Goal: Information Seeking & Learning: Learn about a topic

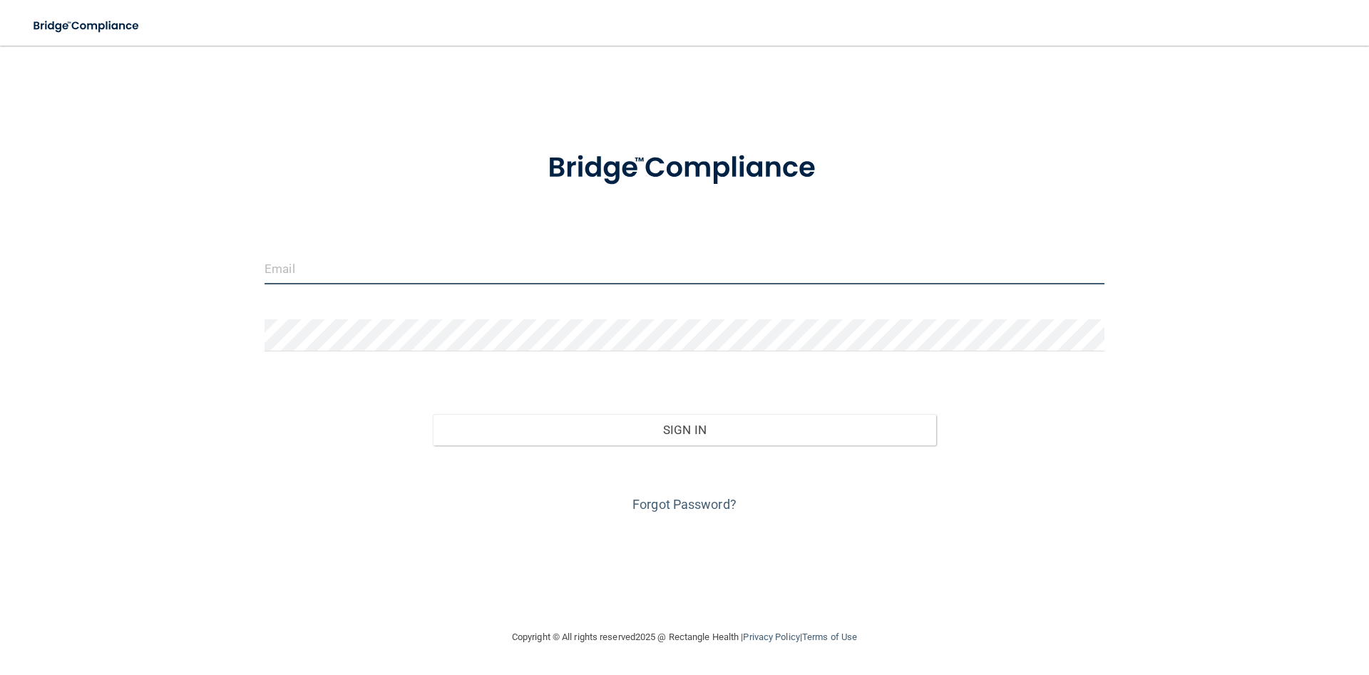
click at [337, 262] on input "email" at bounding box center [684, 268] width 840 height 32
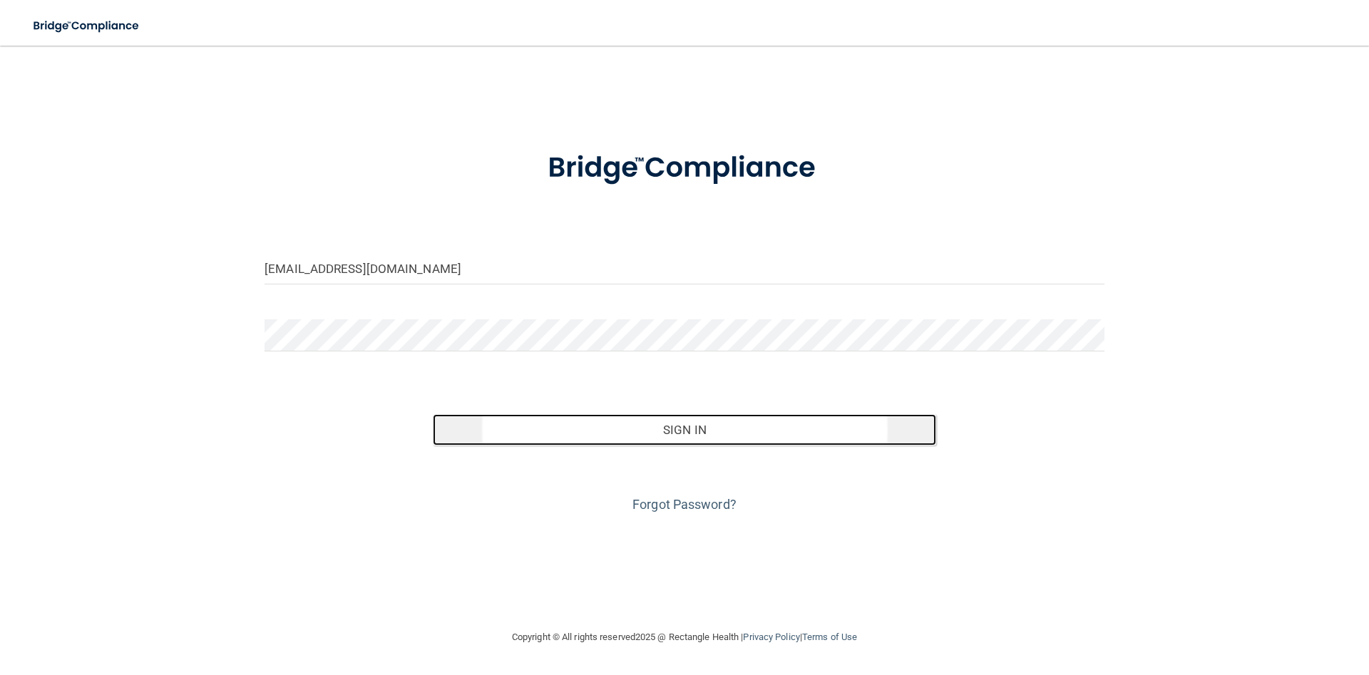
click at [704, 432] on button "Sign In" at bounding box center [685, 429] width 504 height 31
click at [656, 426] on button "Sign In" at bounding box center [685, 429] width 504 height 31
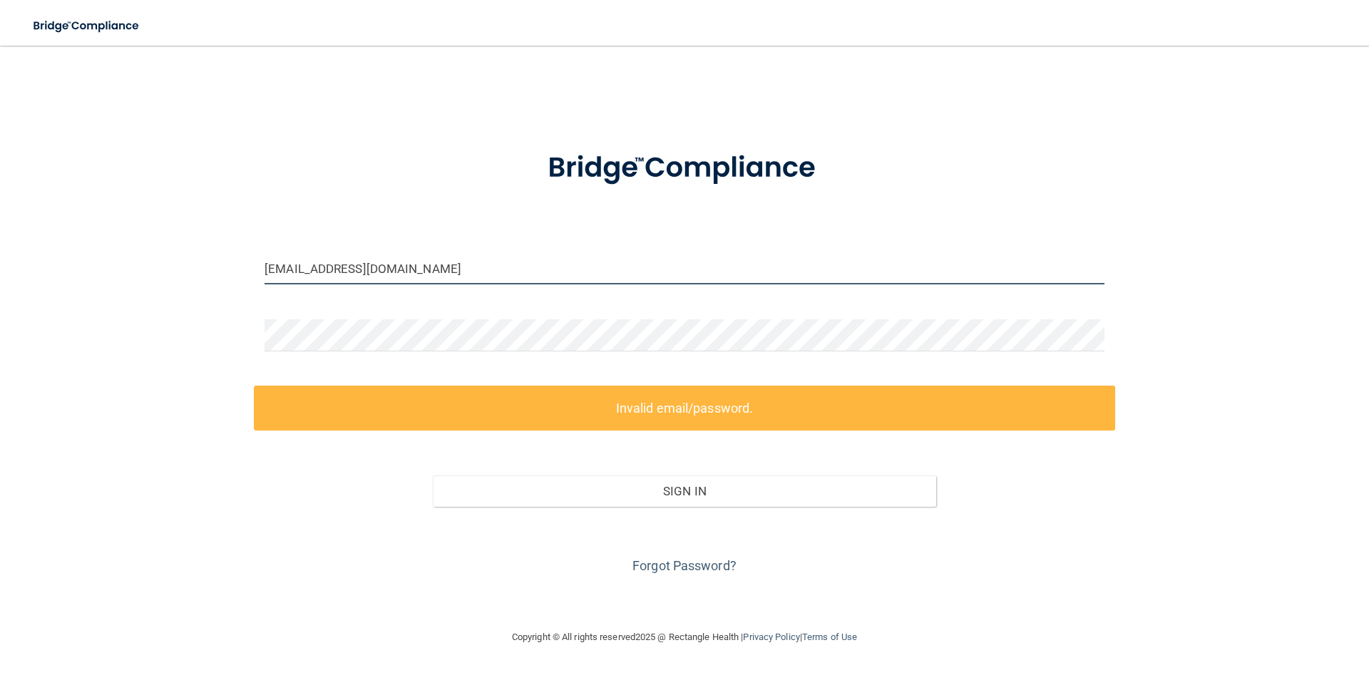
click at [447, 269] on input "[EMAIL_ADDRESS][DOMAIN_NAME]" at bounding box center [684, 268] width 840 height 32
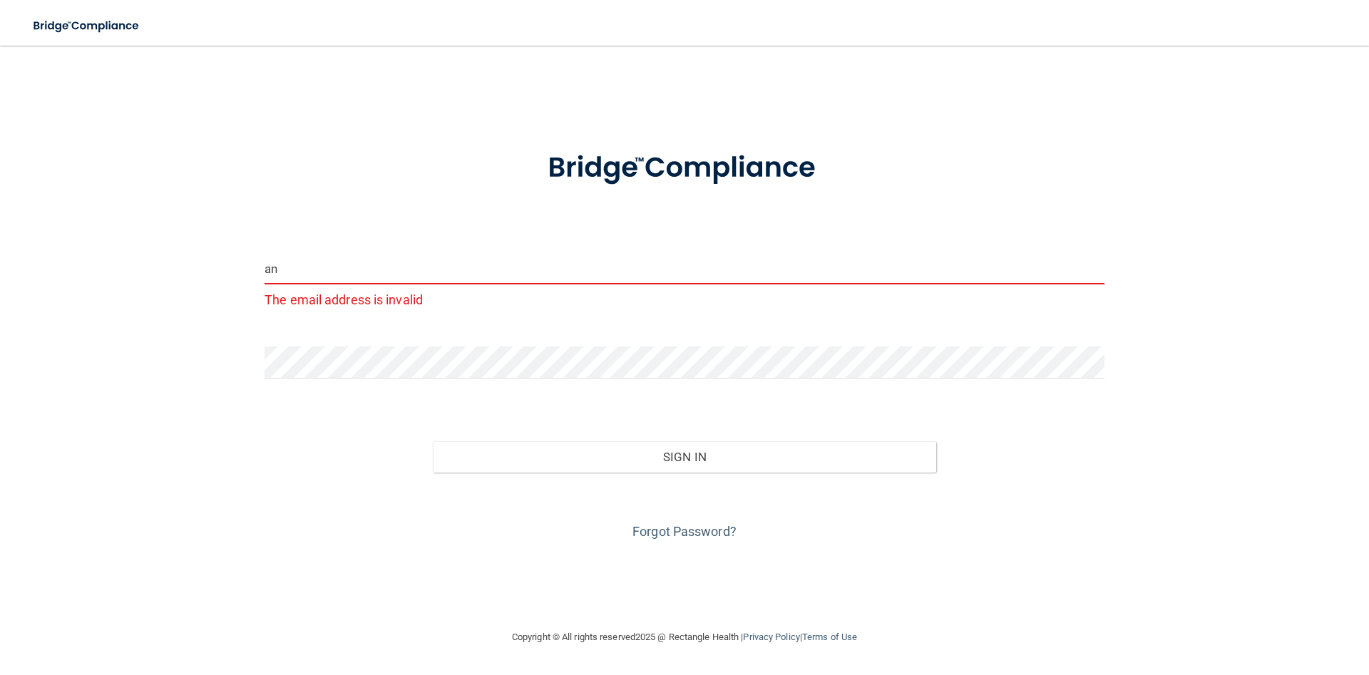
type input "a"
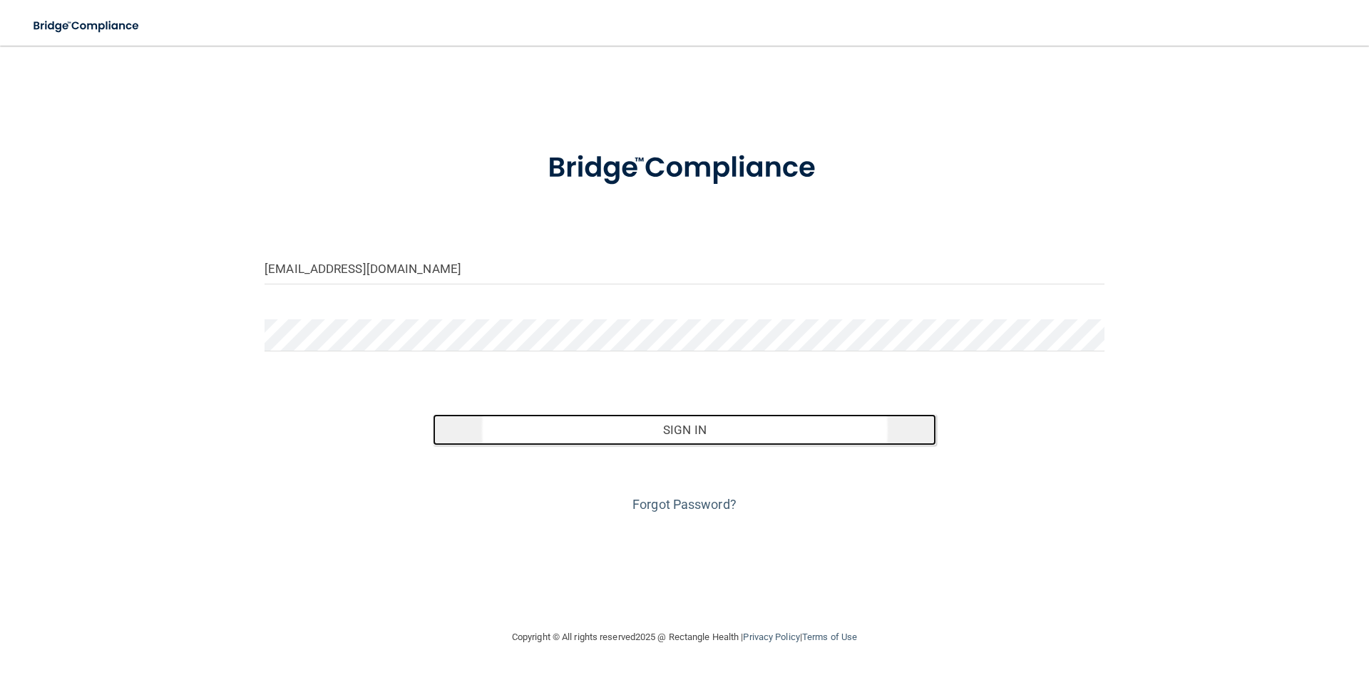
click at [624, 424] on button "Sign In" at bounding box center [685, 429] width 504 height 31
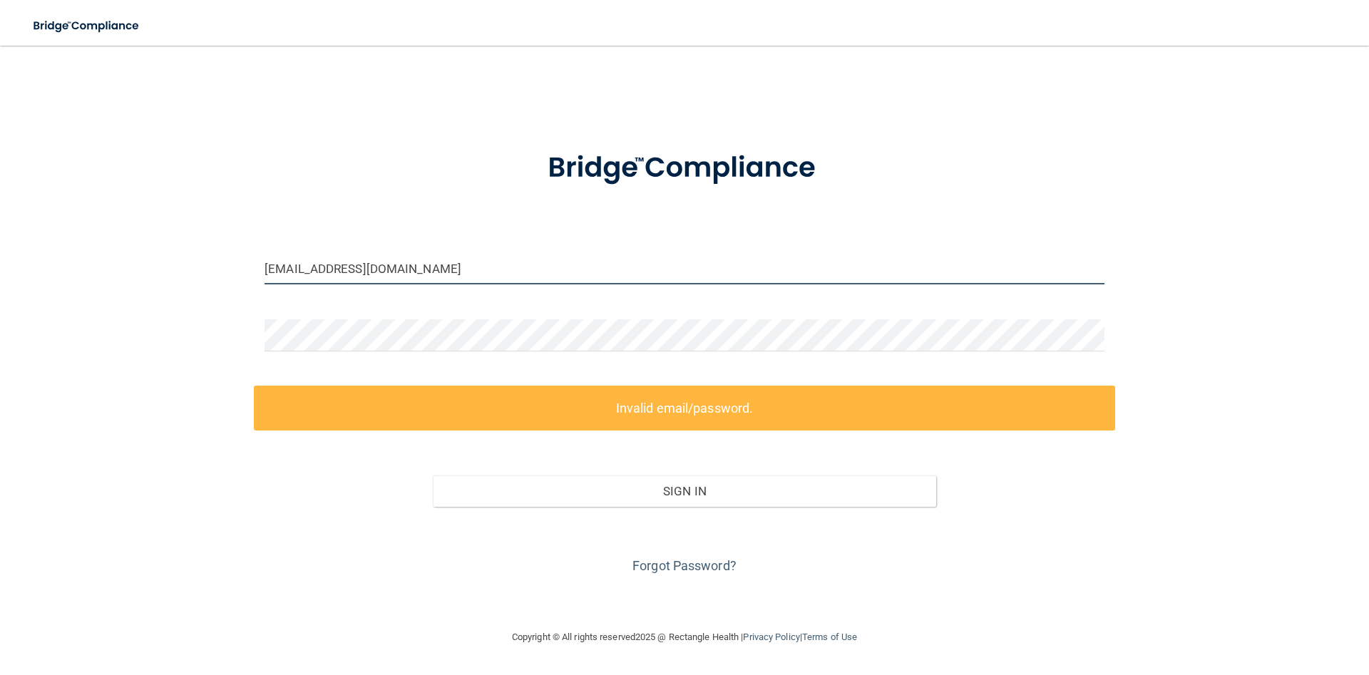
click at [395, 269] on input "ibidikov@cableone.net" at bounding box center [684, 268] width 840 height 32
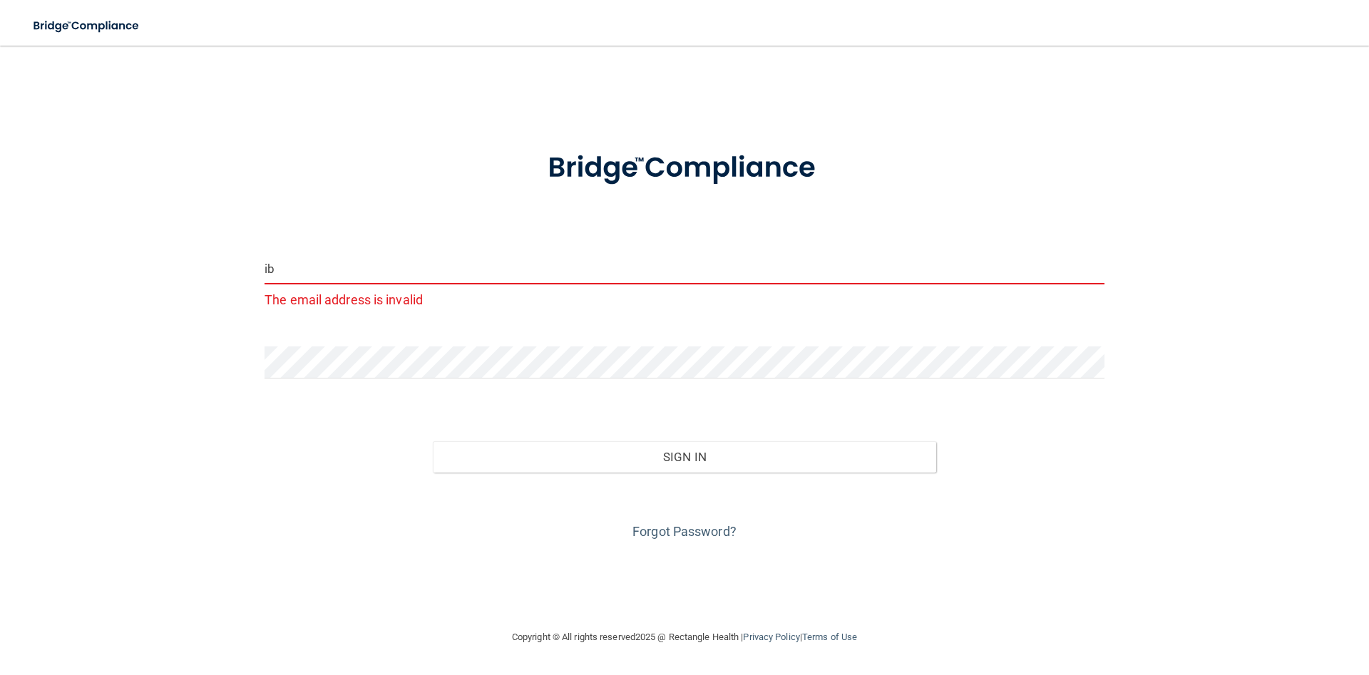
type input "i"
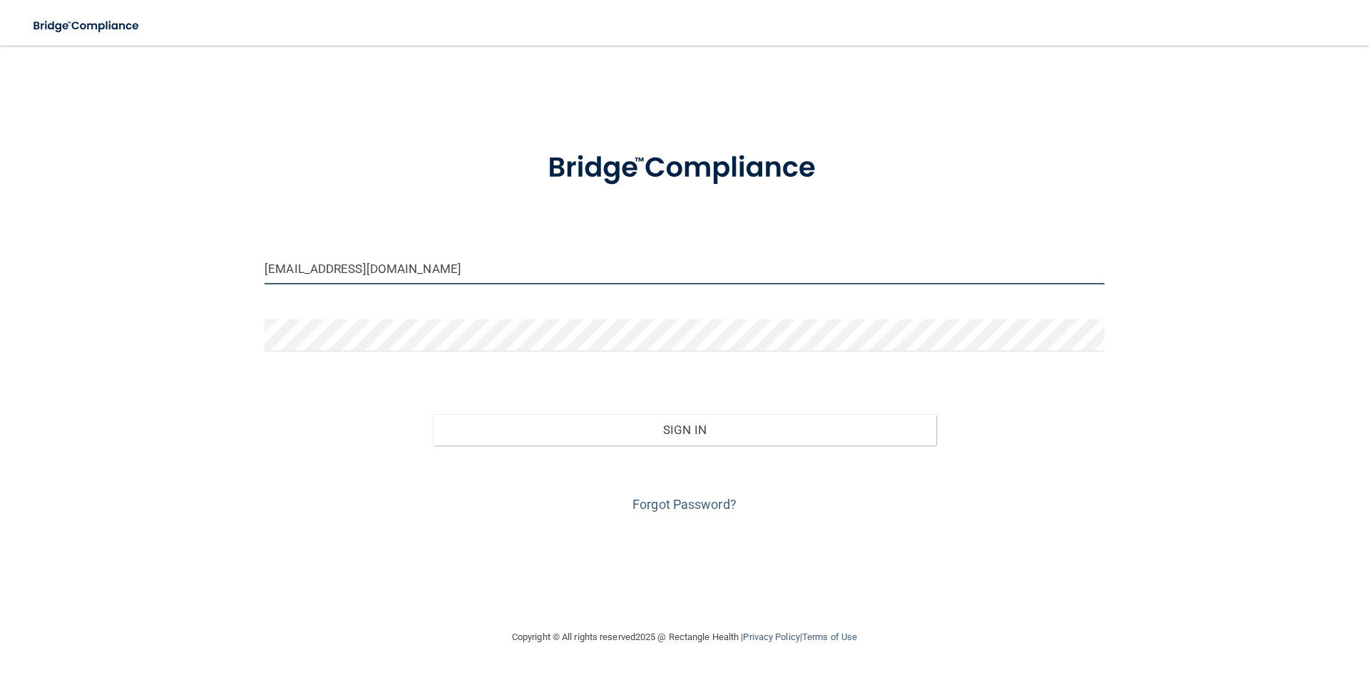
type input "[EMAIL_ADDRESS][DOMAIN_NAME]"
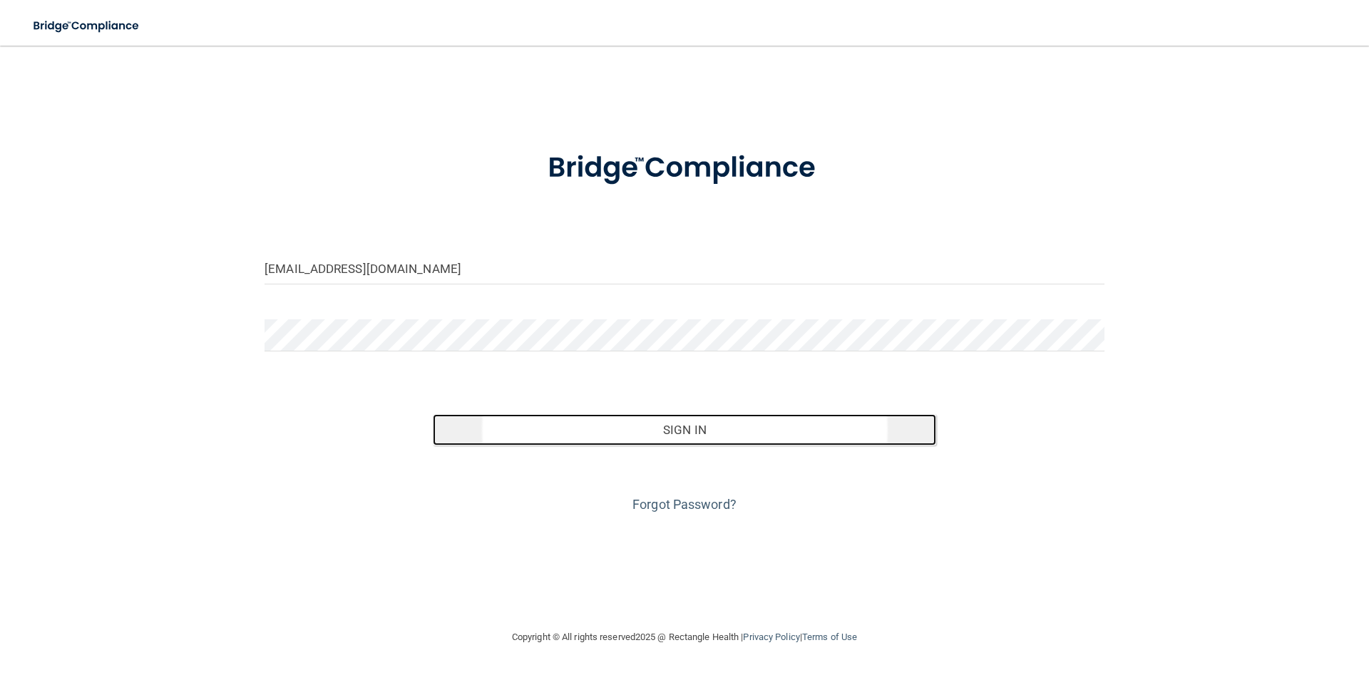
click at [698, 436] on button "Sign In" at bounding box center [685, 429] width 504 height 31
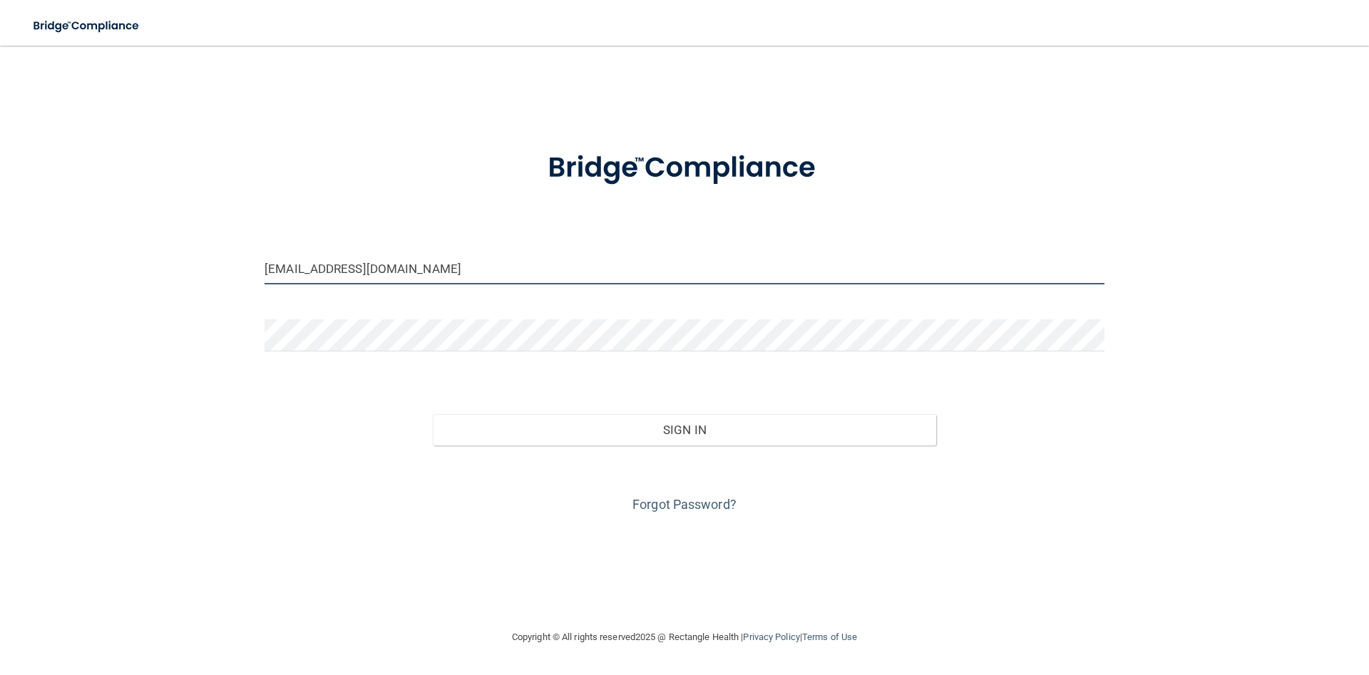
type input "annnistongeriatrics1@gmail.com"
click at [688, 284] on input "annnistongeriatrics1@gmail.com" at bounding box center [684, 268] width 840 height 32
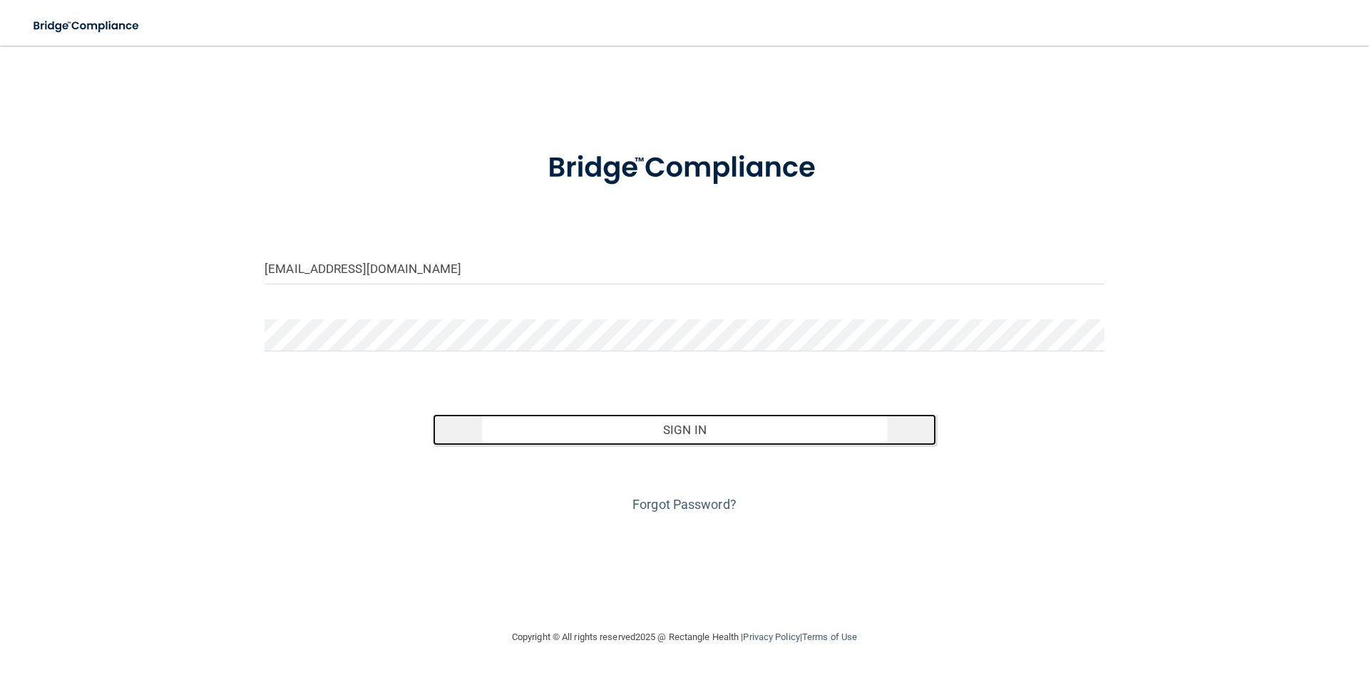
click at [683, 431] on button "Sign In" at bounding box center [685, 429] width 504 height 31
click at [674, 423] on button "Sign In" at bounding box center [685, 429] width 504 height 31
click at [724, 435] on button "Sign In" at bounding box center [685, 429] width 504 height 31
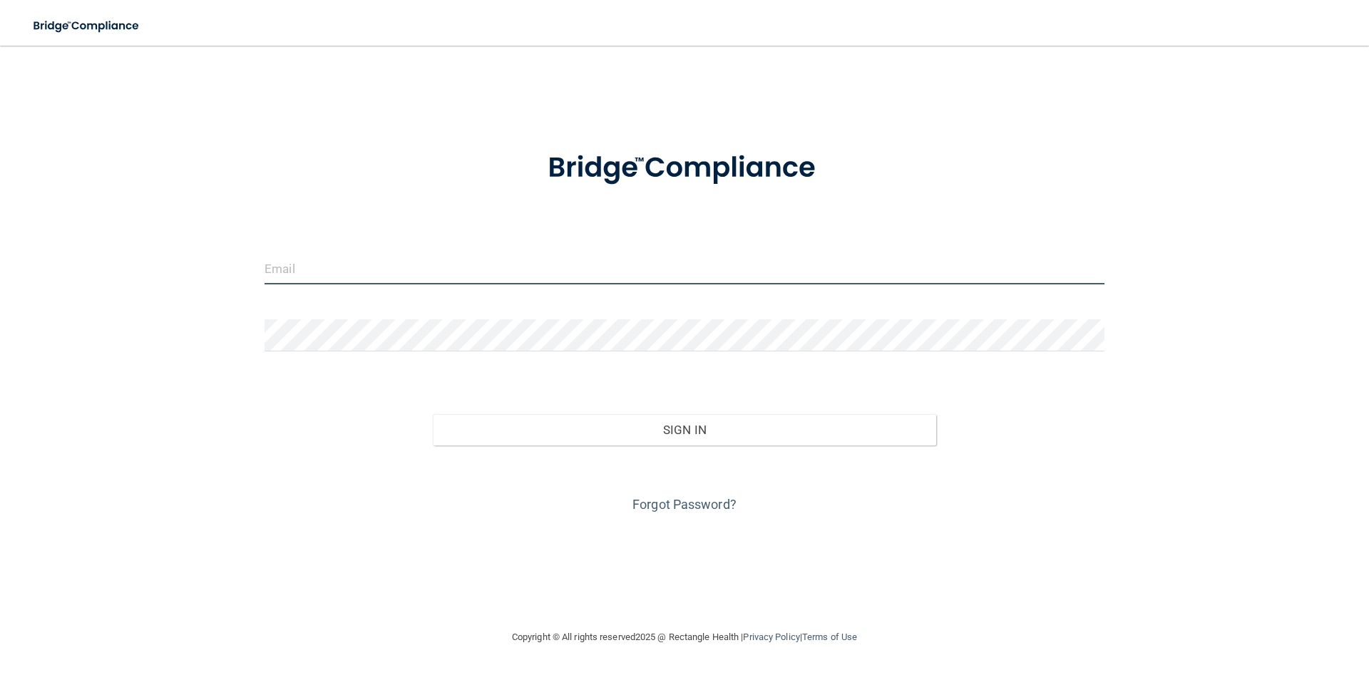
click at [349, 272] on input "email" at bounding box center [684, 268] width 840 height 32
click at [327, 270] on input "email" at bounding box center [684, 268] width 840 height 32
type input "[EMAIL_ADDRESS][DOMAIN_NAME]"
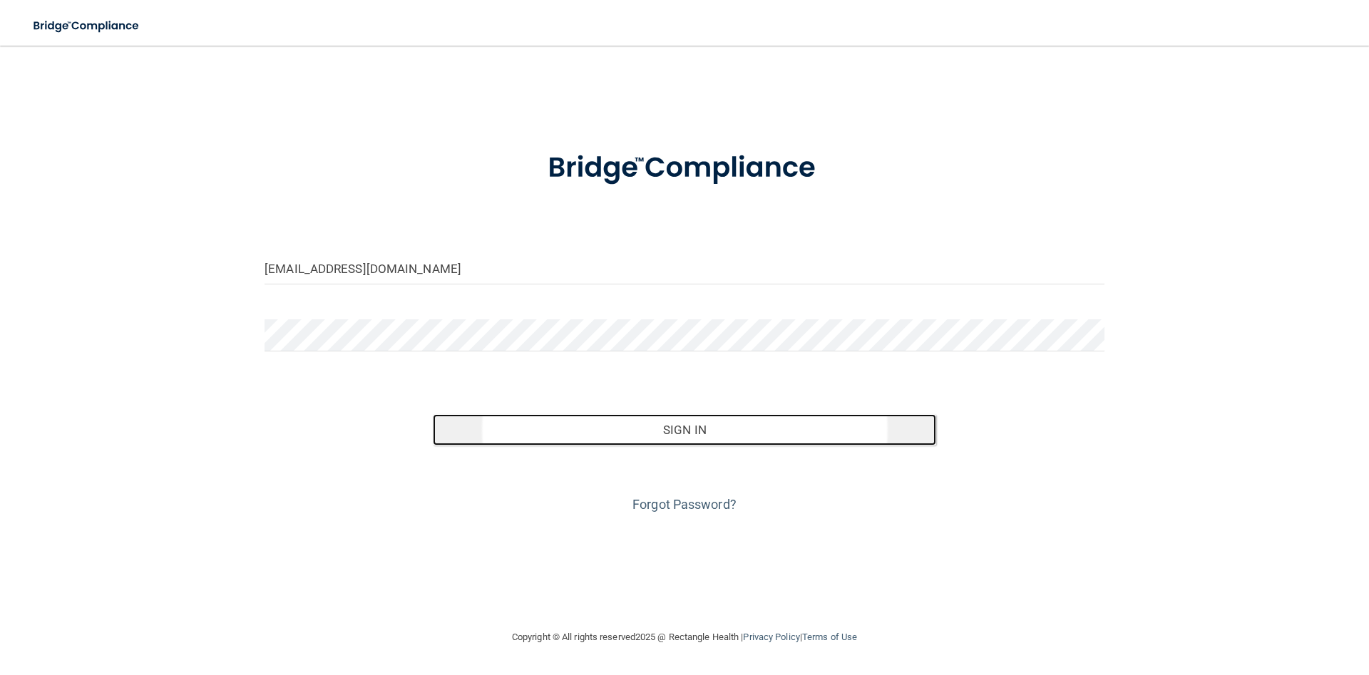
click at [682, 431] on button "Sign In" at bounding box center [685, 429] width 504 height 31
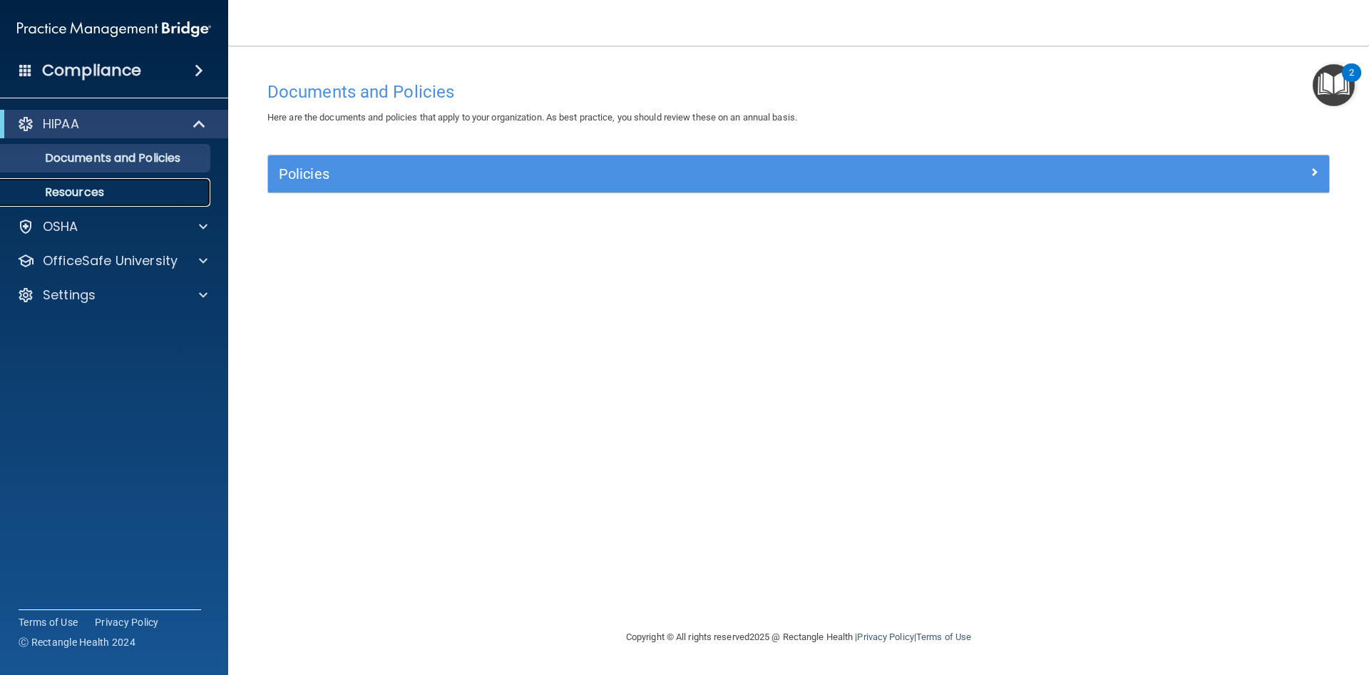
click at [100, 195] on p "Resources" at bounding box center [106, 192] width 195 height 14
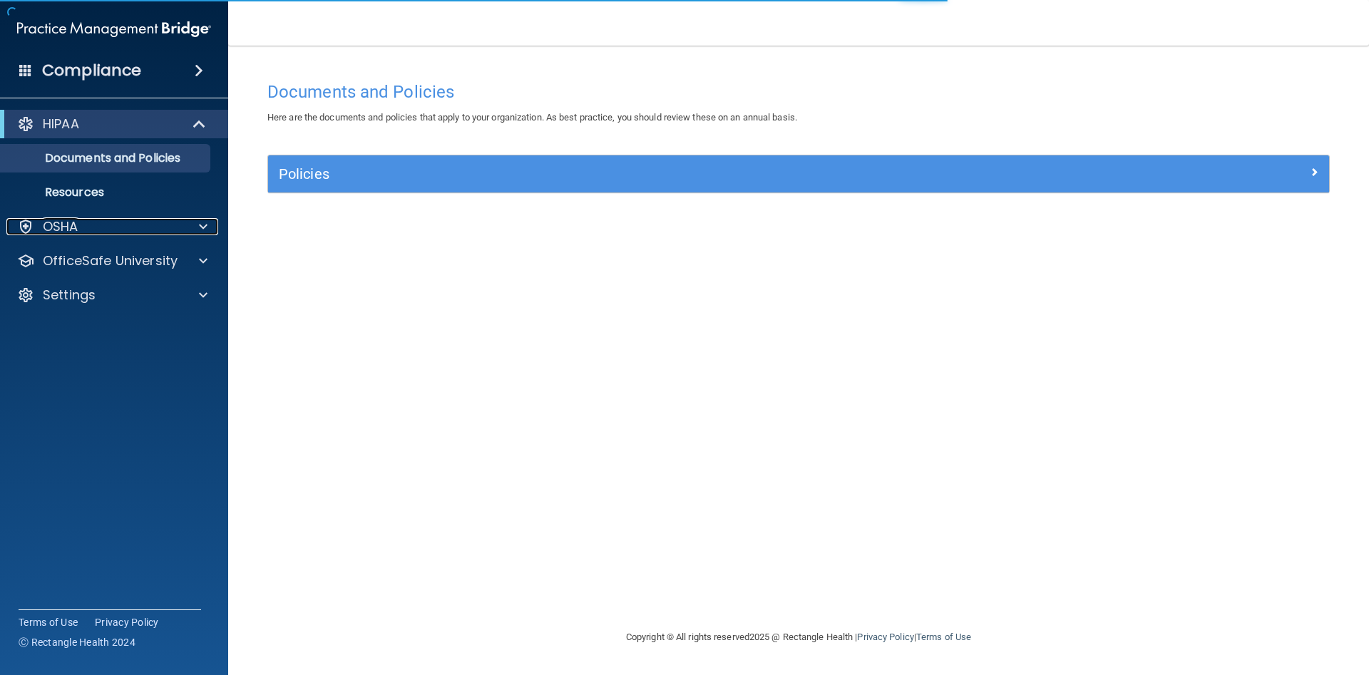
click at [202, 228] on span at bounding box center [203, 226] width 9 height 17
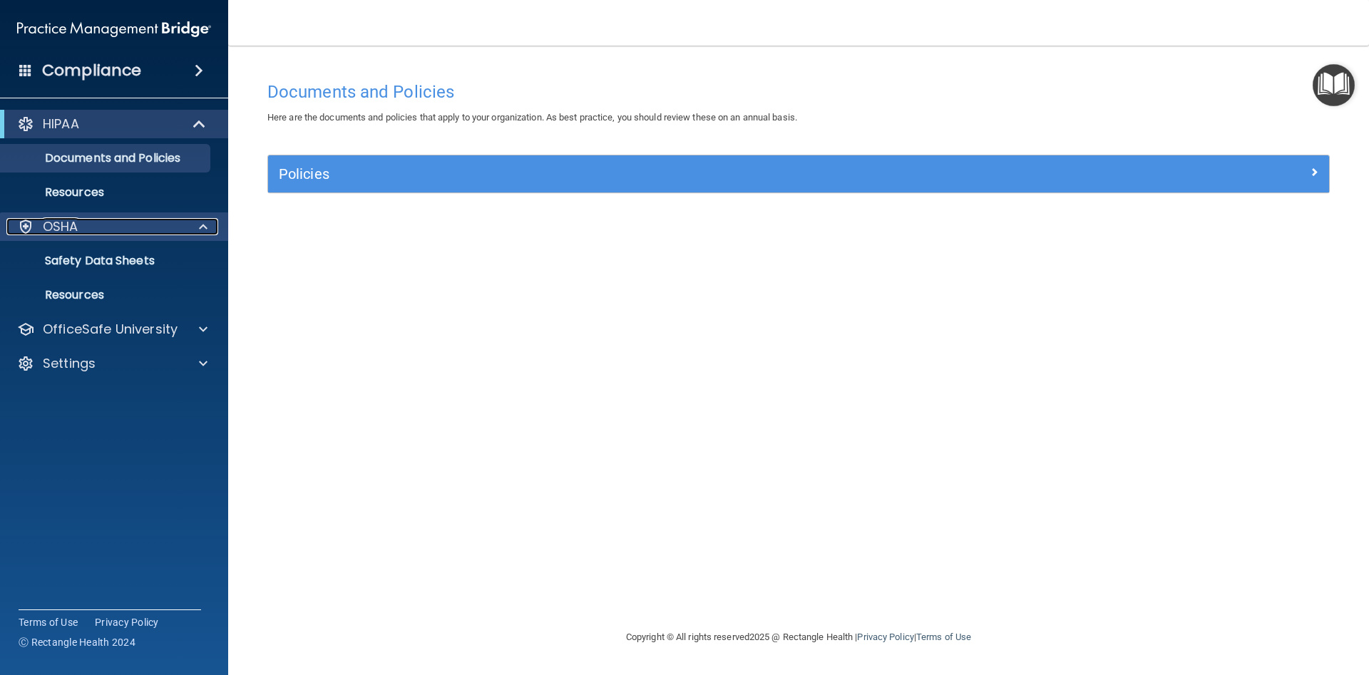
click at [197, 225] on div at bounding box center [201, 226] width 36 height 17
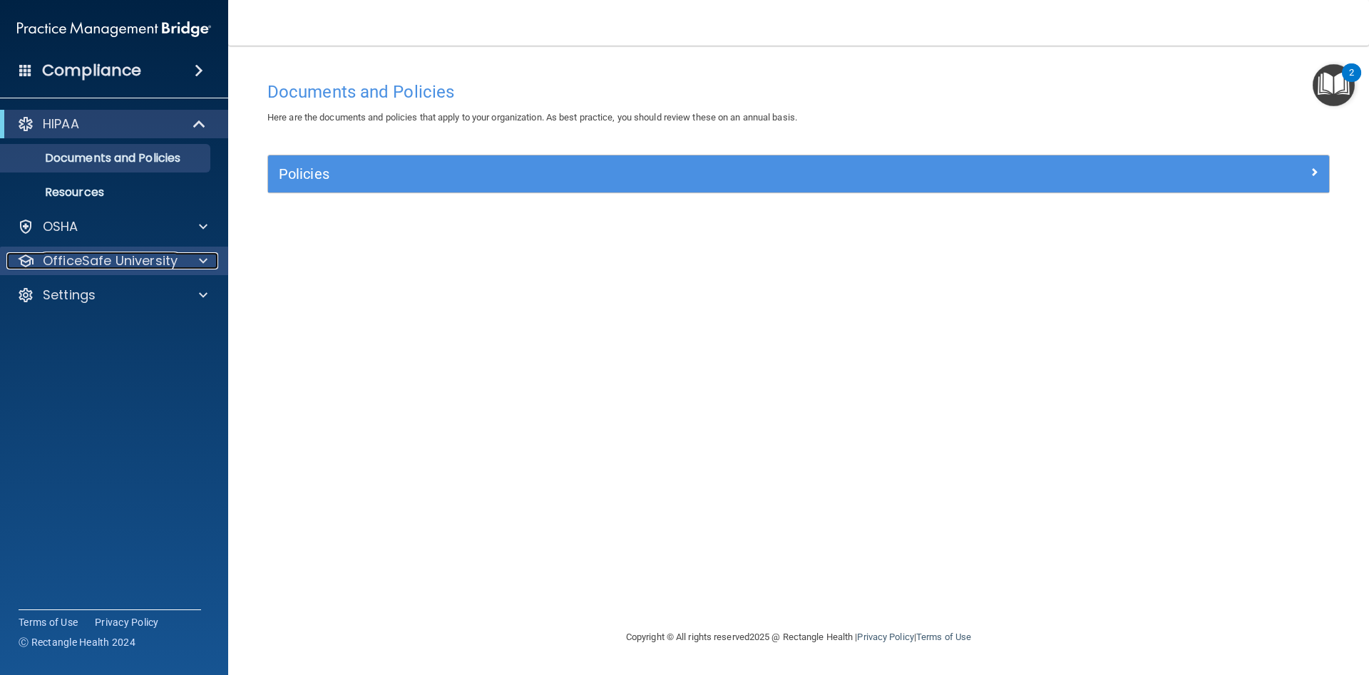
click at [202, 257] on span at bounding box center [203, 260] width 9 height 17
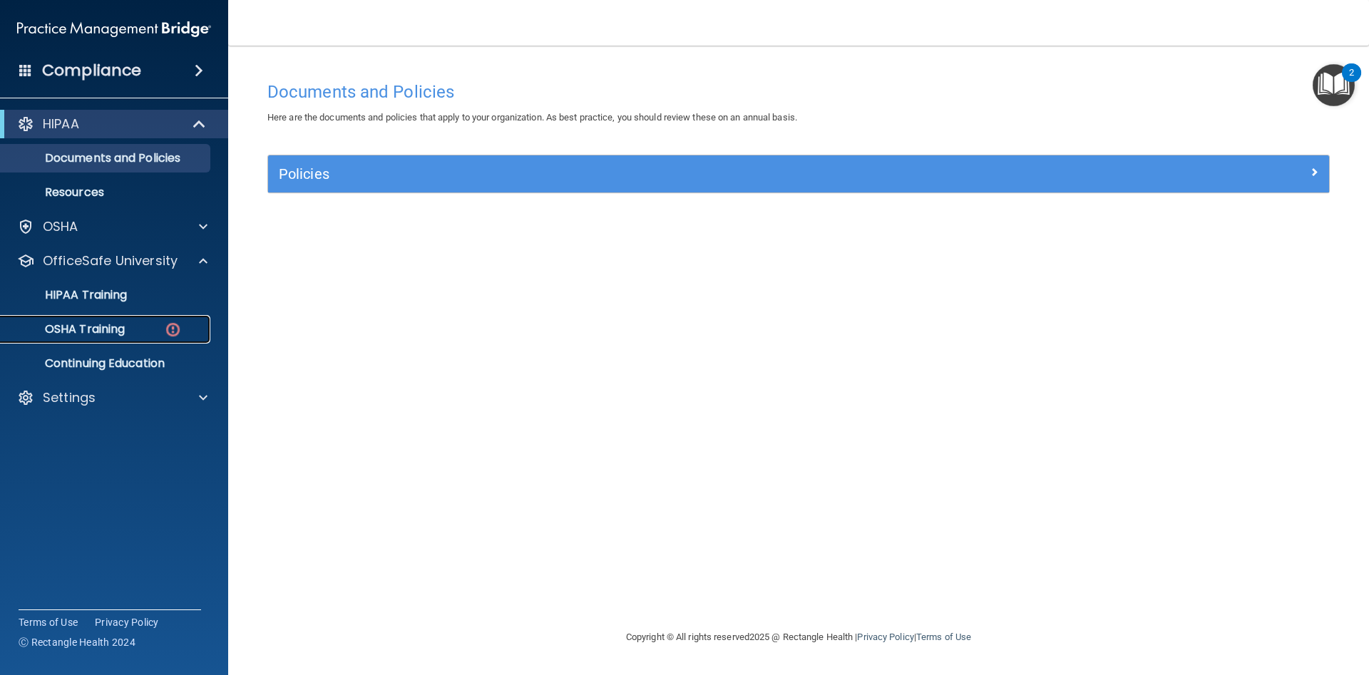
click at [134, 325] on div "OSHA Training" at bounding box center [106, 329] width 195 height 14
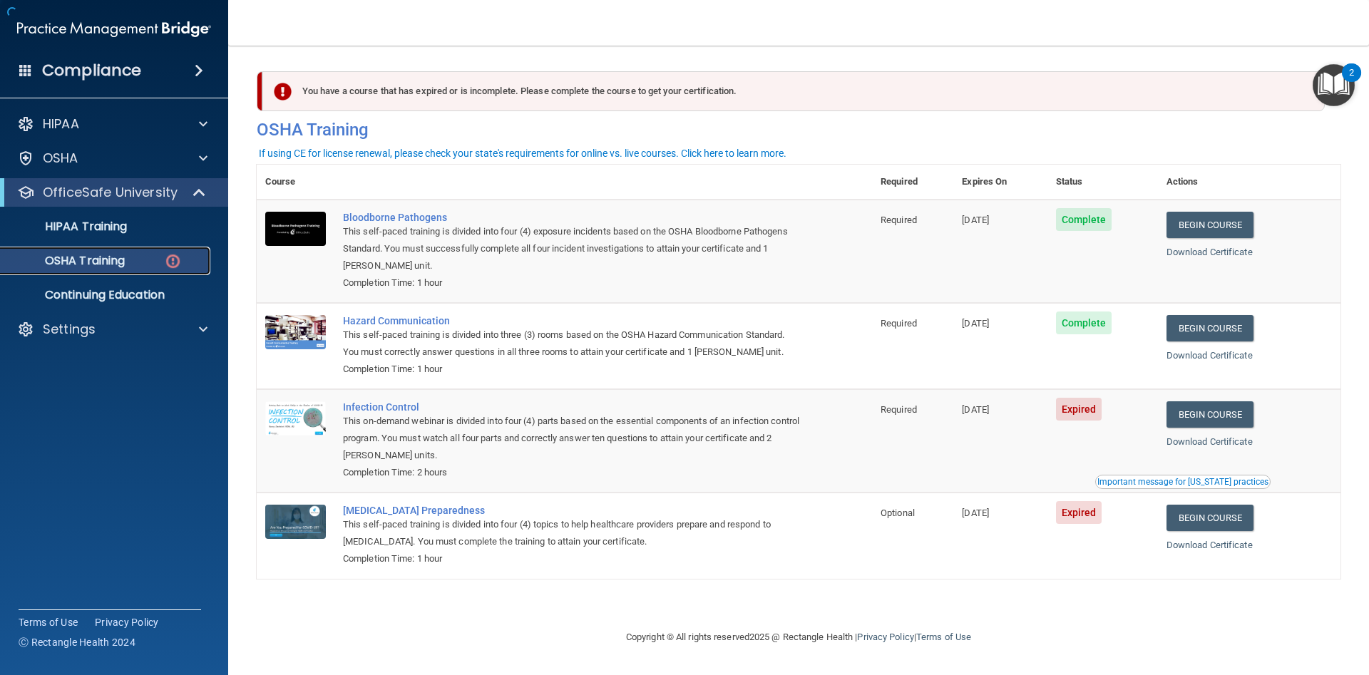
click at [114, 261] on p "OSHA Training" at bounding box center [66, 261] width 115 height 14
click at [1223, 411] on link "Begin Course" at bounding box center [1209, 414] width 87 height 26
click at [1205, 412] on link "Begin Course" at bounding box center [1209, 414] width 87 height 26
click at [140, 384] on accordion "HIPAA Documents and Policies Report an Incident Business Associates Emergency P…" at bounding box center [114, 297] width 229 height 386
click at [116, 260] on p "OSHA Training" at bounding box center [66, 261] width 115 height 14
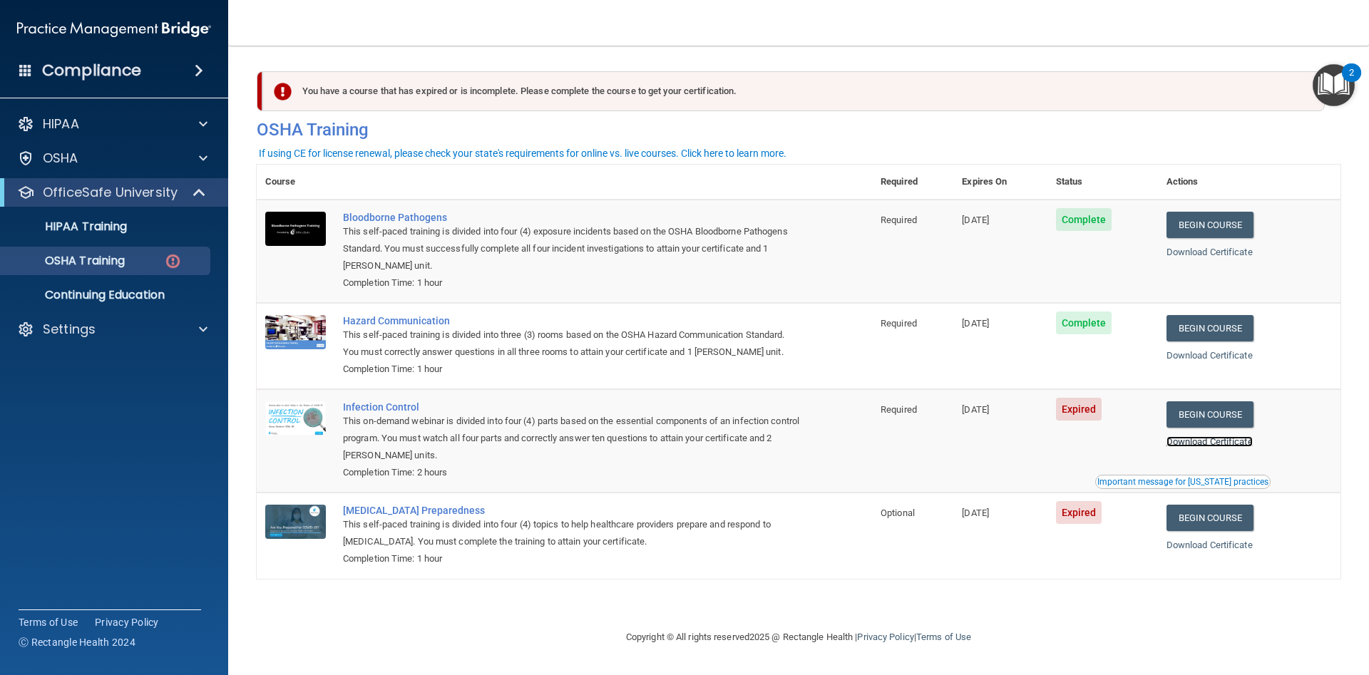
click at [1192, 447] on link "Download Certificate" at bounding box center [1209, 441] width 86 height 11
click at [1221, 418] on link "Begin Course" at bounding box center [1209, 414] width 87 height 26
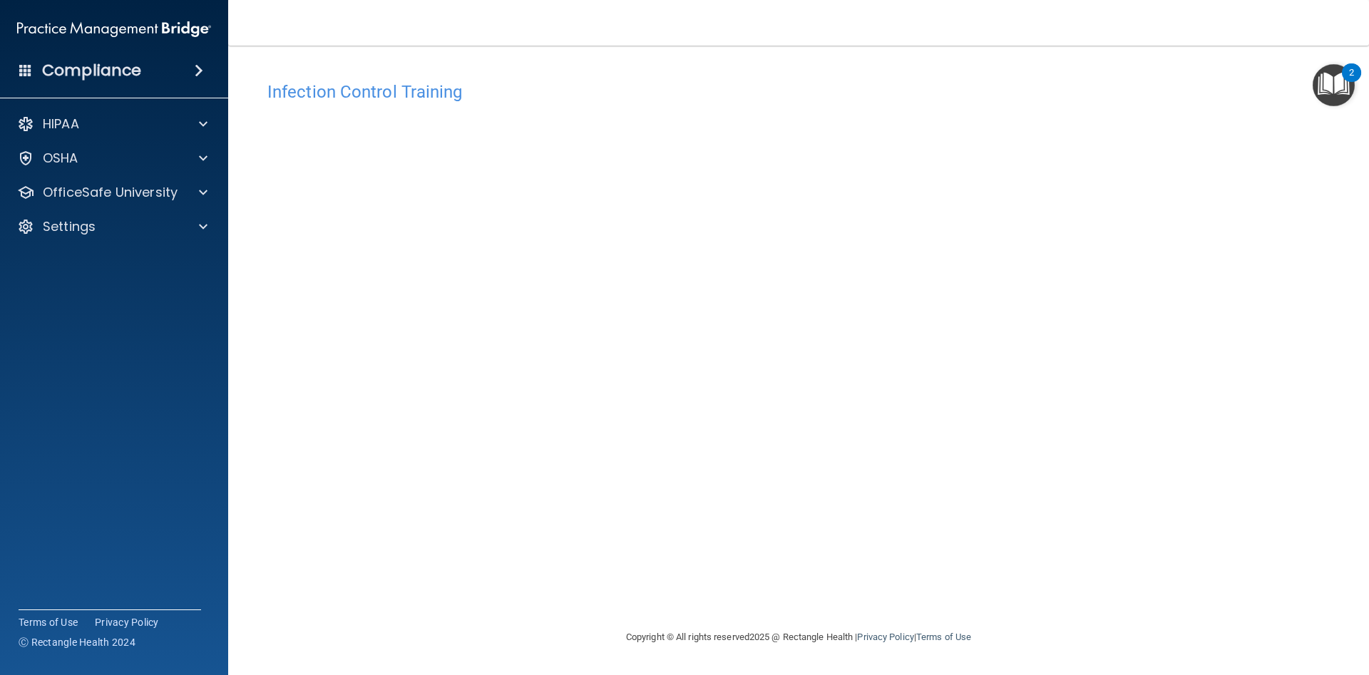
click at [159, 65] on div "Compliance" at bounding box center [114, 70] width 228 height 31
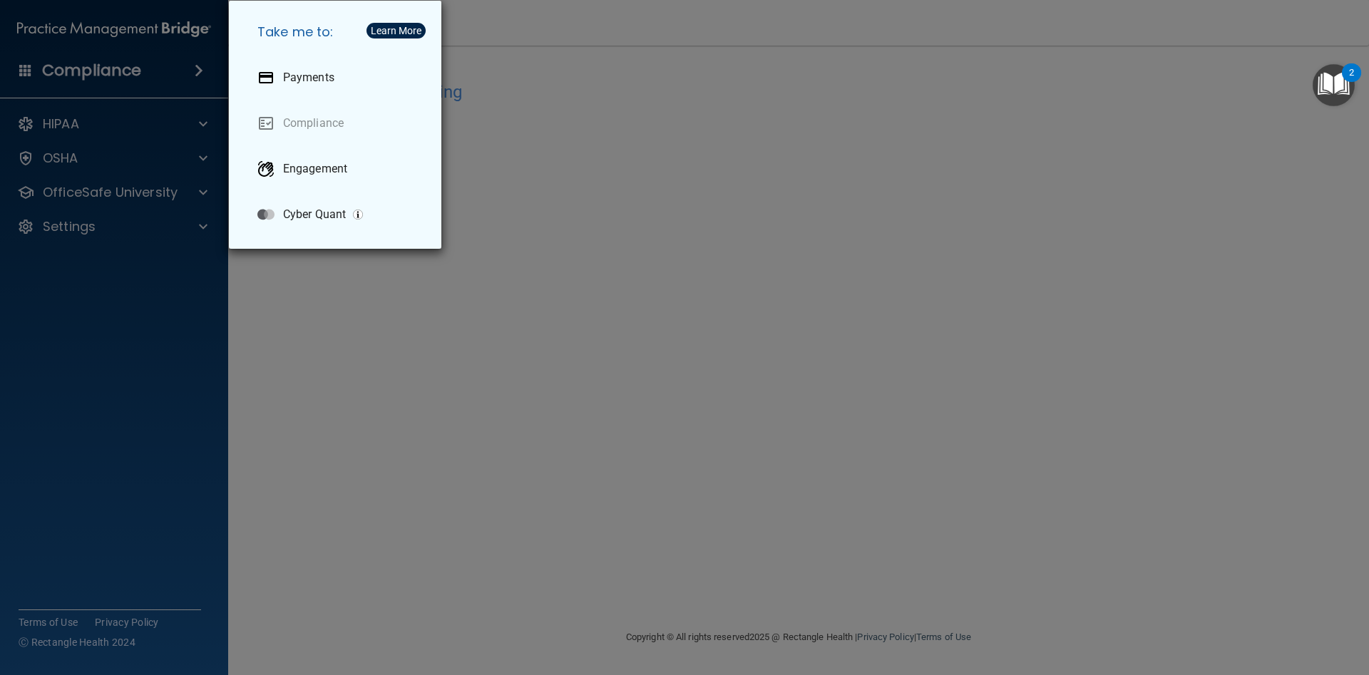
click at [68, 162] on div "Take me to: Payments Compliance Engagement Cyber Quant" at bounding box center [684, 337] width 1369 height 675
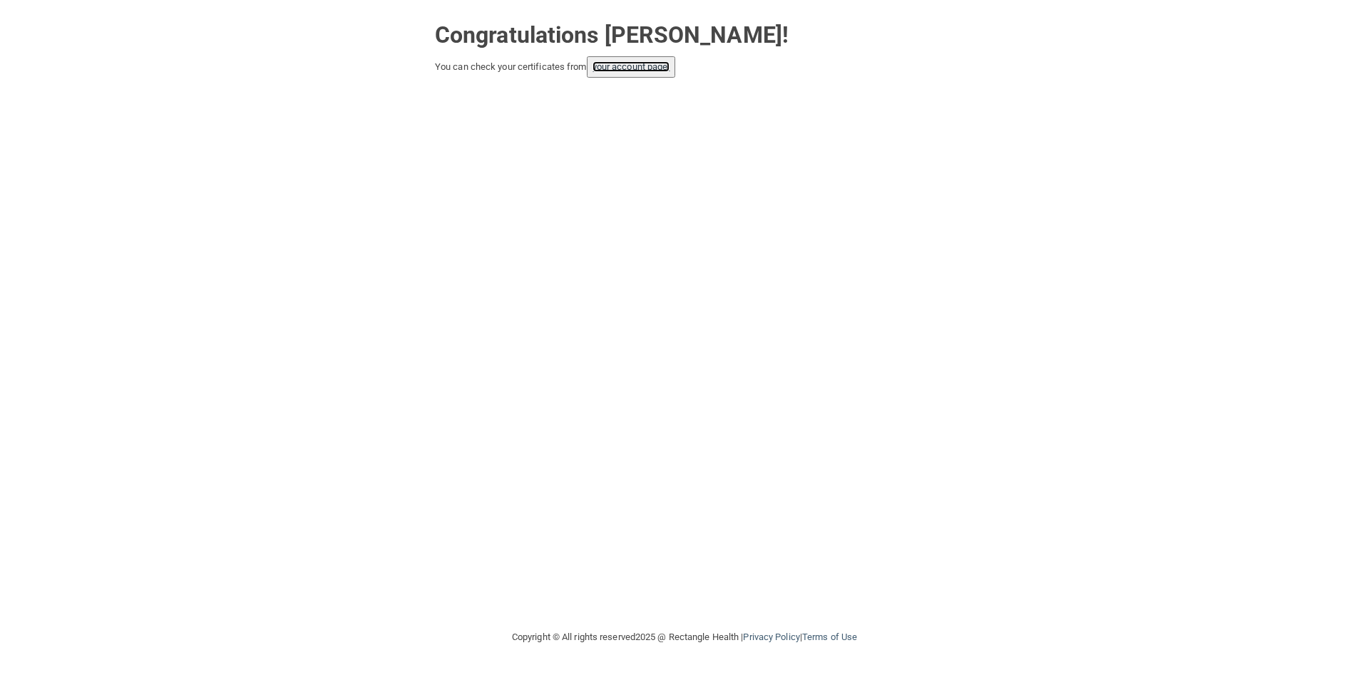
click at [621, 65] on link "your account page!" at bounding box center [631, 66] width 78 height 11
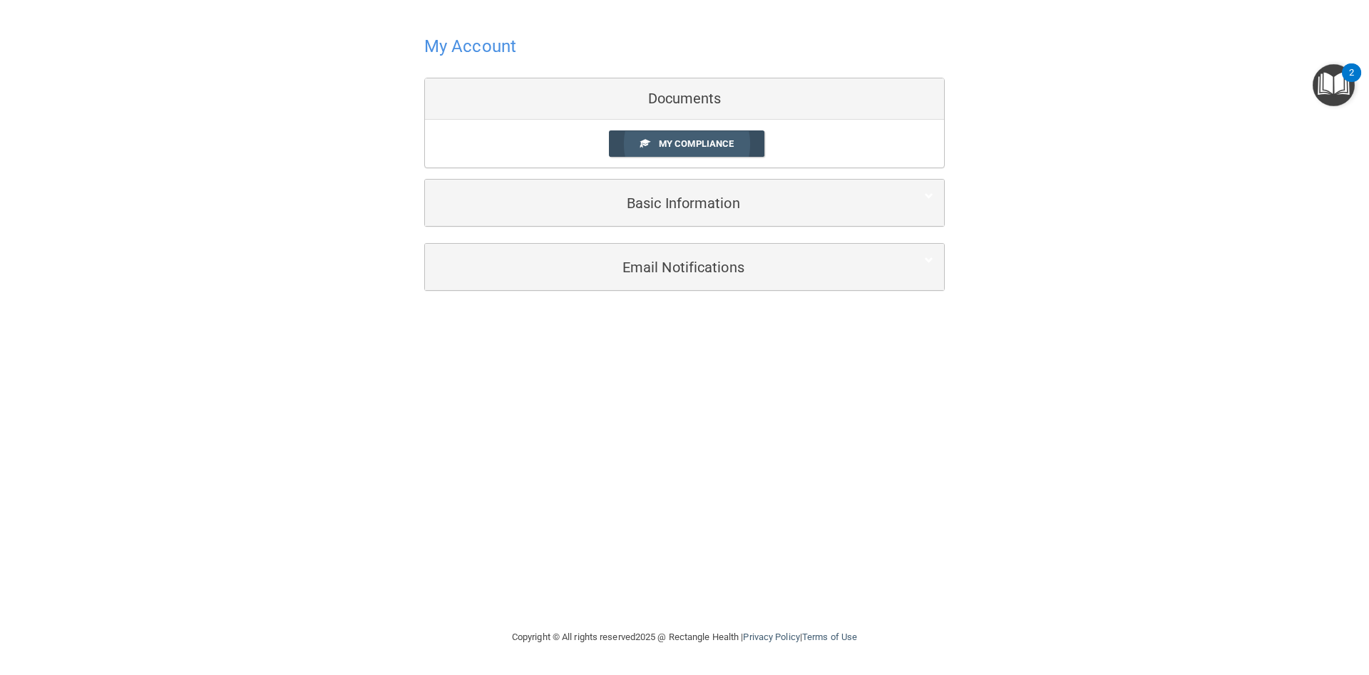
click at [692, 147] on span "My Compliance" at bounding box center [696, 143] width 75 height 11
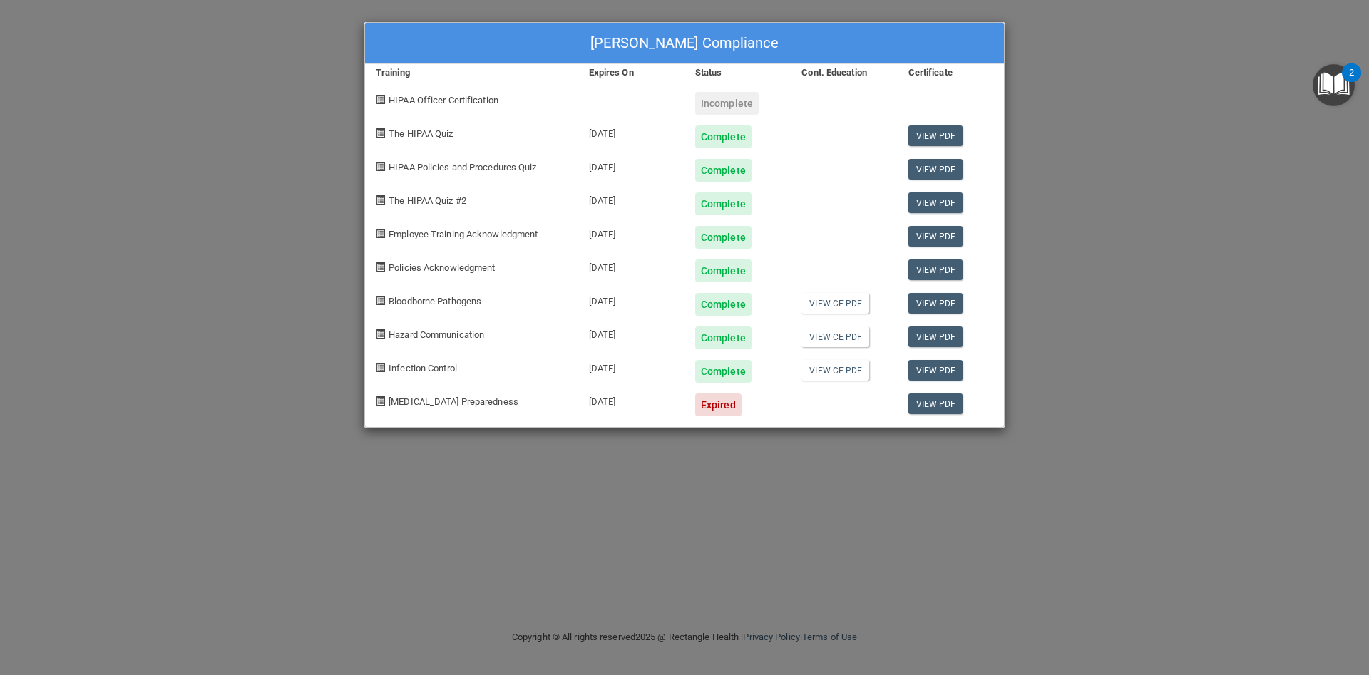
click at [244, 78] on div "Igor Bidikov's Compliance Training Expires On Status Cont. Education Certificat…" at bounding box center [684, 337] width 1369 height 675
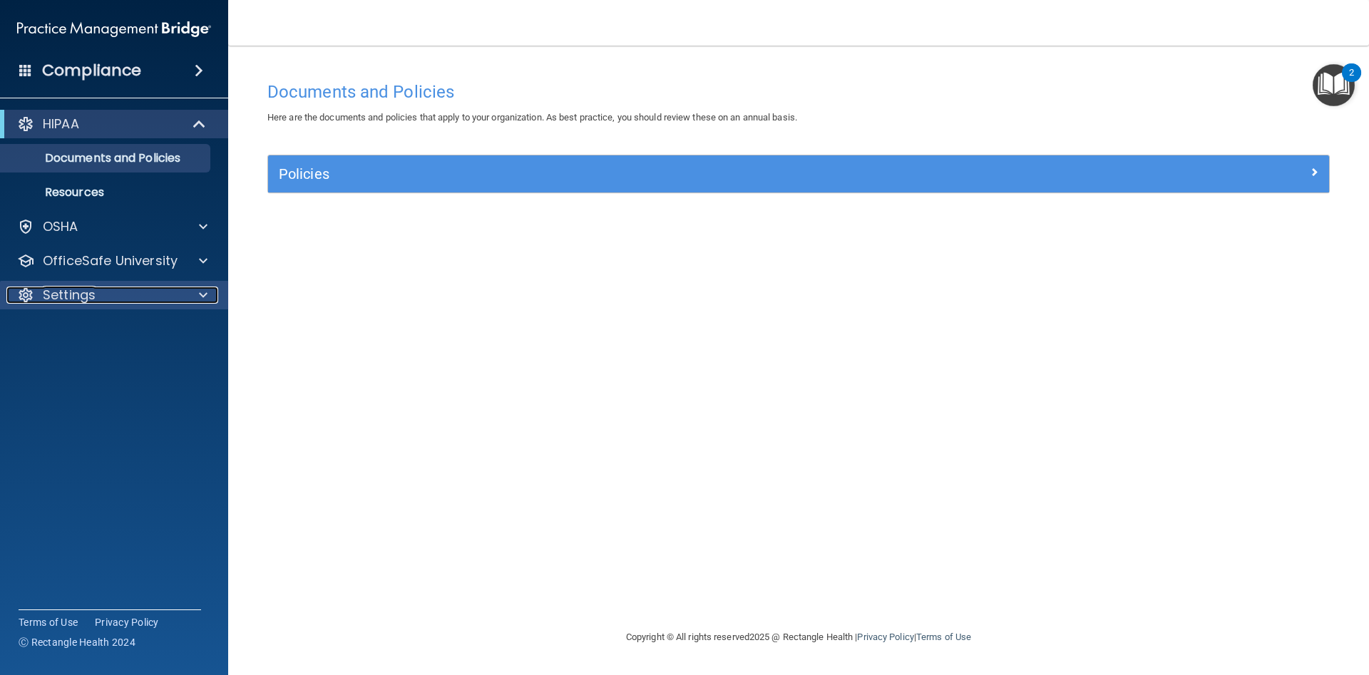
click at [173, 290] on div "Settings" at bounding box center [94, 295] width 177 height 17
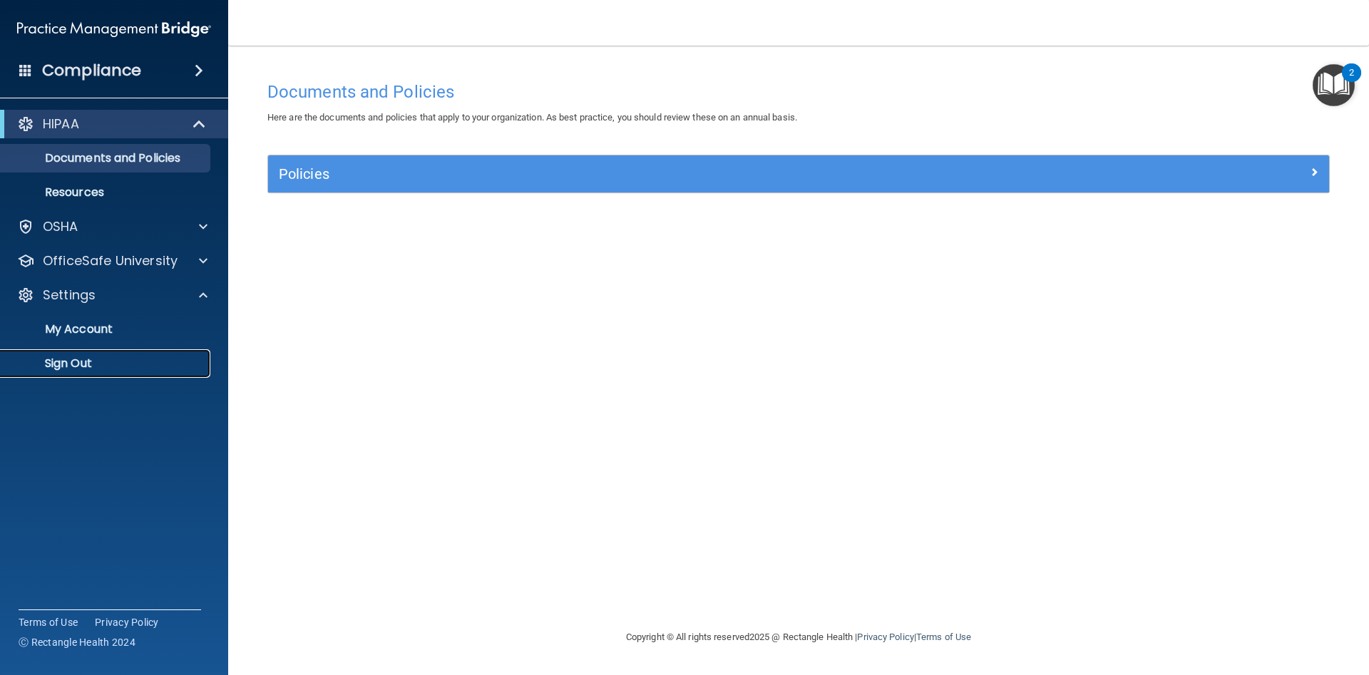
click at [84, 356] on p "Sign Out" at bounding box center [106, 363] width 195 height 14
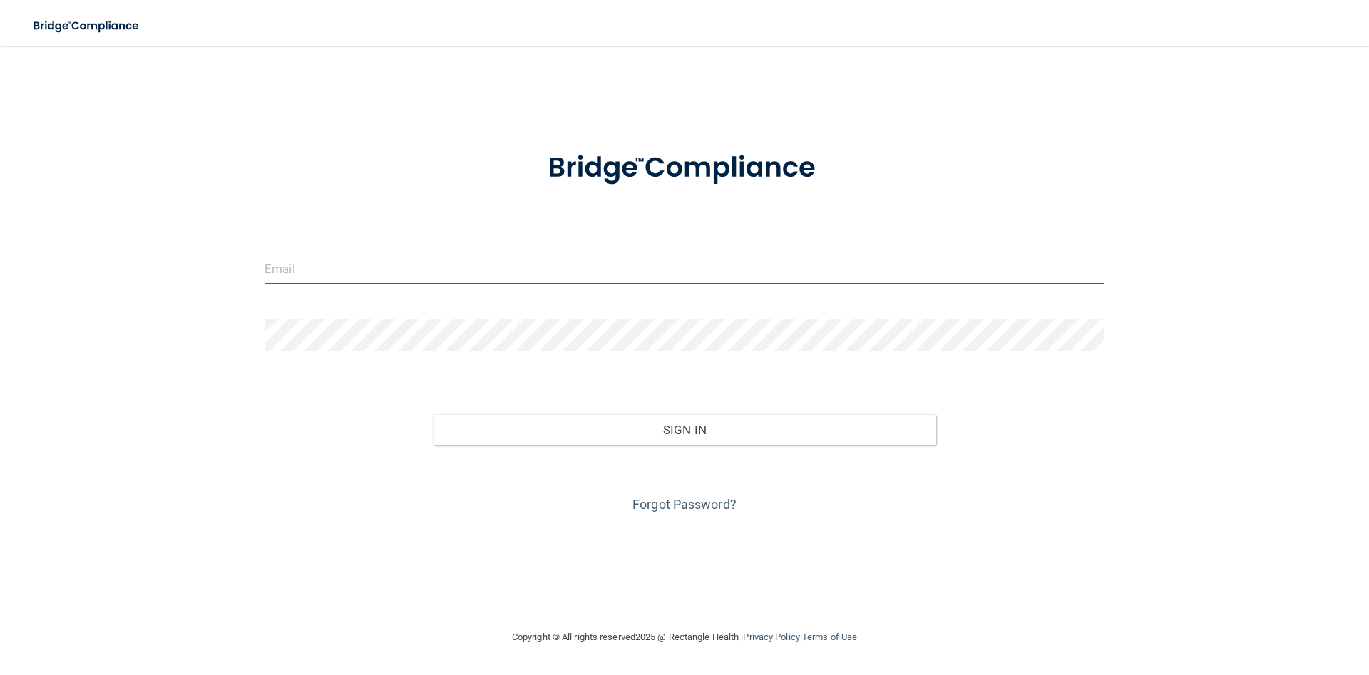
click at [349, 277] on input "email" at bounding box center [684, 268] width 840 height 32
type input "muzamilanniston@yahoo.com"
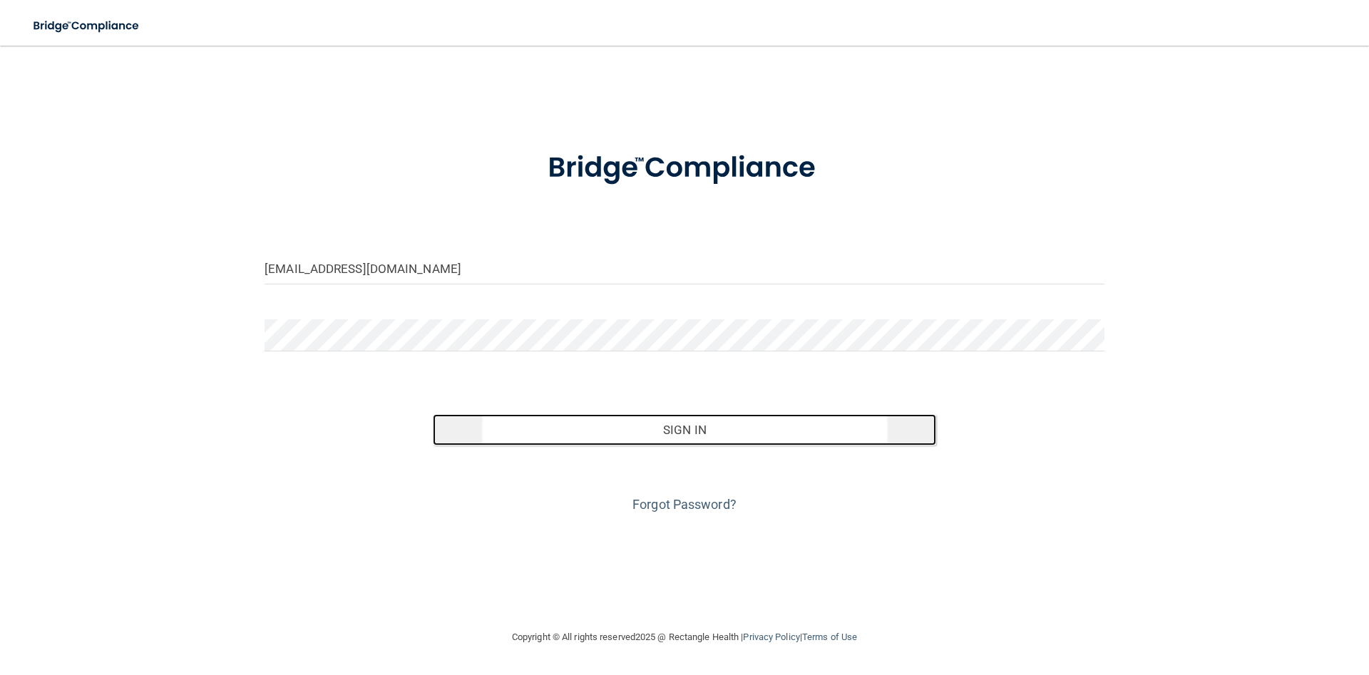
click at [677, 436] on button "Sign In" at bounding box center [685, 429] width 504 height 31
click at [705, 433] on button "Sign In" at bounding box center [685, 429] width 504 height 31
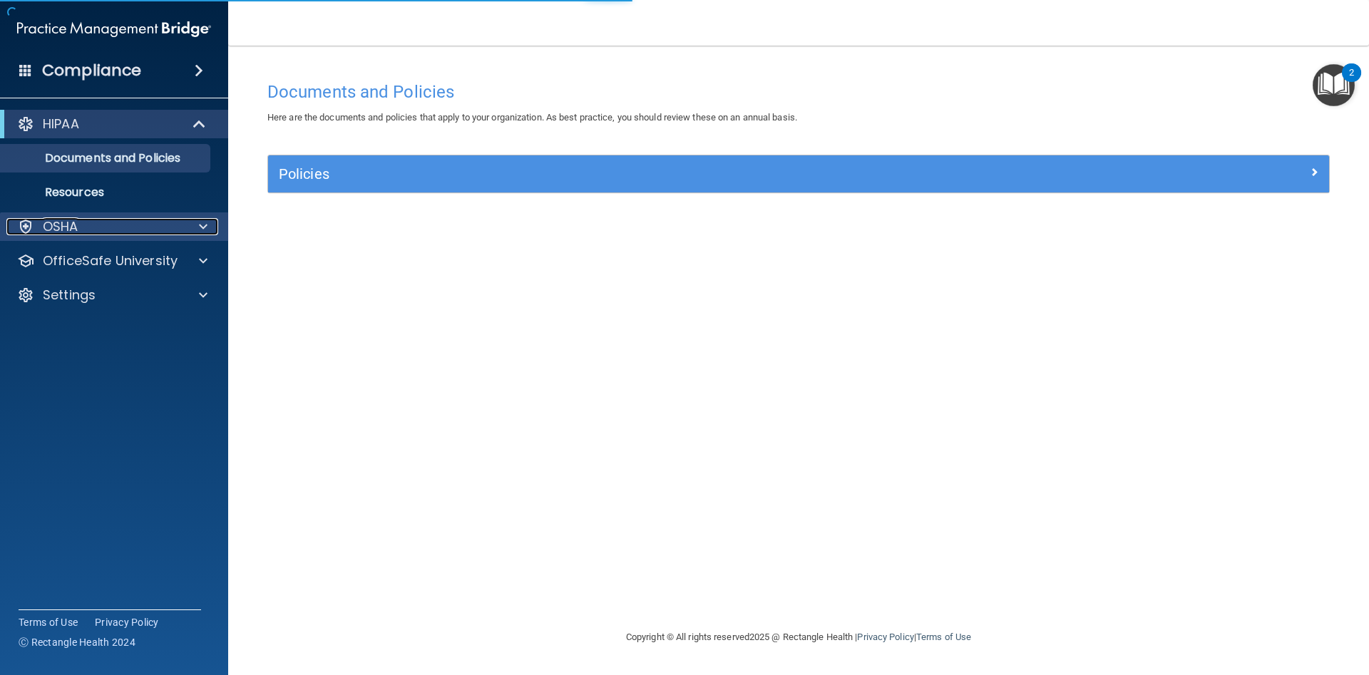
click at [200, 232] on span at bounding box center [203, 226] width 9 height 17
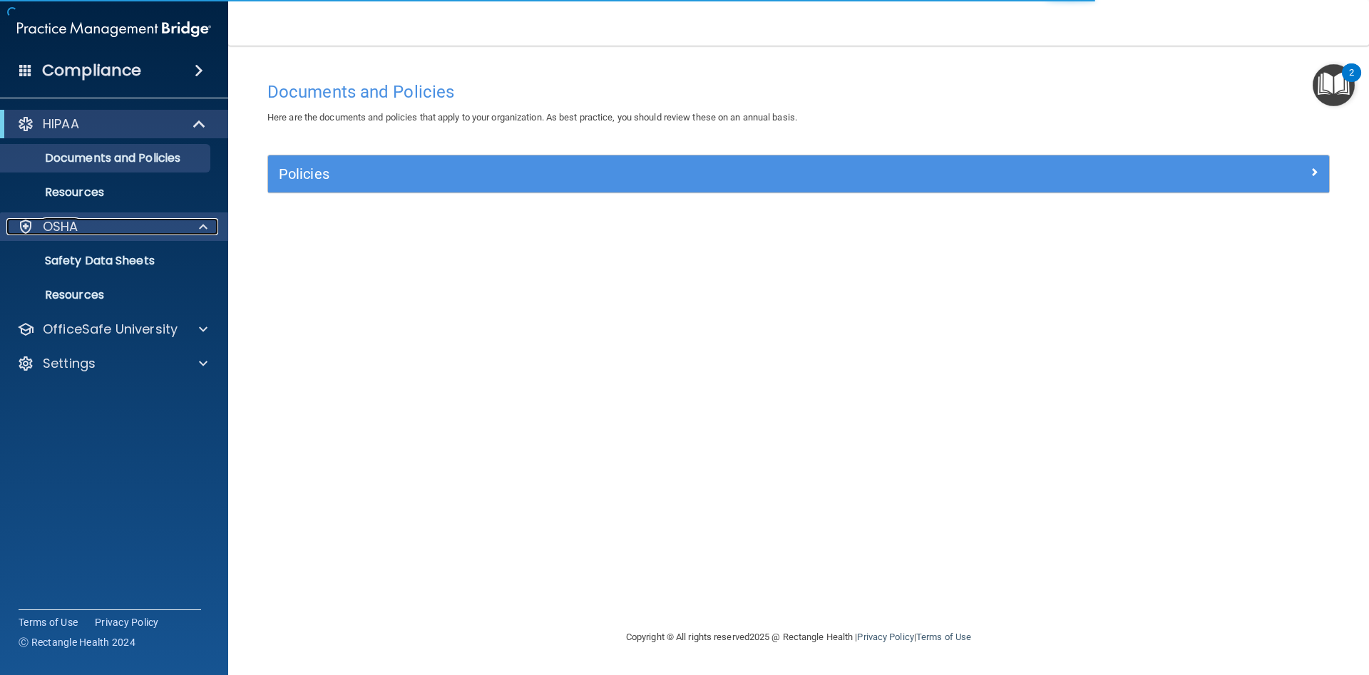
click at [188, 220] on div at bounding box center [201, 226] width 36 height 17
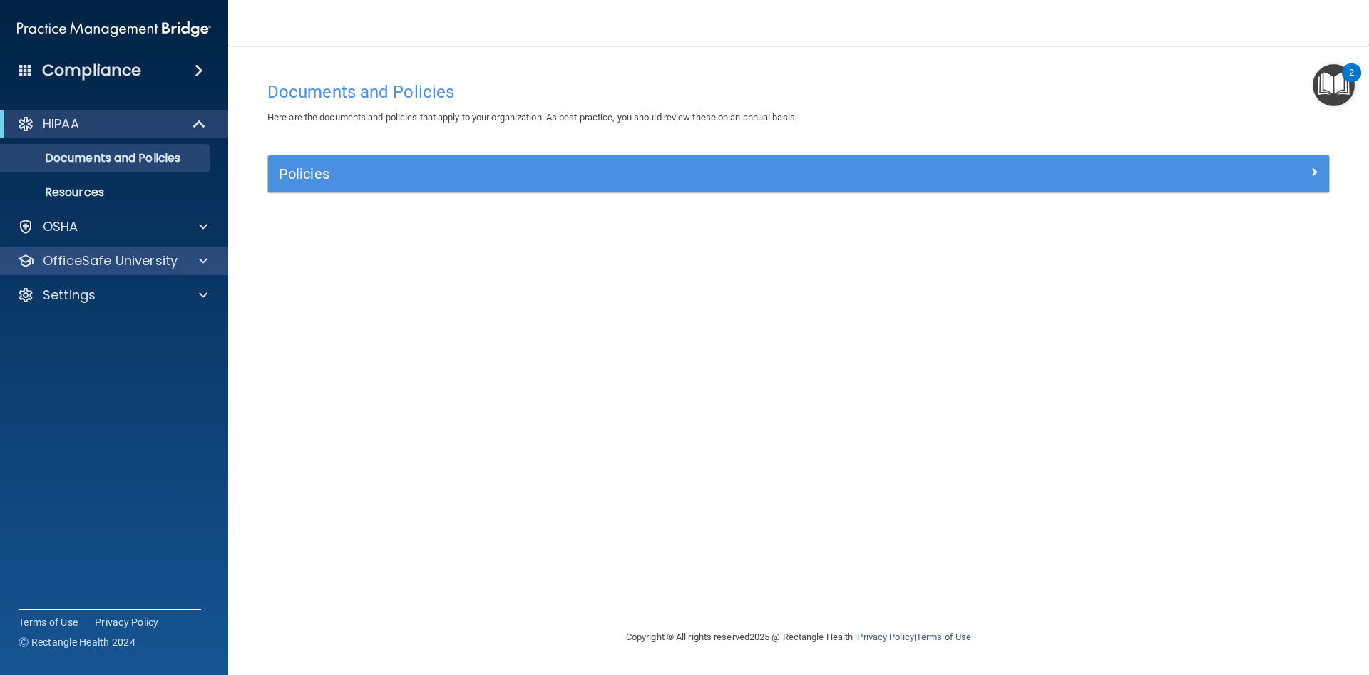
click at [204, 251] on div "OfficeSafe University" at bounding box center [114, 261] width 229 height 29
click at [200, 260] on span at bounding box center [203, 260] width 9 height 17
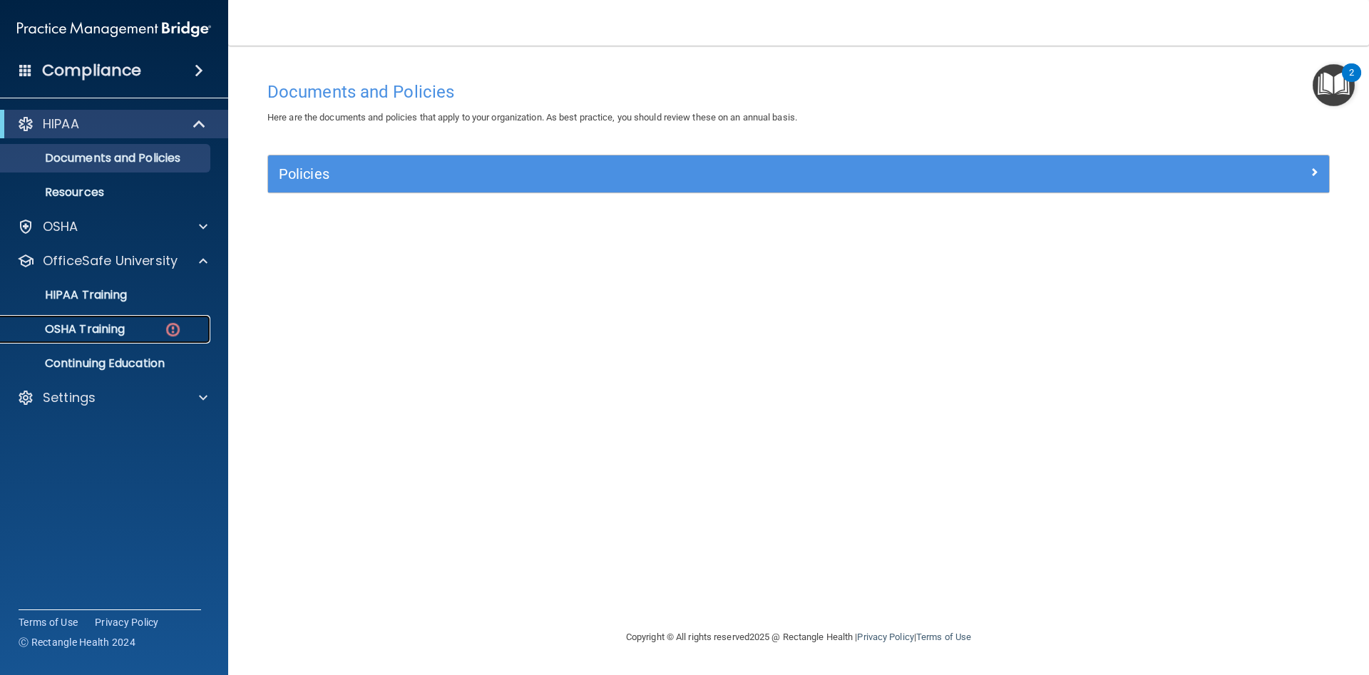
click at [143, 329] on div "OSHA Training" at bounding box center [106, 329] width 195 height 14
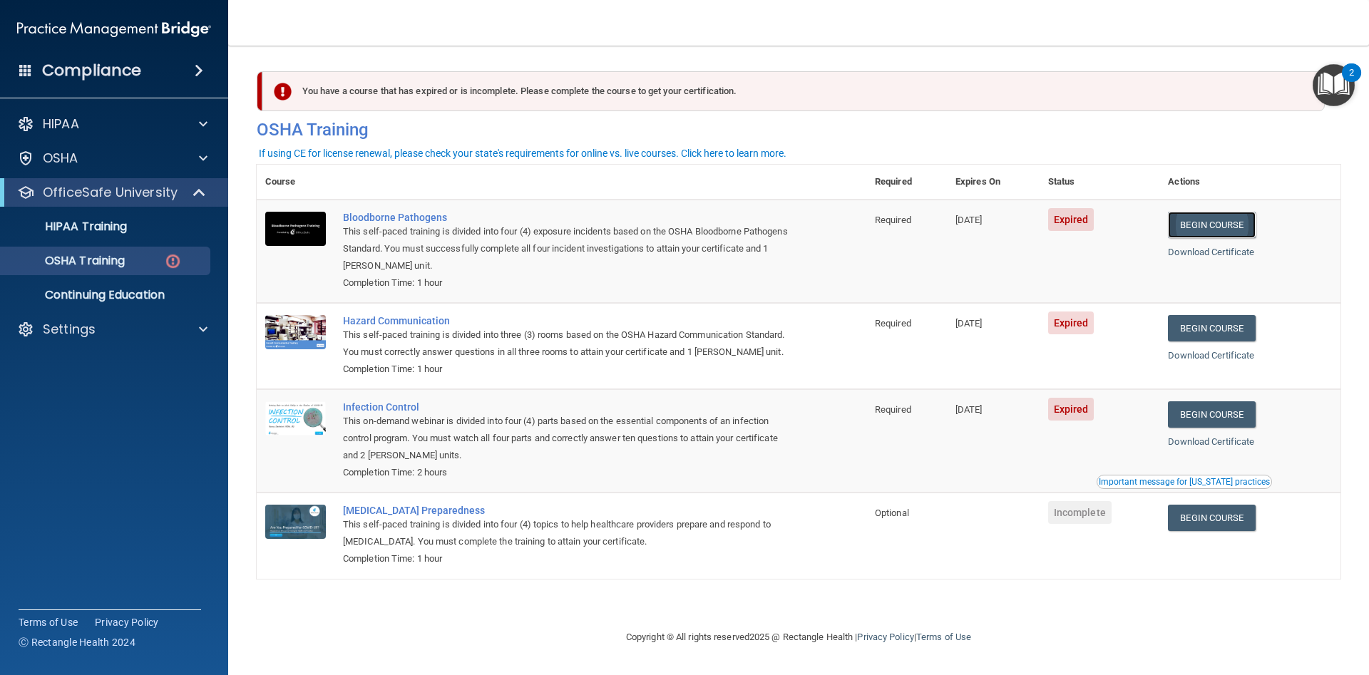
click at [1186, 229] on link "Begin Course" at bounding box center [1211, 225] width 87 height 26
click at [1218, 414] on link "Begin Course" at bounding box center [1211, 414] width 87 height 26
click at [1227, 221] on link "Begin Course" at bounding box center [1211, 225] width 87 height 26
click at [87, 261] on p "OSHA Training" at bounding box center [66, 261] width 115 height 14
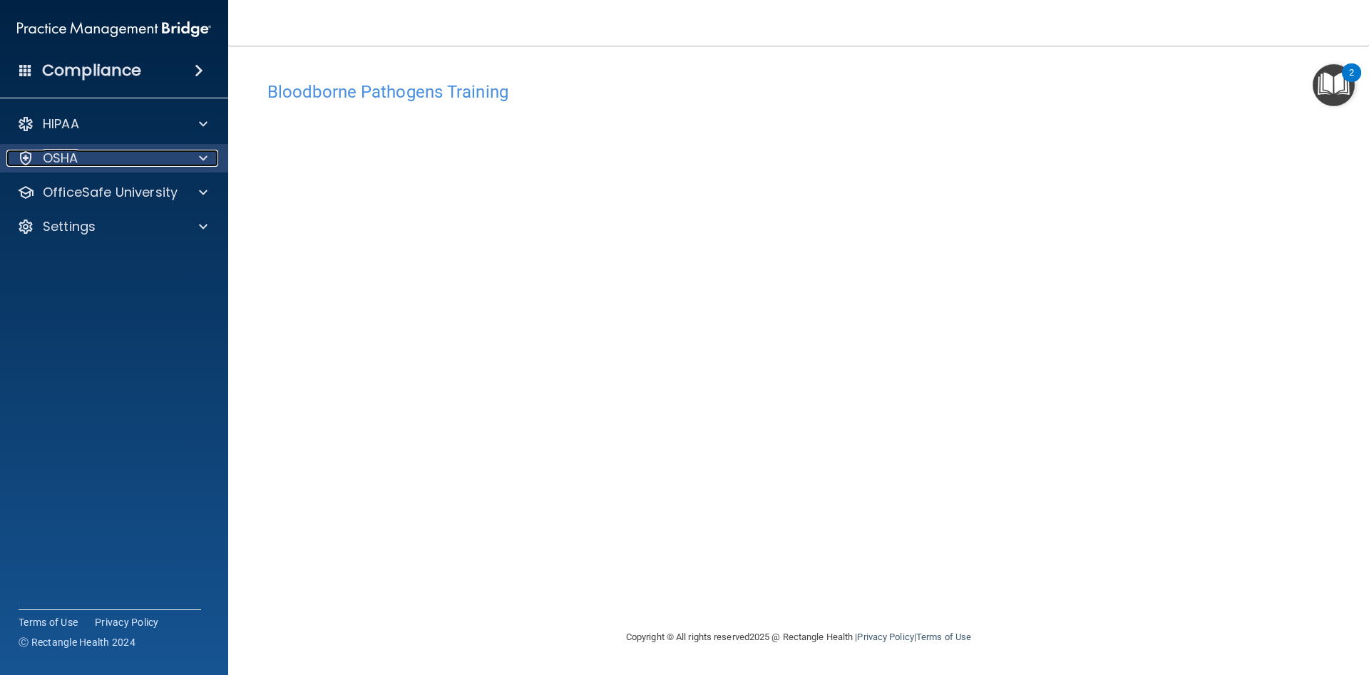
click at [192, 155] on div at bounding box center [201, 158] width 36 height 17
click at [200, 154] on span at bounding box center [203, 158] width 9 height 17
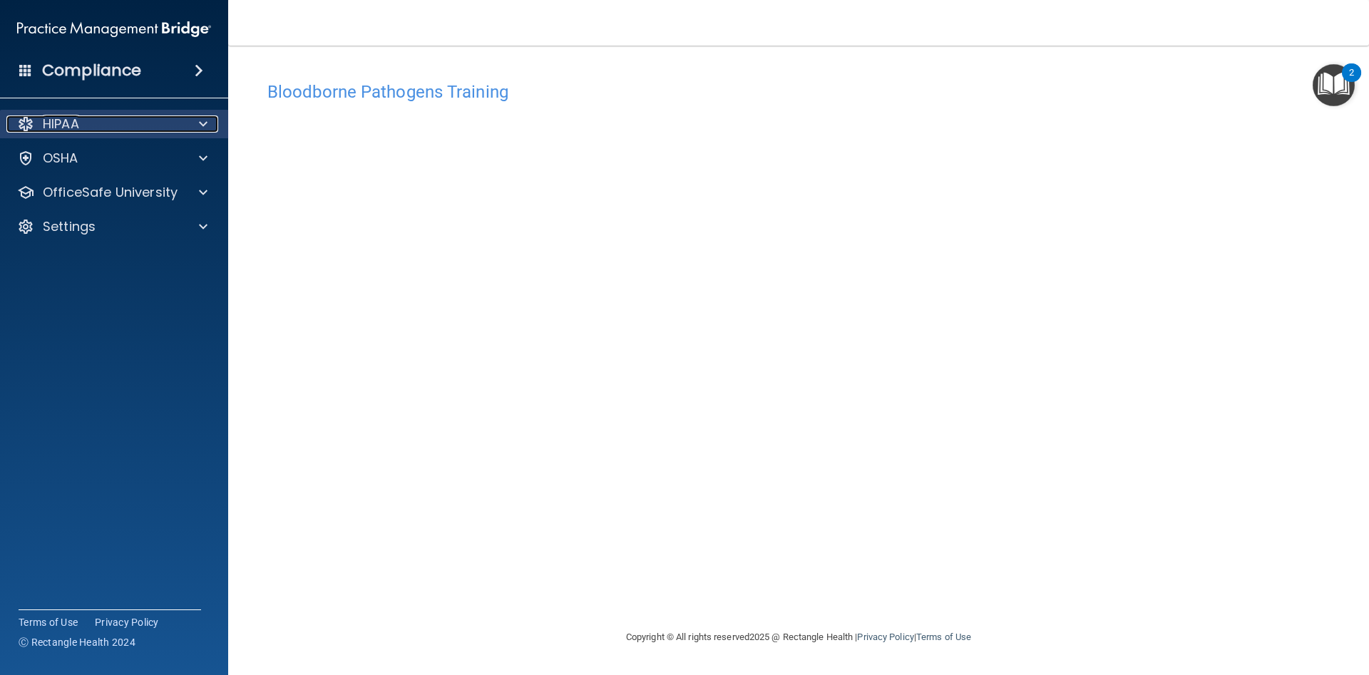
click at [204, 127] on span at bounding box center [203, 123] width 9 height 17
click at [202, 122] on span at bounding box center [203, 123] width 9 height 17
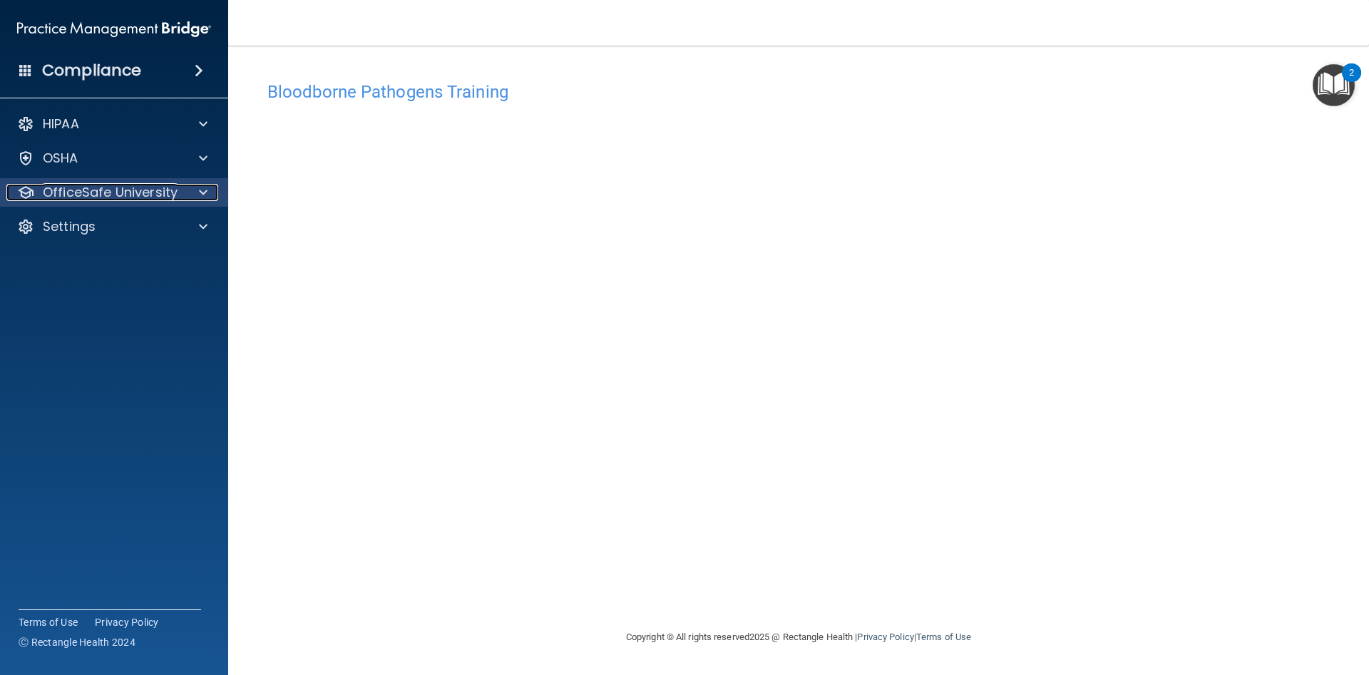
click at [203, 185] on span at bounding box center [203, 192] width 9 height 17
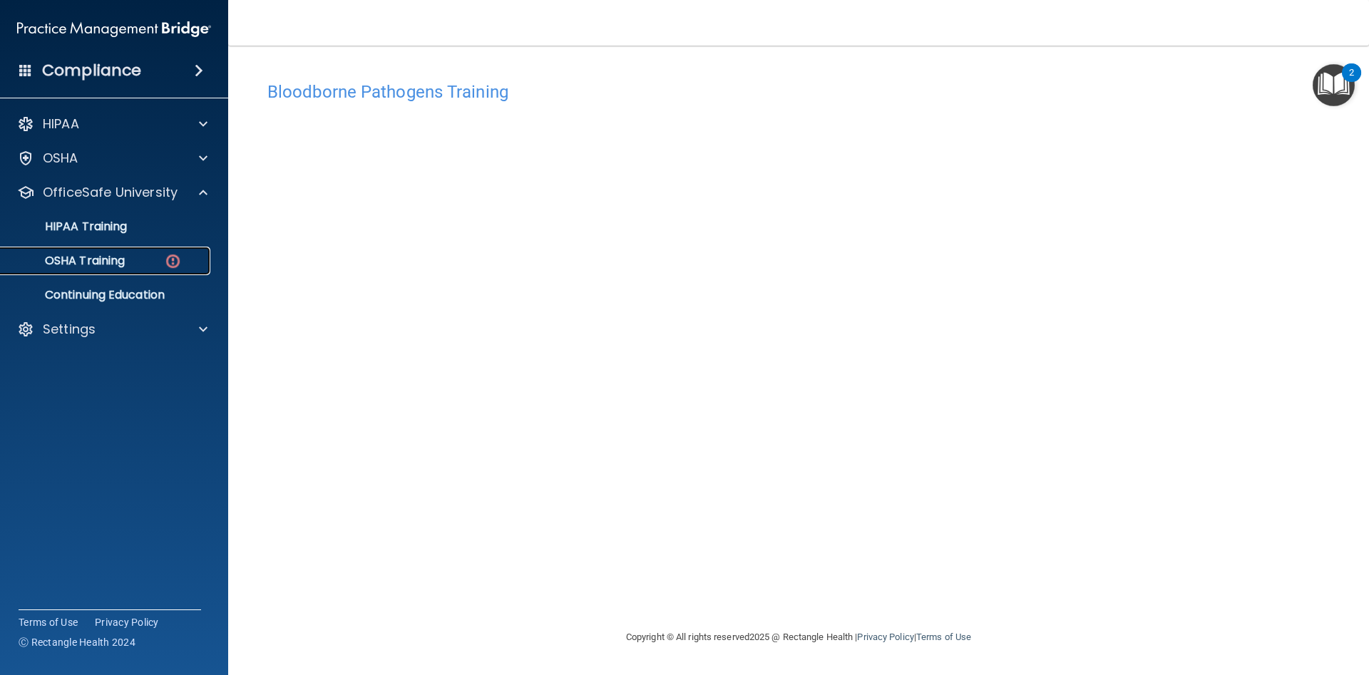
click at [138, 252] on link "OSHA Training" at bounding box center [98, 261] width 225 height 29
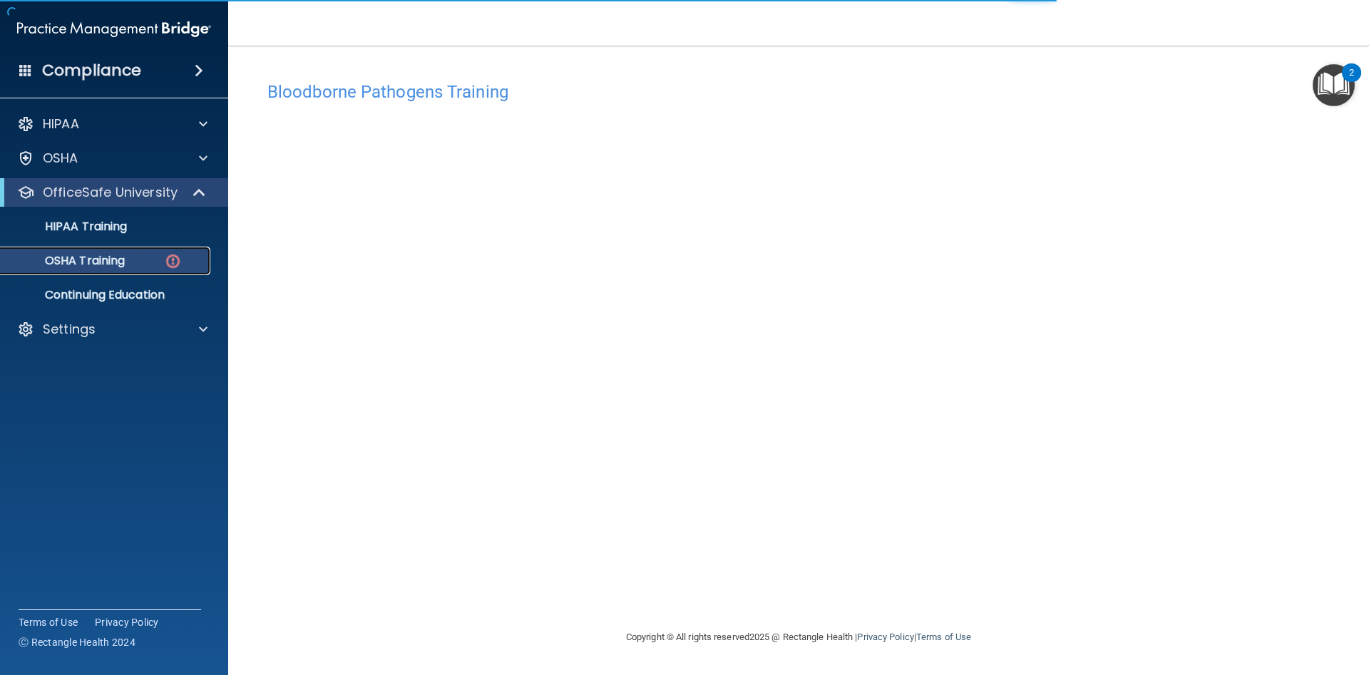
click at [125, 260] on p "OSHA Training" at bounding box center [66, 261] width 115 height 14
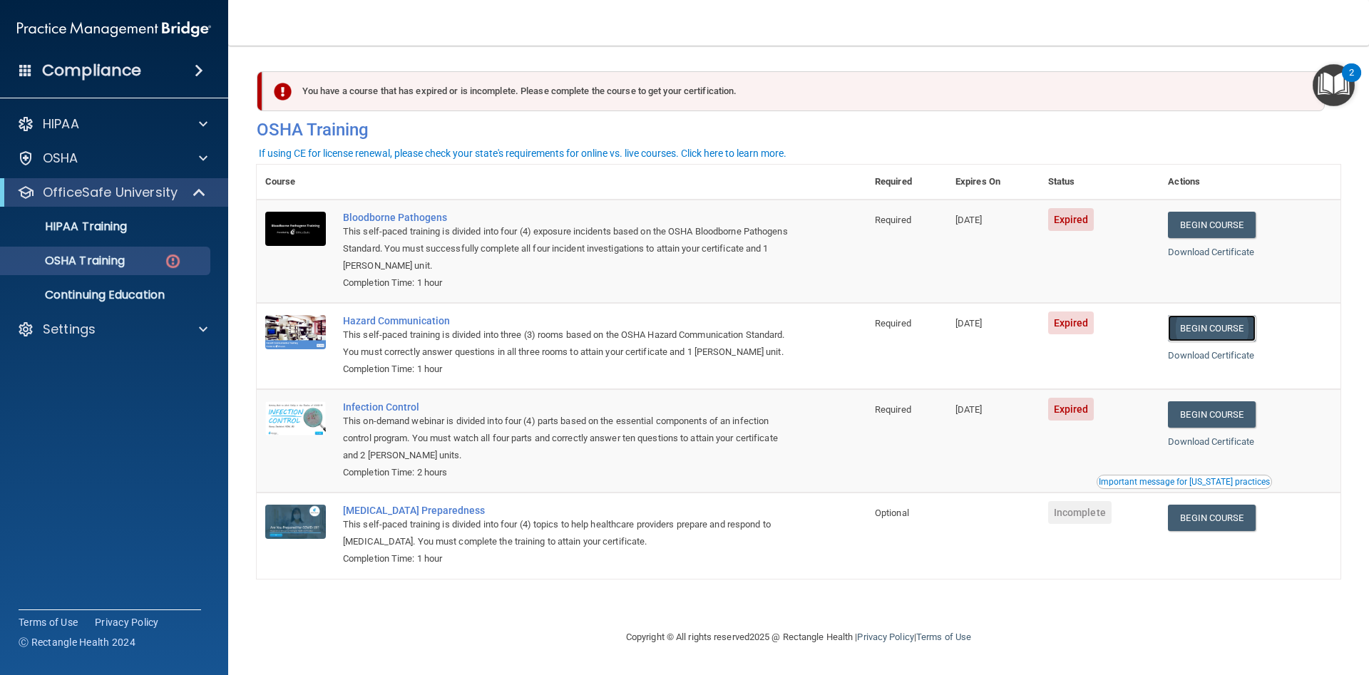
click at [1216, 335] on link "Begin Course" at bounding box center [1211, 328] width 87 height 26
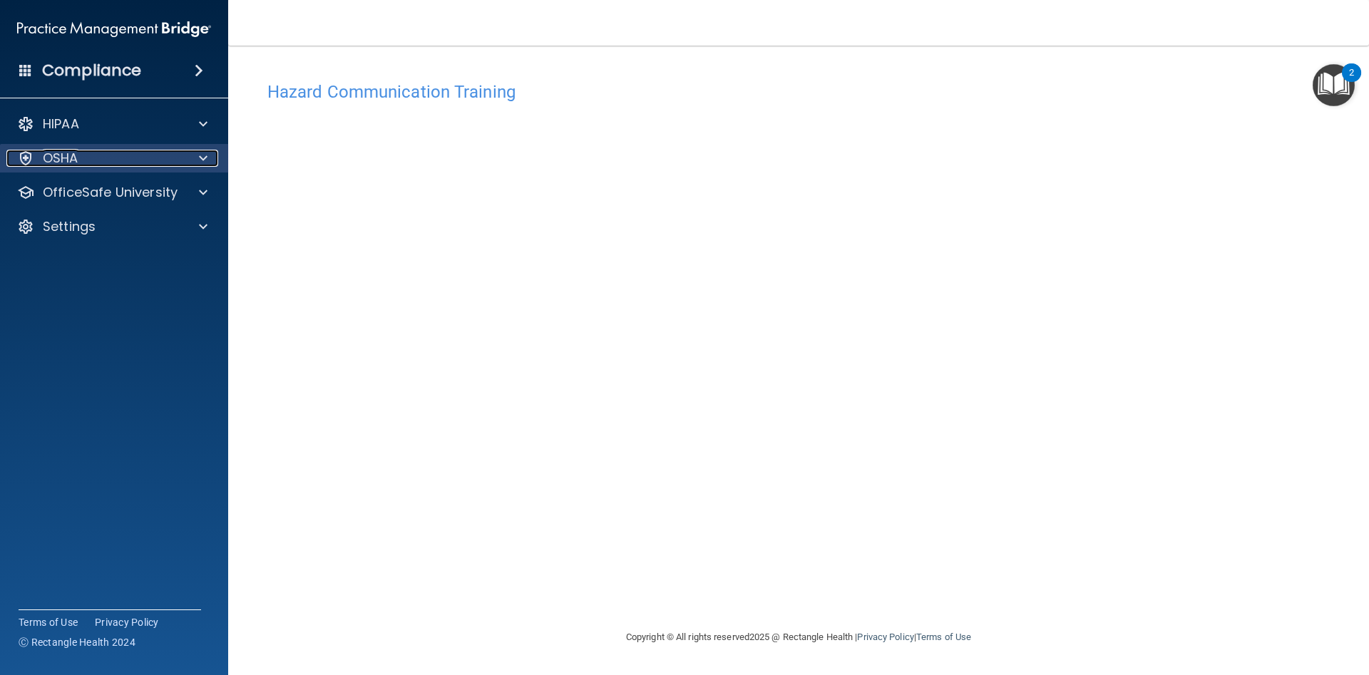
click at [187, 159] on div at bounding box center [201, 158] width 36 height 17
click at [206, 160] on span at bounding box center [203, 158] width 9 height 17
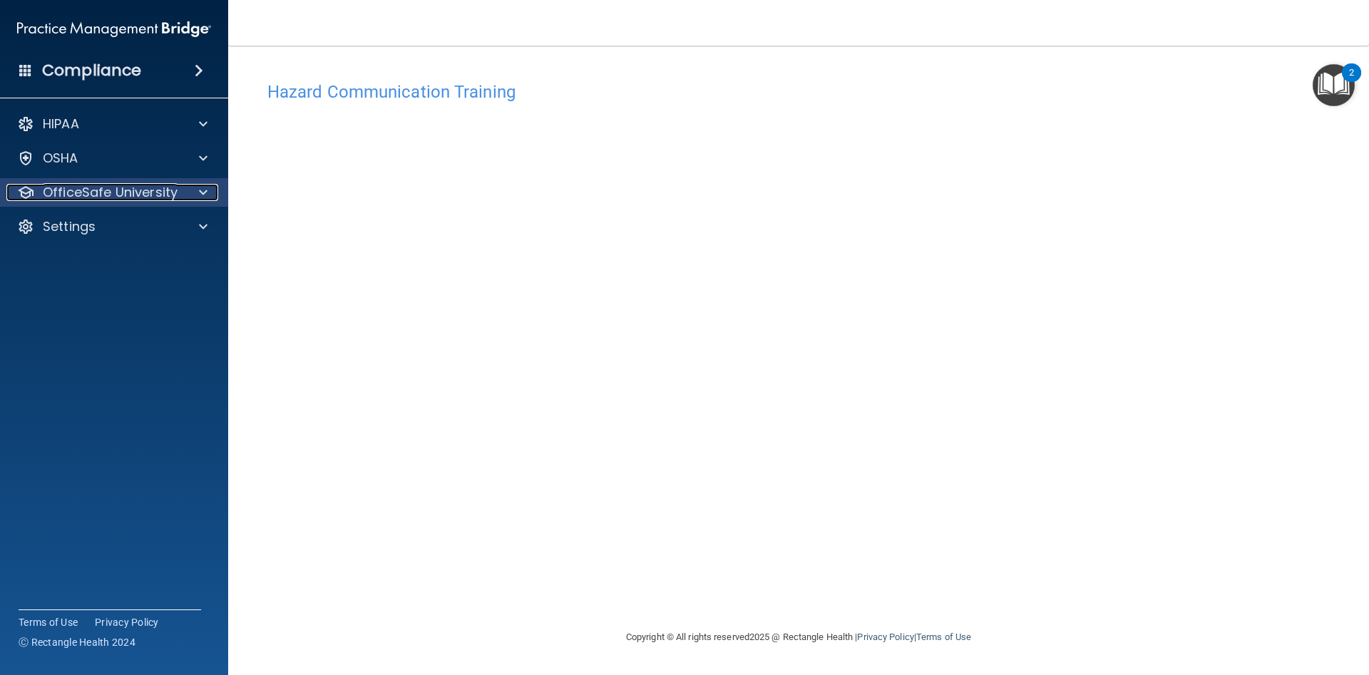
click at [204, 198] on span at bounding box center [203, 192] width 9 height 17
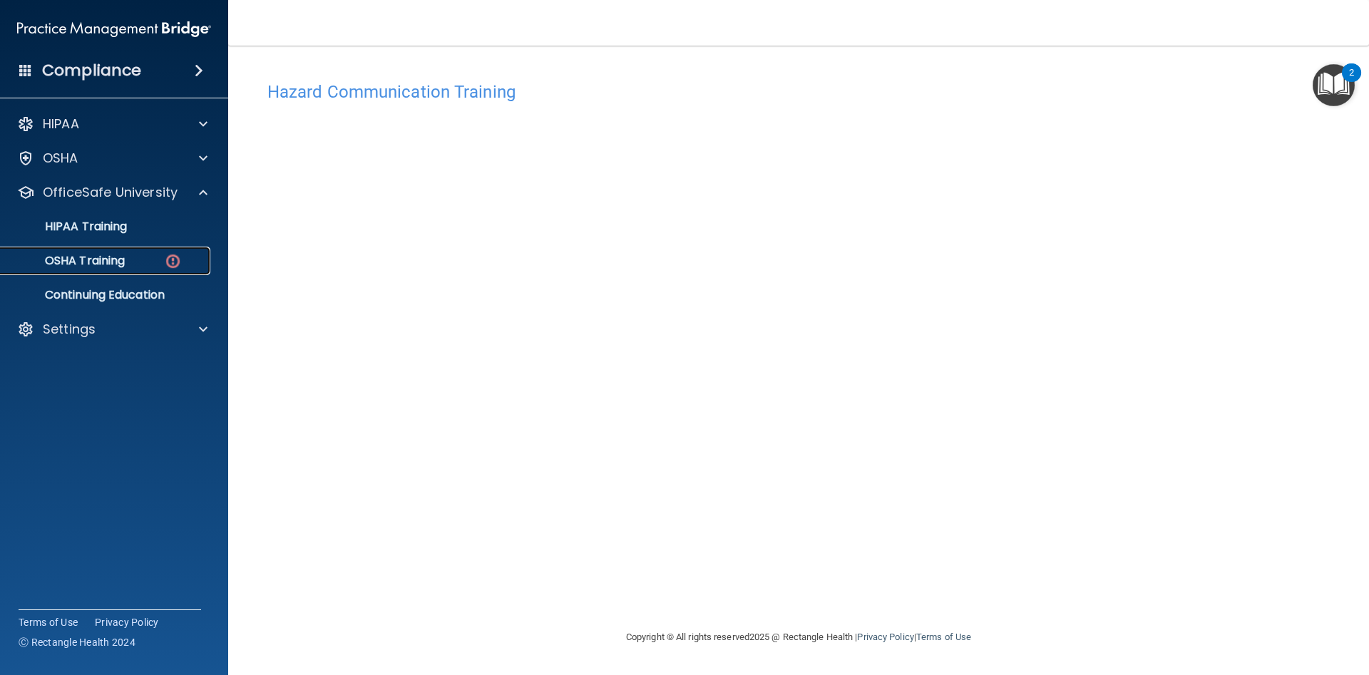
click at [145, 257] on div "OSHA Training" at bounding box center [106, 261] width 195 height 14
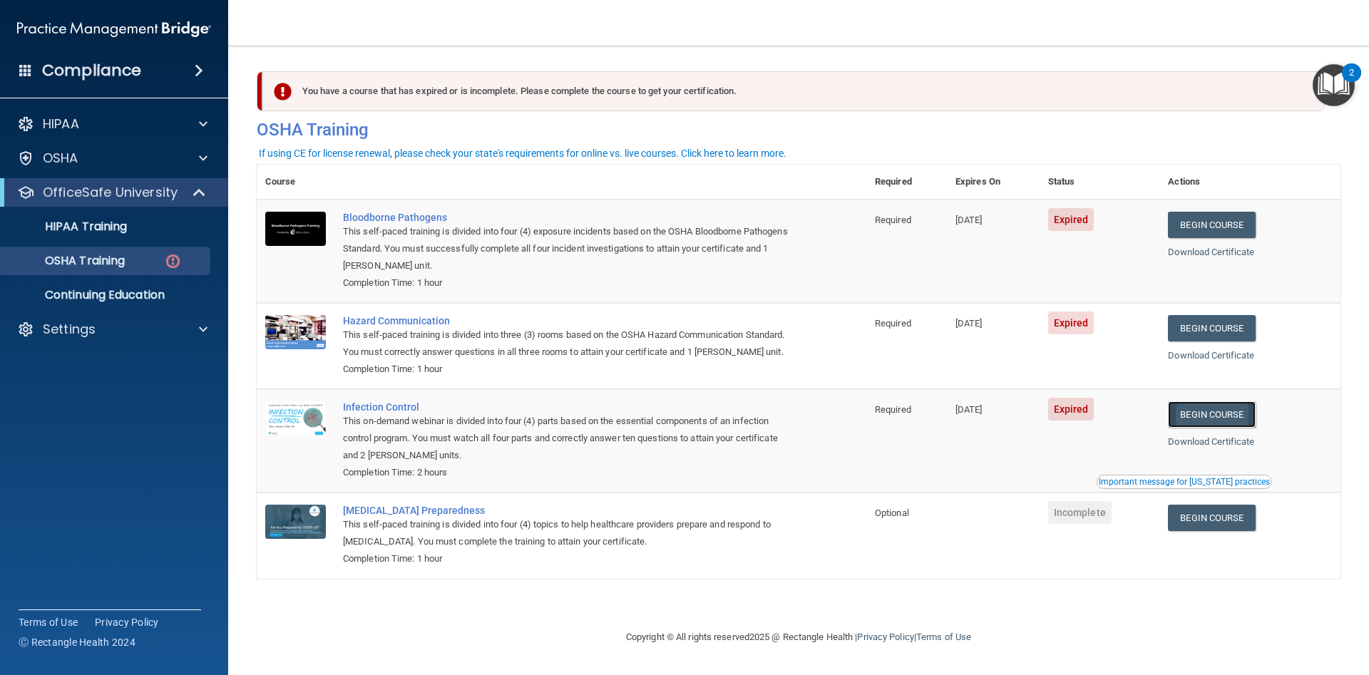
click at [1226, 411] on link "Begin Course" at bounding box center [1211, 414] width 87 height 26
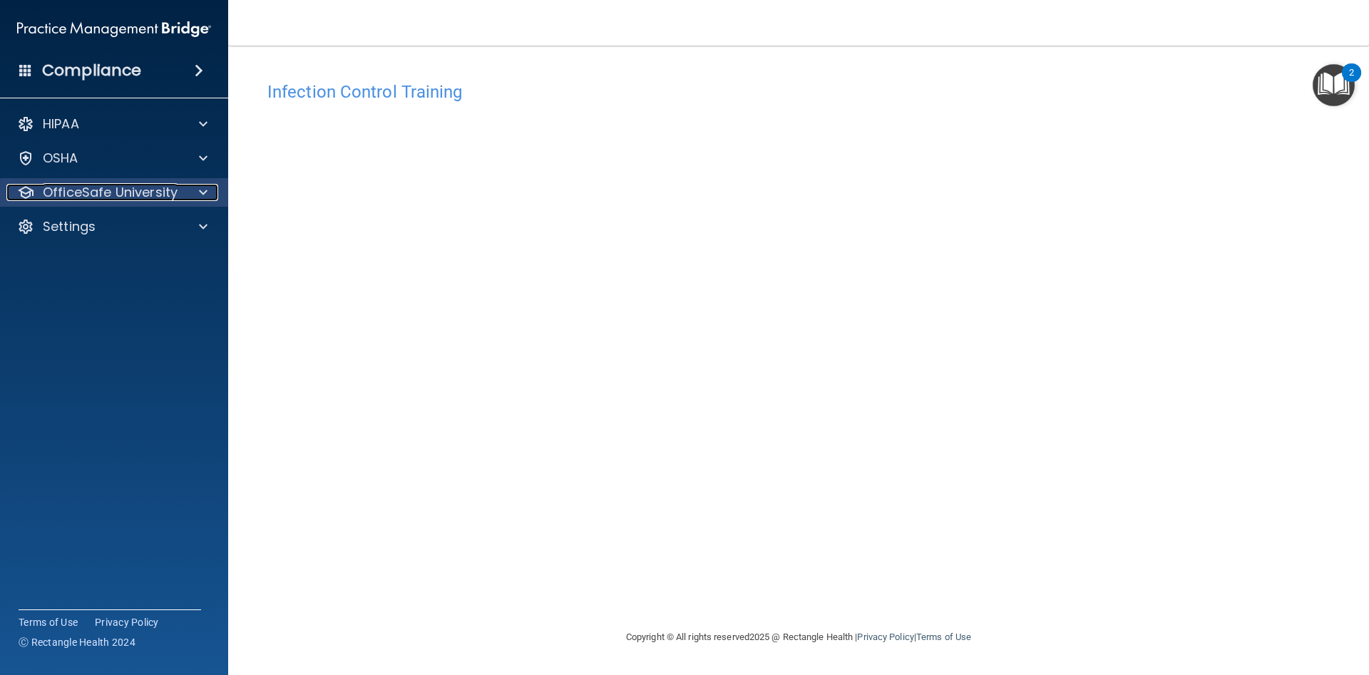
click at [202, 190] on span at bounding box center [203, 192] width 9 height 17
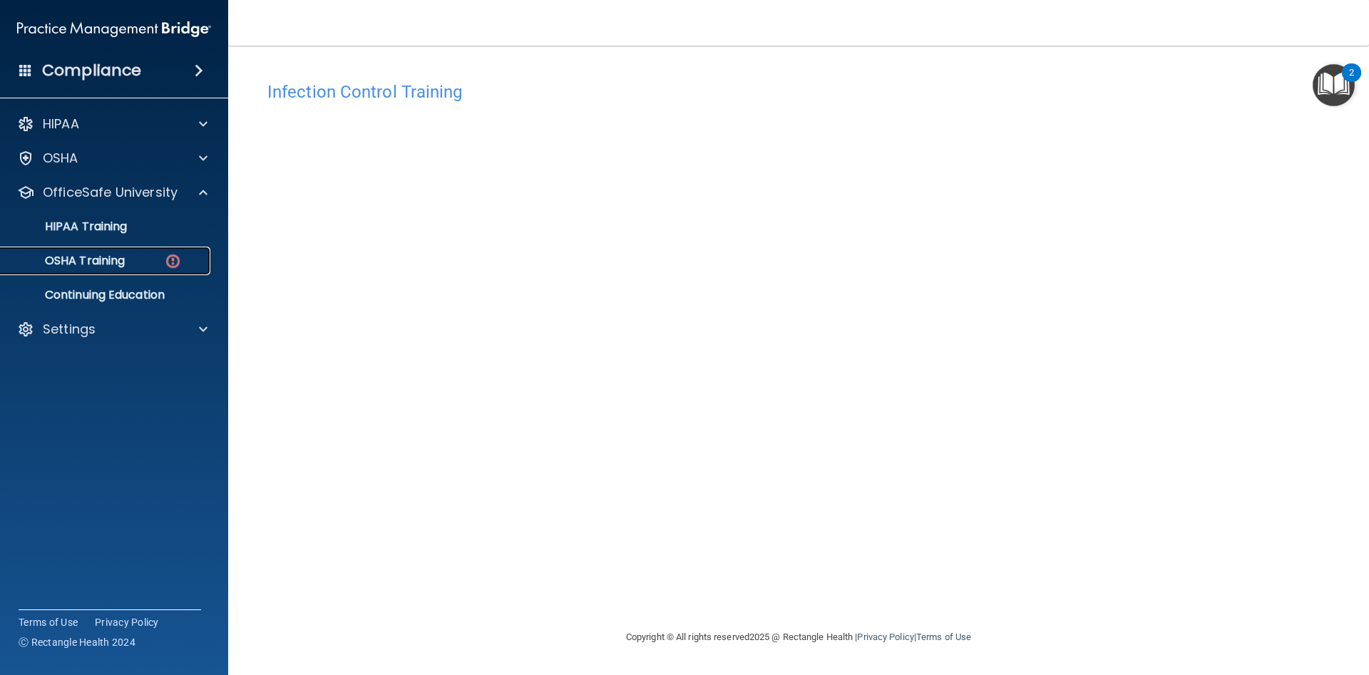
click at [133, 264] on div "OSHA Training" at bounding box center [106, 261] width 195 height 14
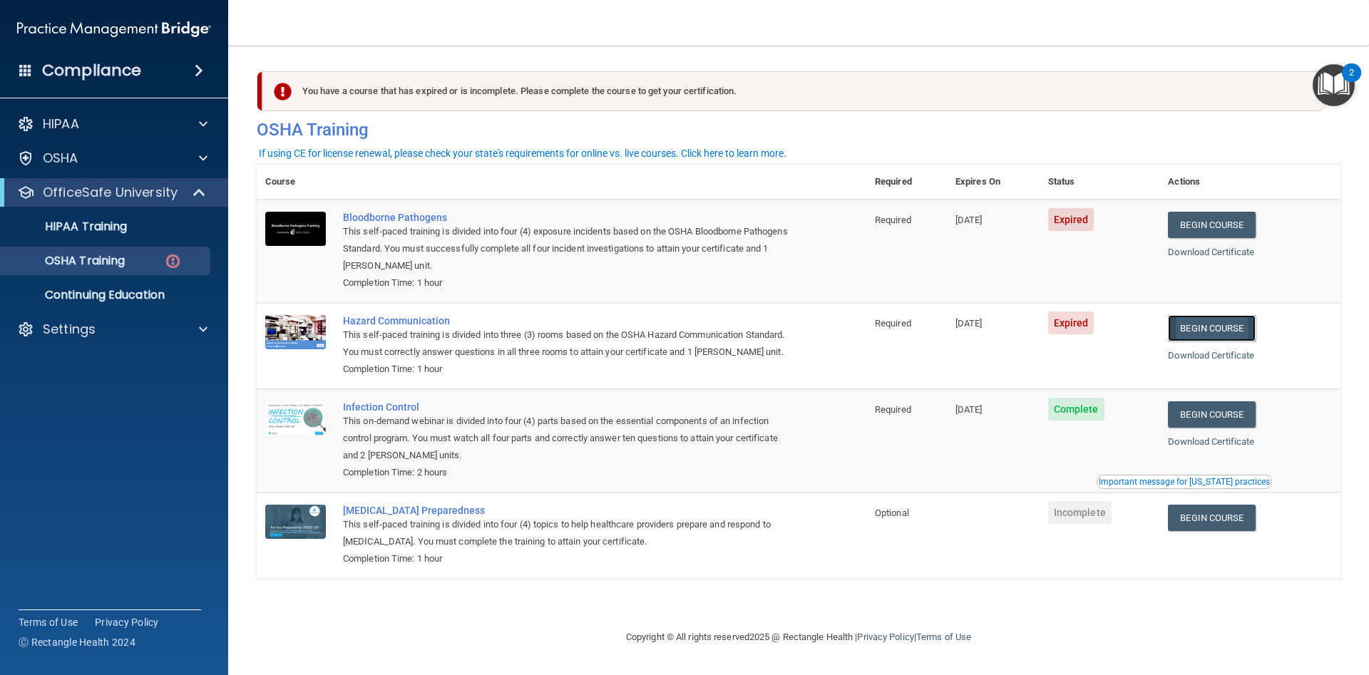
click at [1200, 331] on link "Begin Course" at bounding box center [1211, 328] width 87 height 26
click at [1218, 329] on link "Begin Course" at bounding box center [1211, 328] width 87 height 26
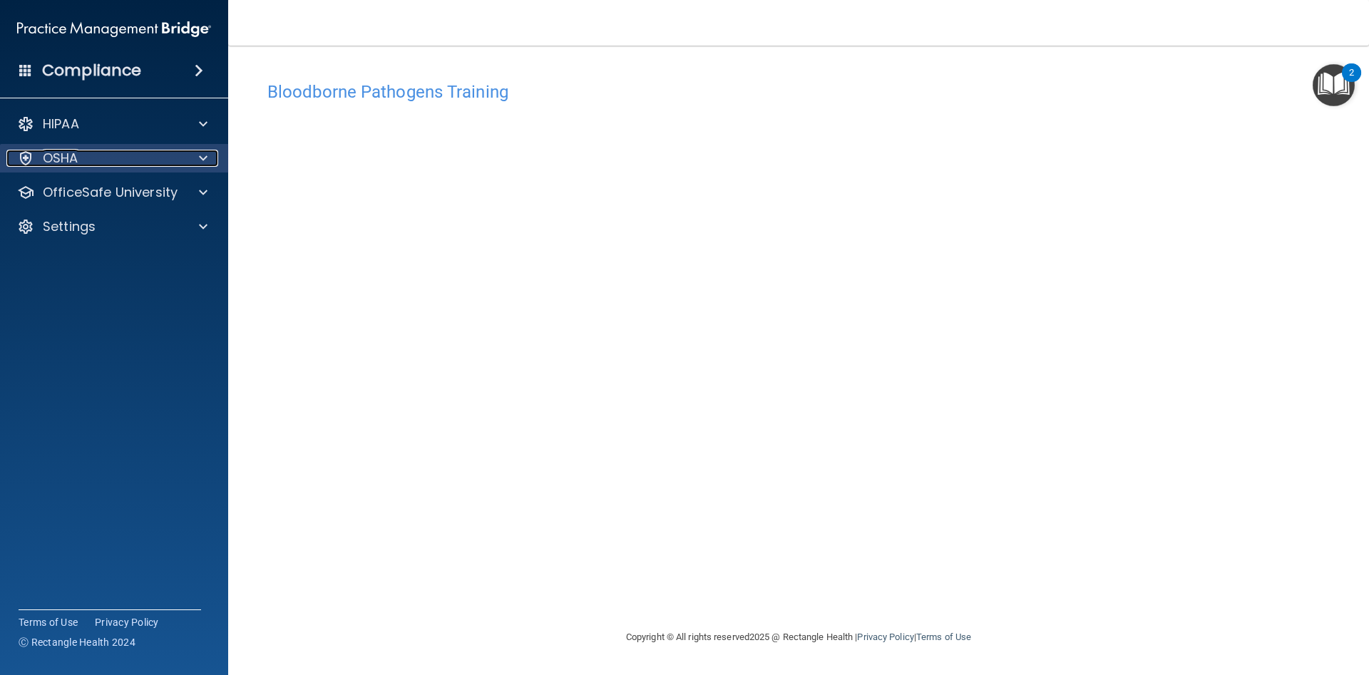
click at [200, 155] on span at bounding box center [203, 158] width 9 height 17
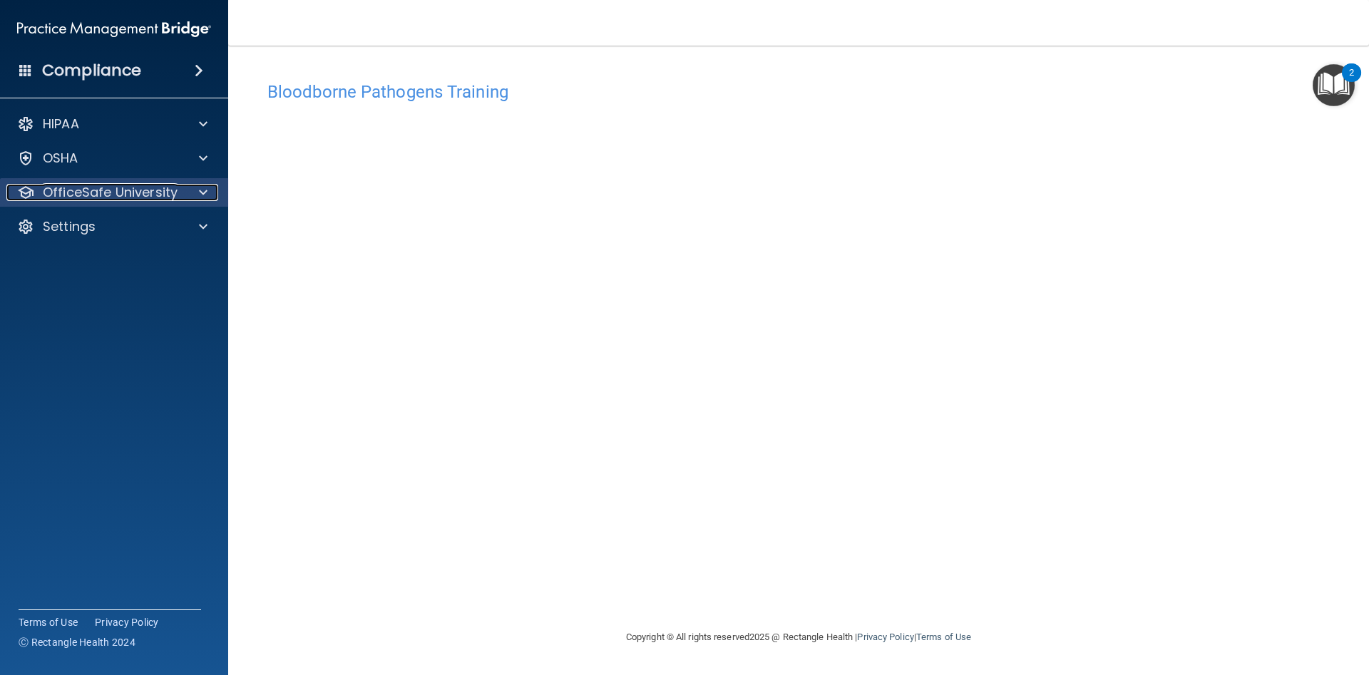
click at [202, 195] on span at bounding box center [203, 192] width 9 height 17
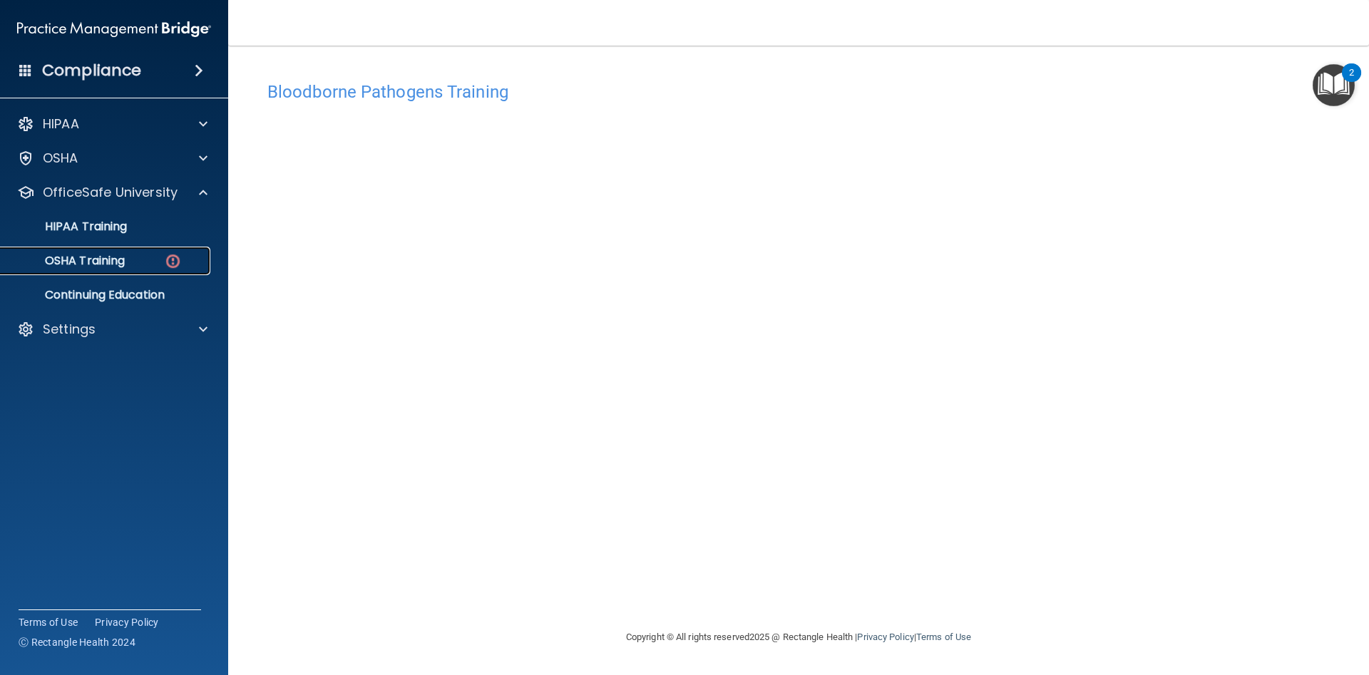
click at [125, 257] on p "OSHA Training" at bounding box center [66, 261] width 115 height 14
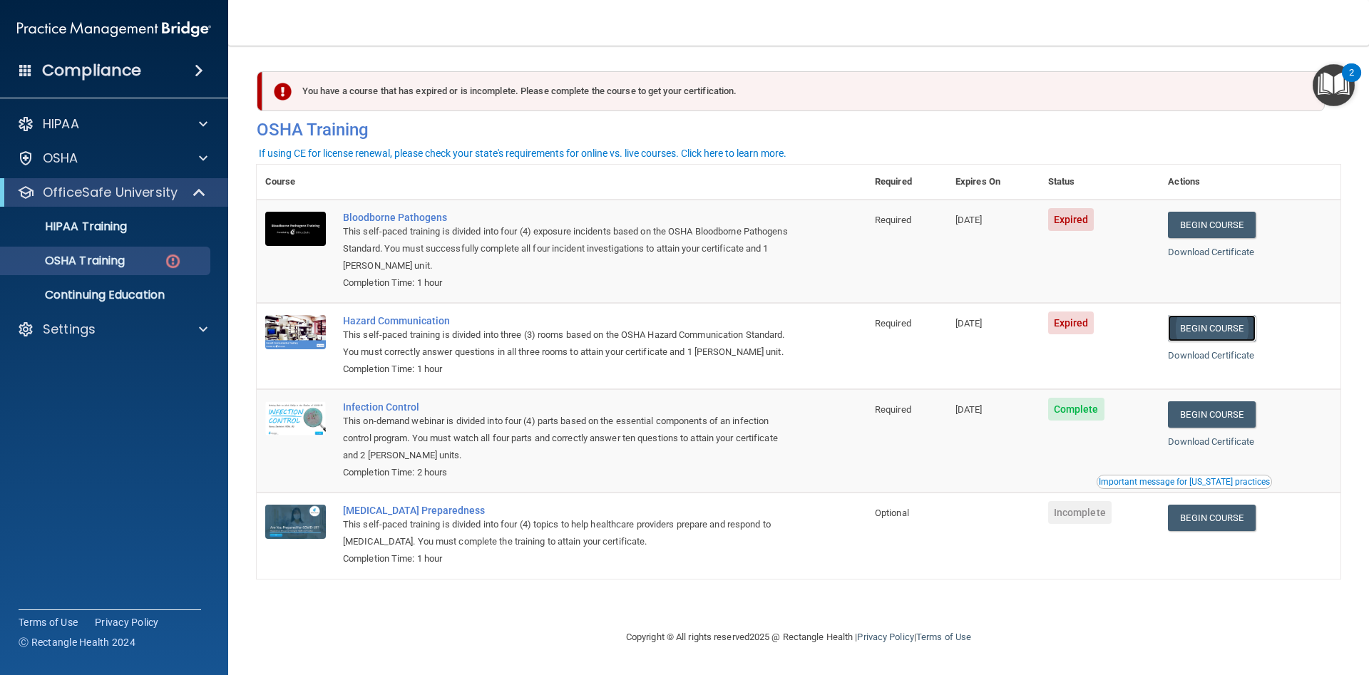
click at [1232, 332] on link "Begin Course" at bounding box center [1211, 328] width 87 height 26
click at [1210, 225] on link "Begin Course" at bounding box center [1211, 225] width 87 height 26
click at [1238, 339] on link "Begin Course" at bounding box center [1211, 328] width 87 height 26
click at [1206, 329] on link "Begin Course" at bounding box center [1211, 328] width 87 height 26
click at [1232, 328] on link "Begin Course" at bounding box center [1211, 328] width 87 height 26
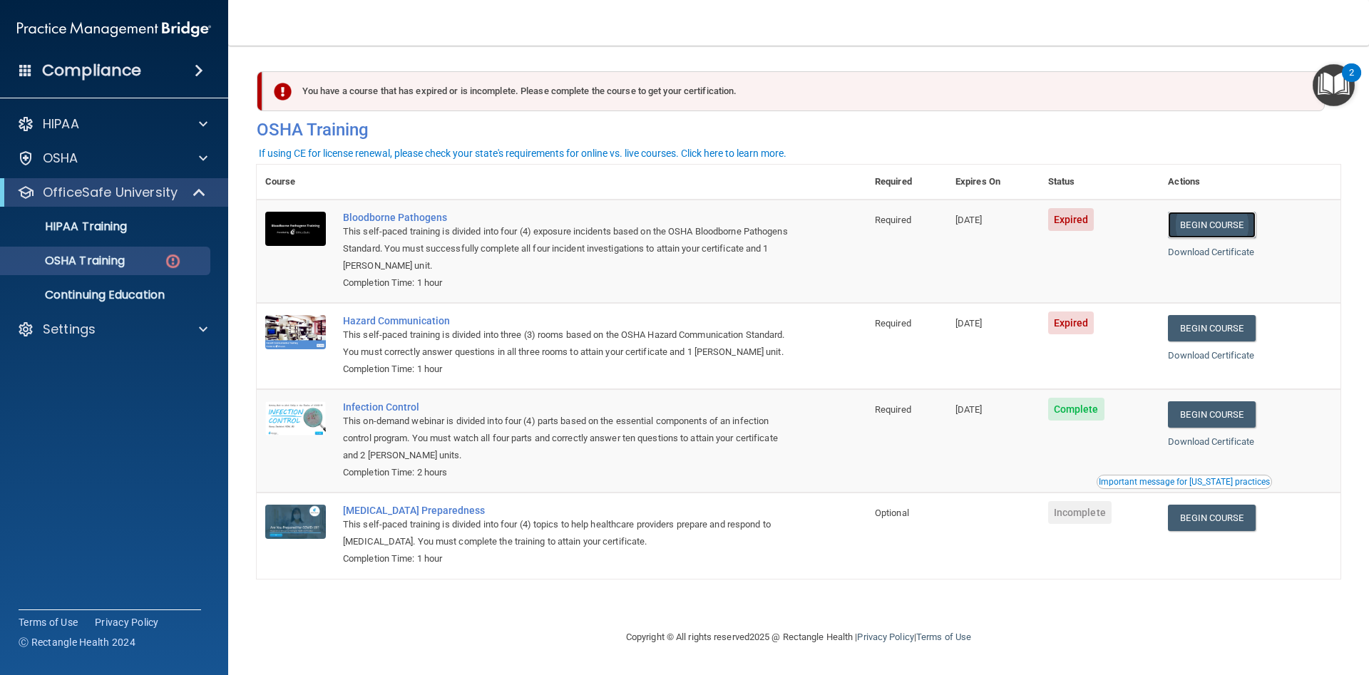
click at [1228, 225] on link "Begin Course" at bounding box center [1211, 225] width 87 height 26
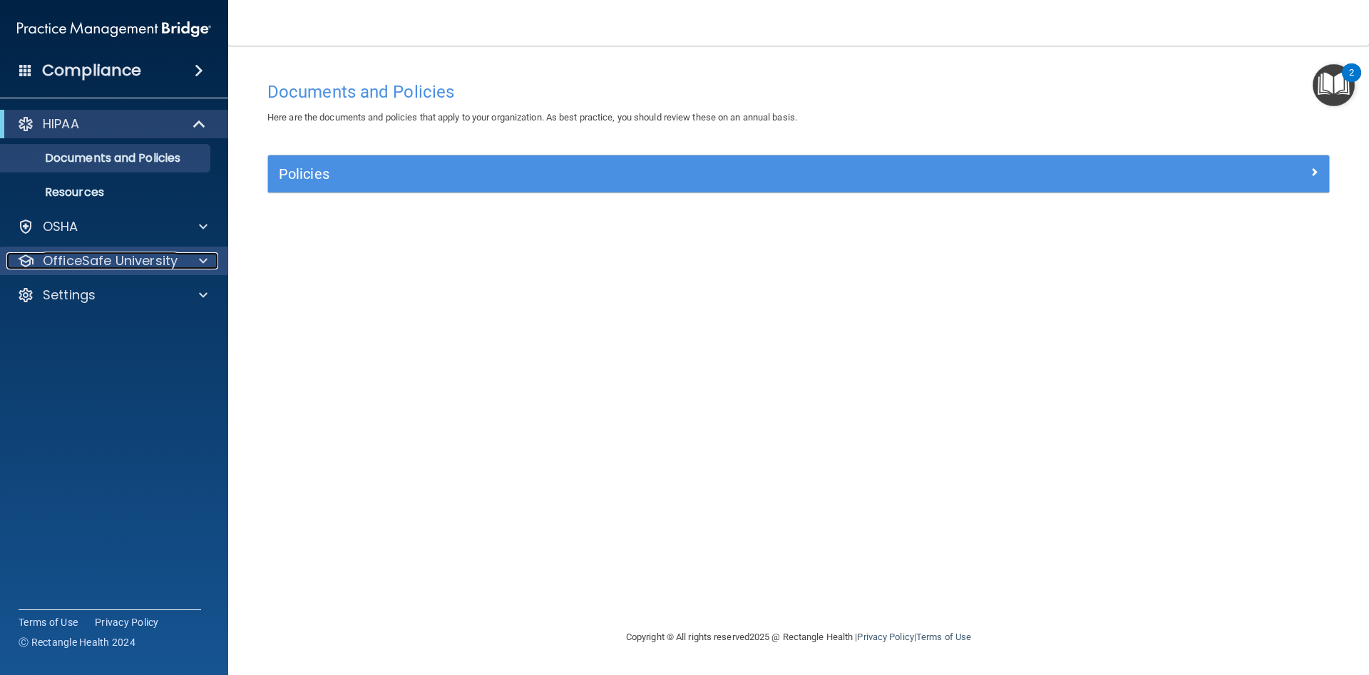
click at [200, 255] on span at bounding box center [203, 260] width 9 height 17
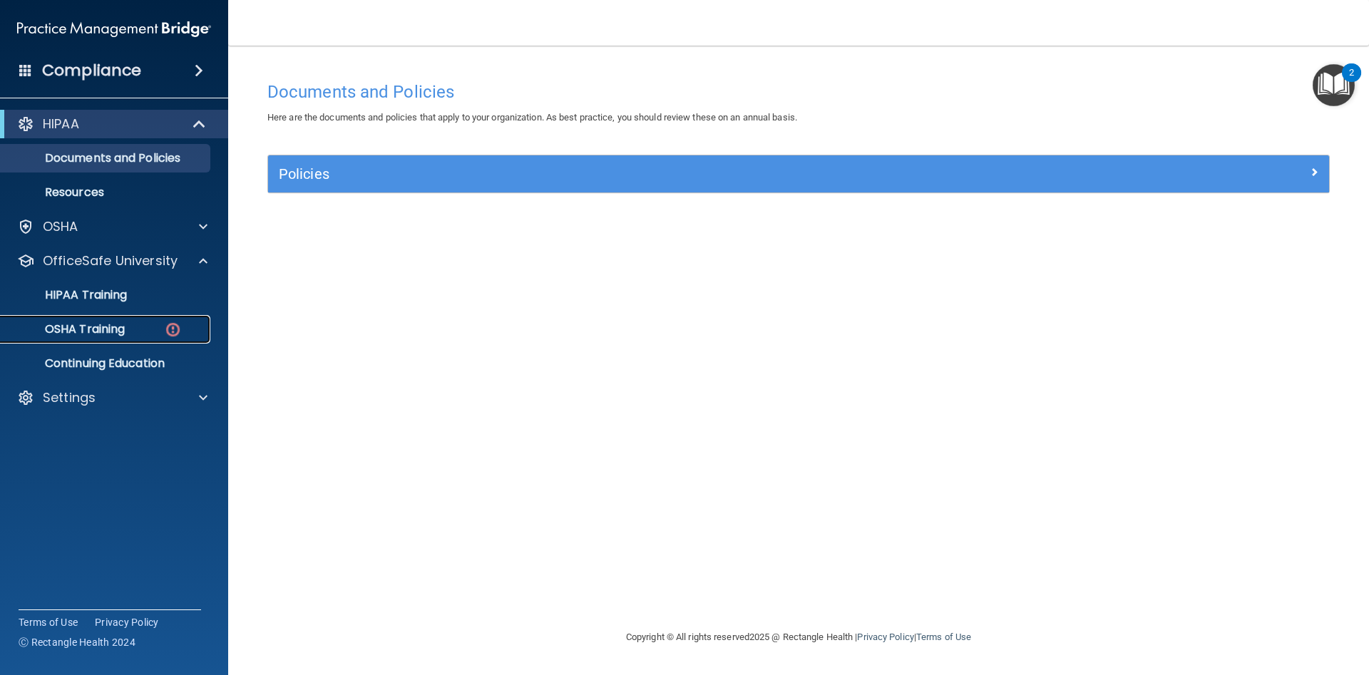
click at [134, 331] on div "OSHA Training" at bounding box center [106, 329] width 195 height 14
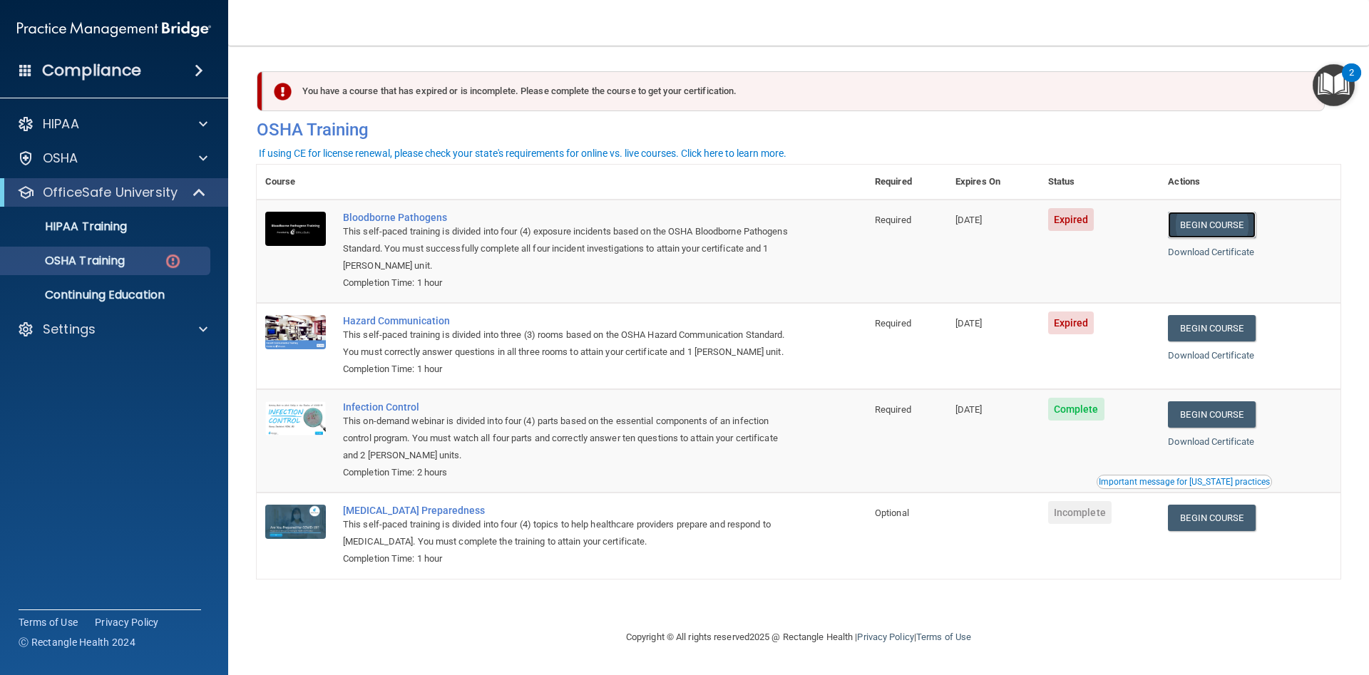
click at [1222, 221] on link "Begin Course" at bounding box center [1211, 225] width 87 height 26
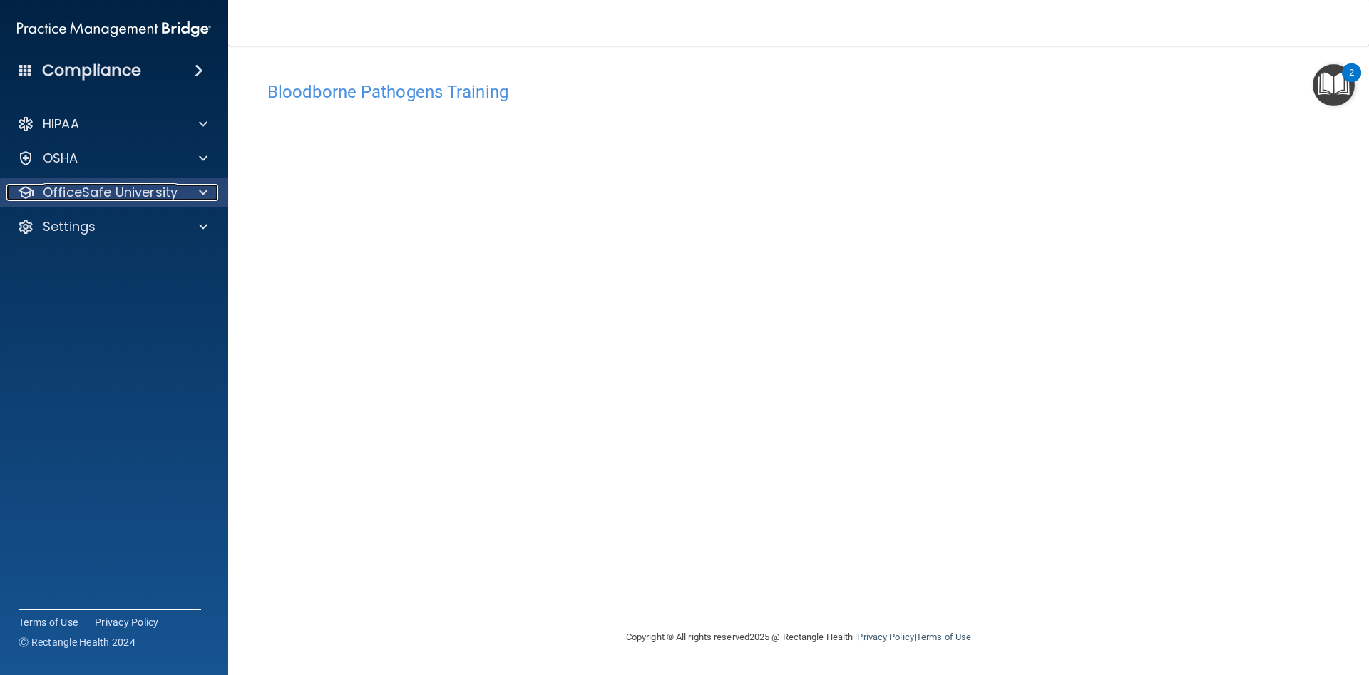
click at [202, 198] on span at bounding box center [203, 192] width 9 height 17
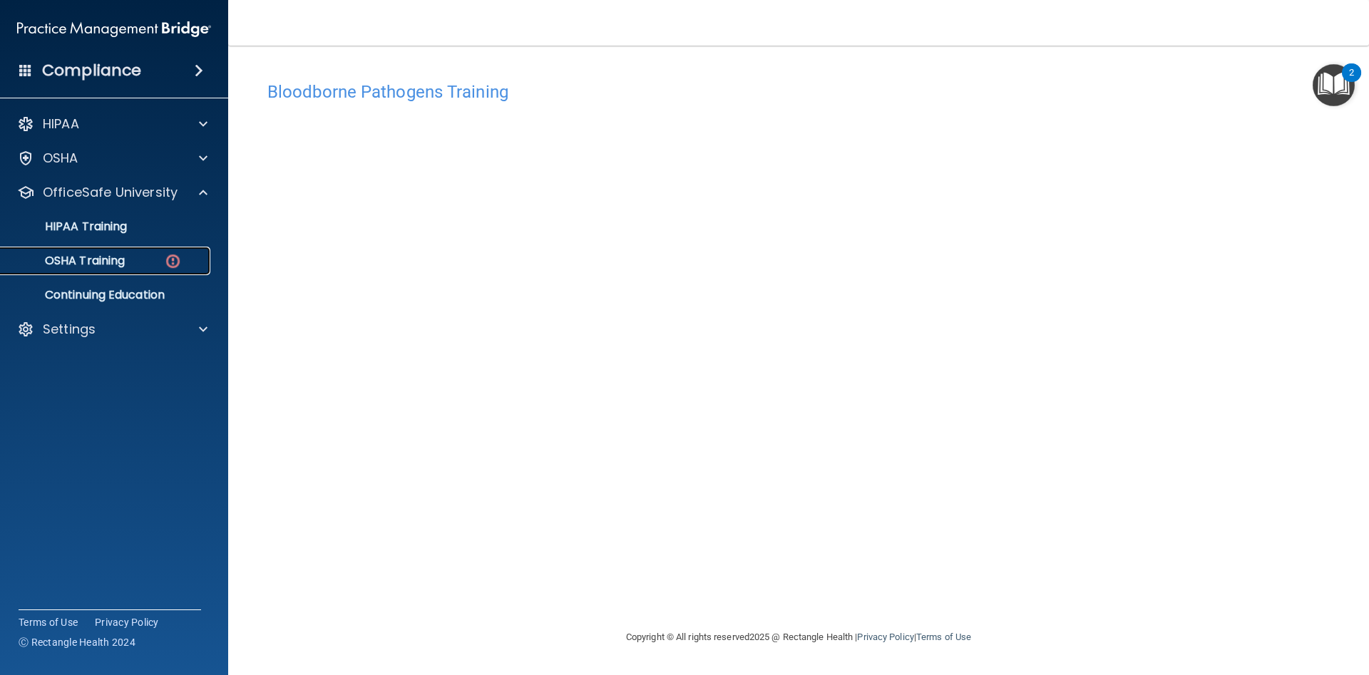
click at [131, 263] on div "OSHA Training" at bounding box center [106, 261] width 195 height 14
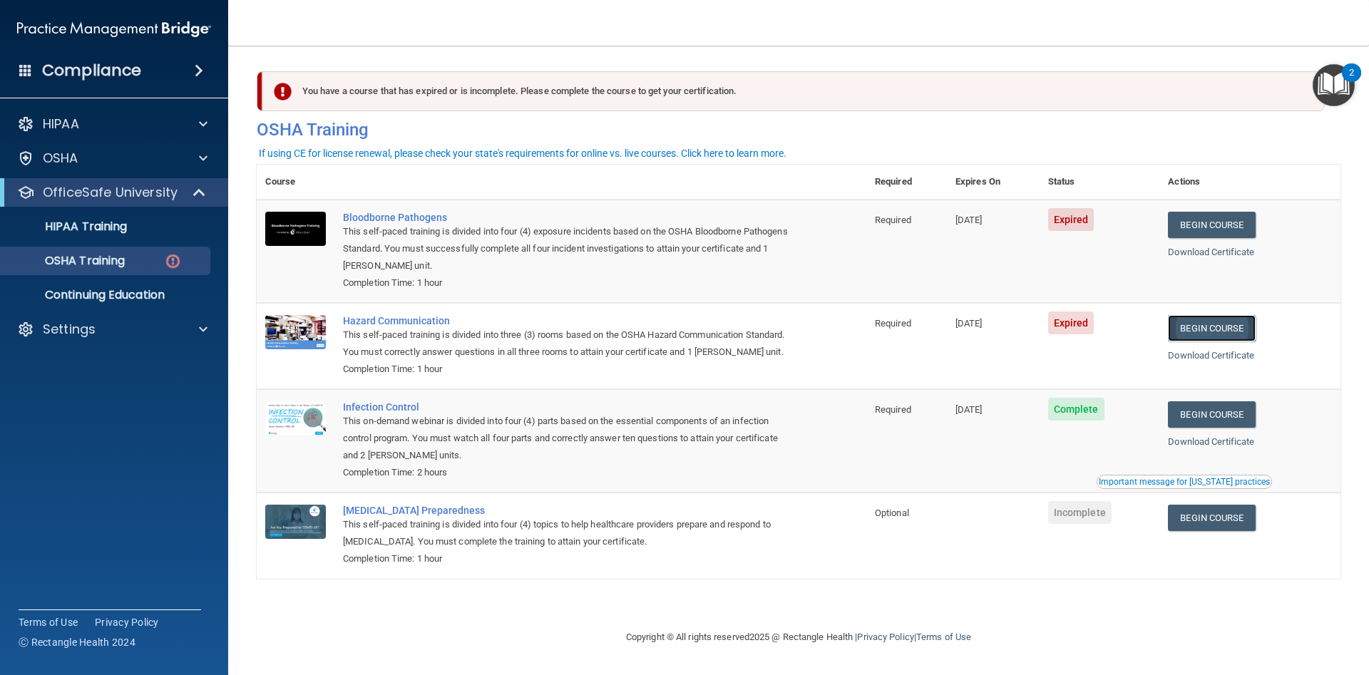
click at [1208, 332] on link "Begin Course" at bounding box center [1211, 328] width 87 height 26
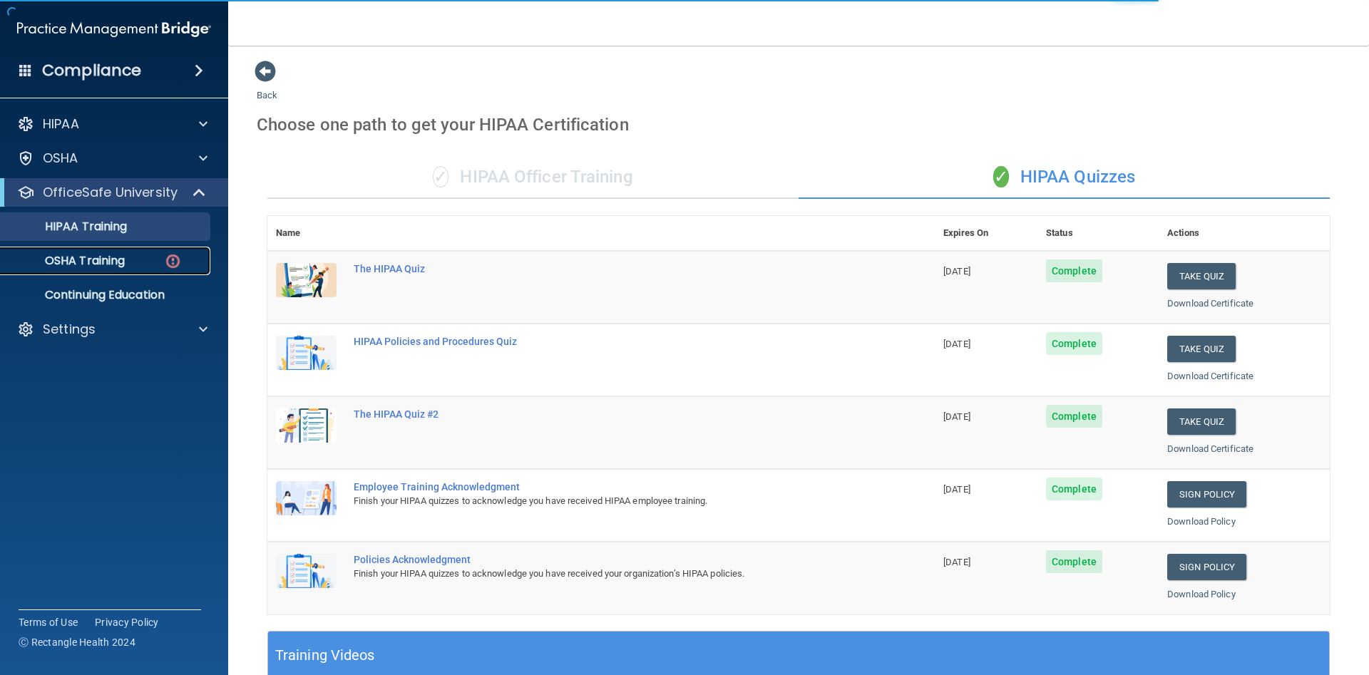
click at [140, 257] on div "OSHA Training" at bounding box center [106, 261] width 195 height 14
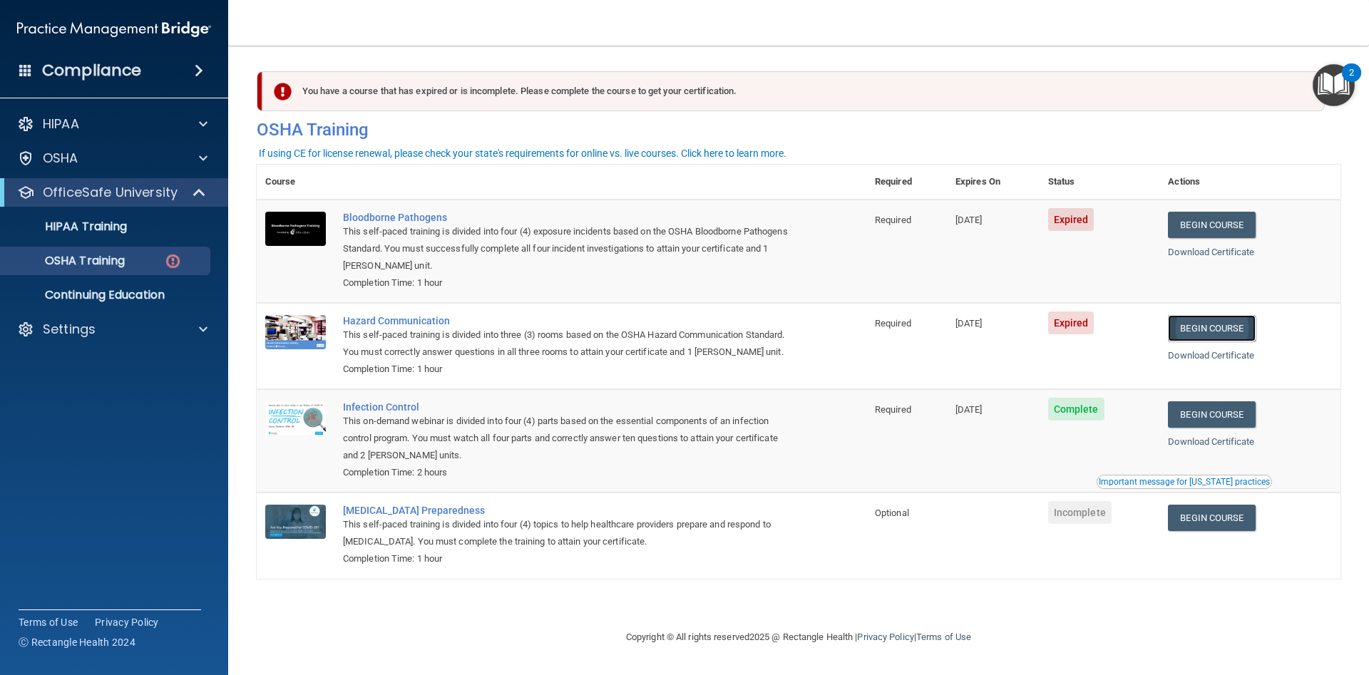
click at [1211, 326] on link "Begin Course" at bounding box center [1211, 328] width 87 height 26
click at [1232, 335] on link "Begin Course" at bounding box center [1211, 328] width 87 height 26
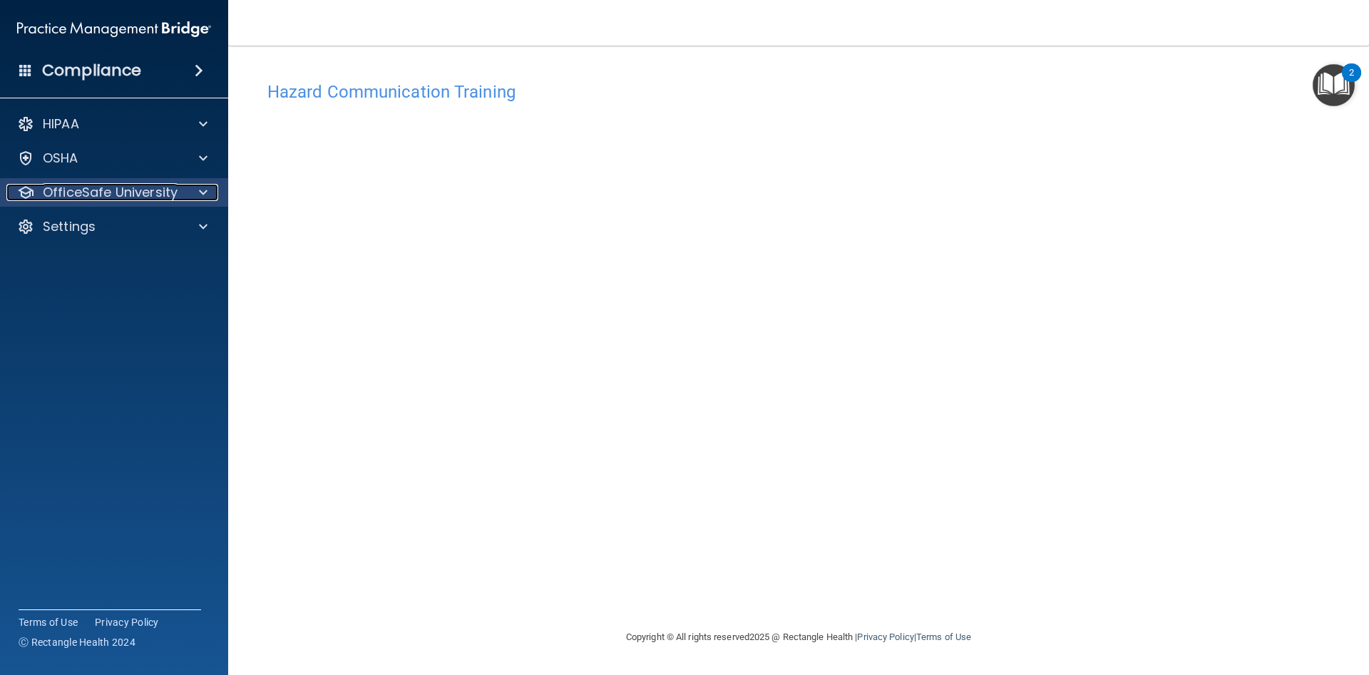
click at [161, 189] on p "OfficeSafe University" at bounding box center [110, 192] width 135 height 17
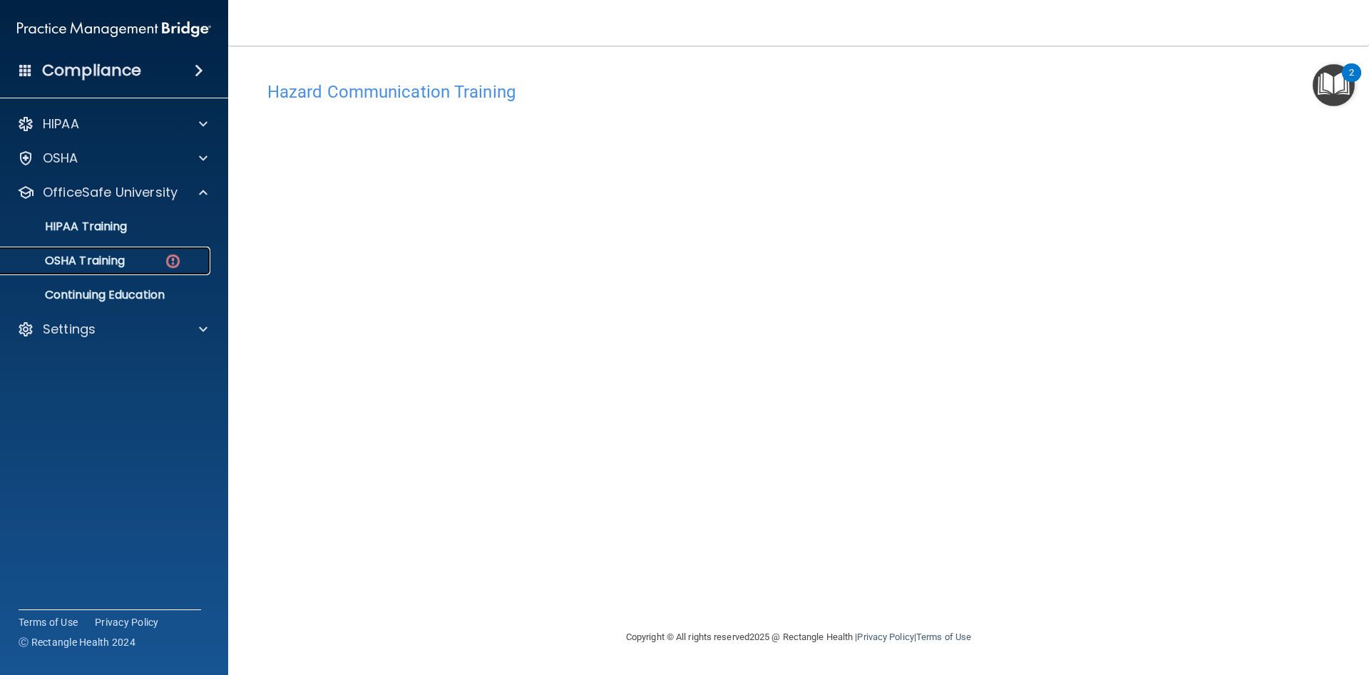
click at [138, 257] on div "OSHA Training" at bounding box center [106, 261] width 195 height 14
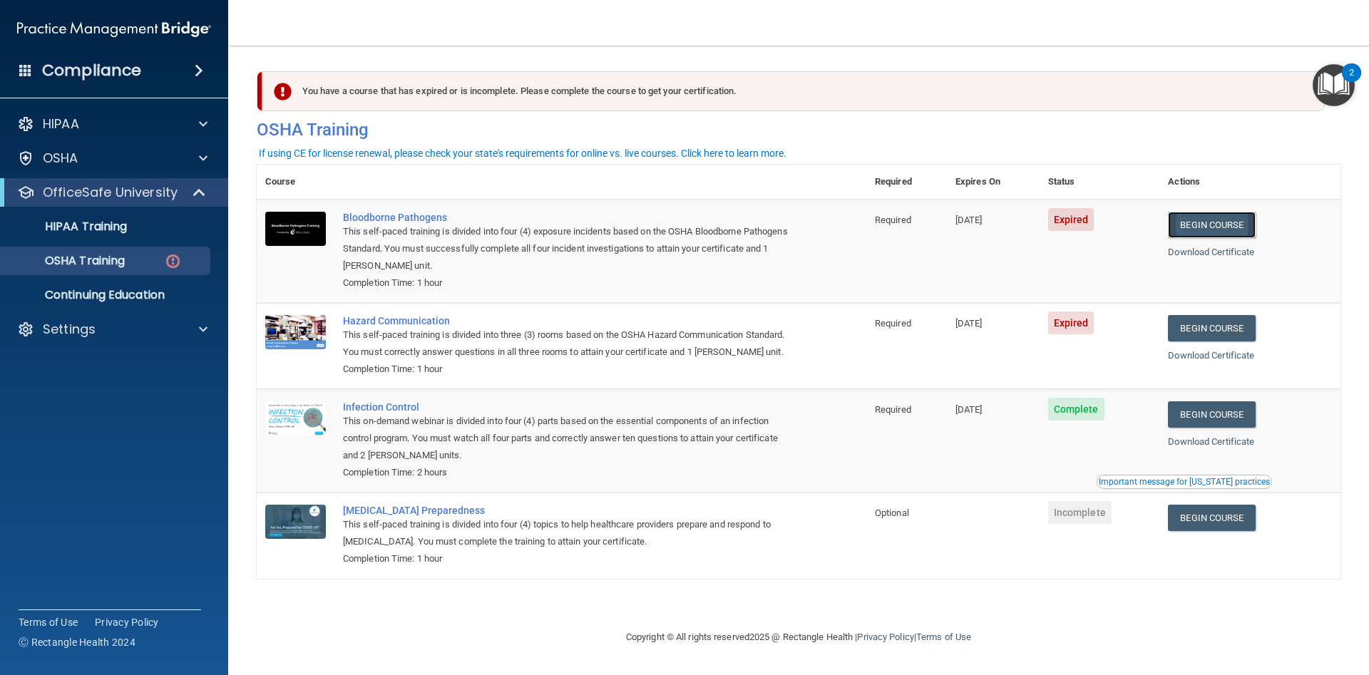
click at [1206, 225] on link "Begin Course" at bounding box center [1211, 225] width 87 height 26
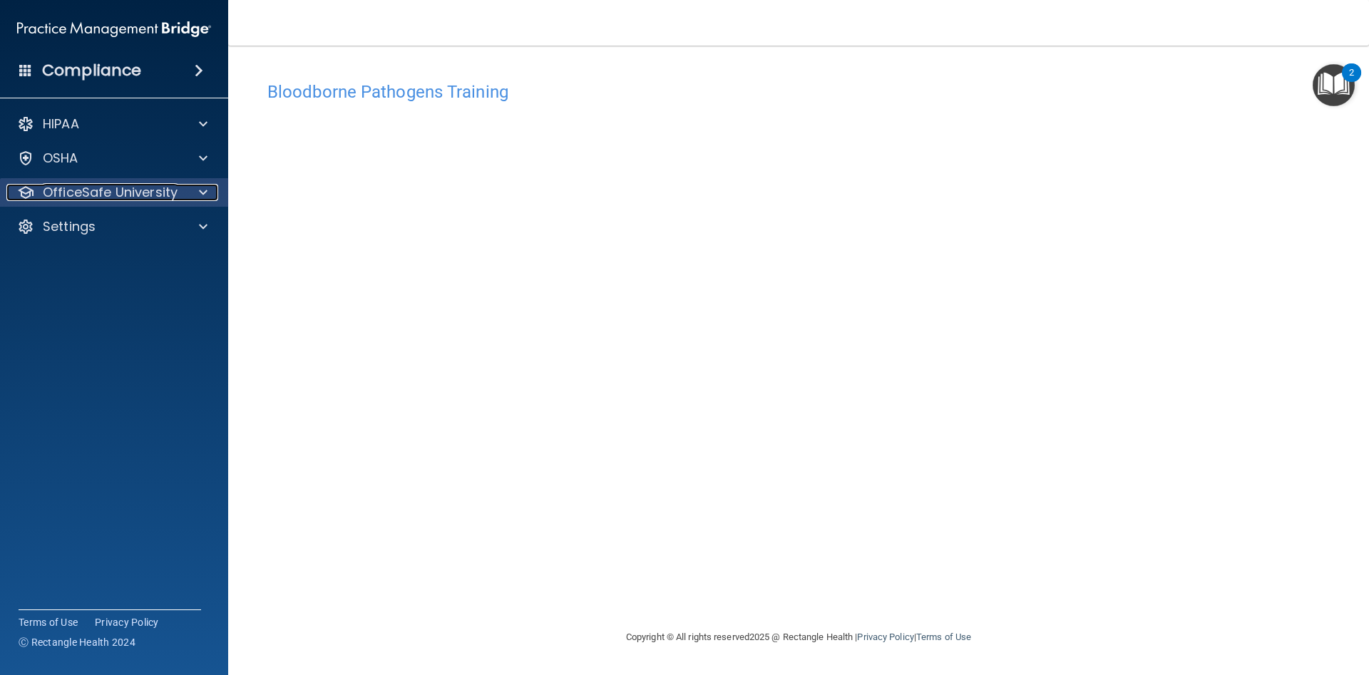
click at [201, 196] on span at bounding box center [203, 192] width 9 height 17
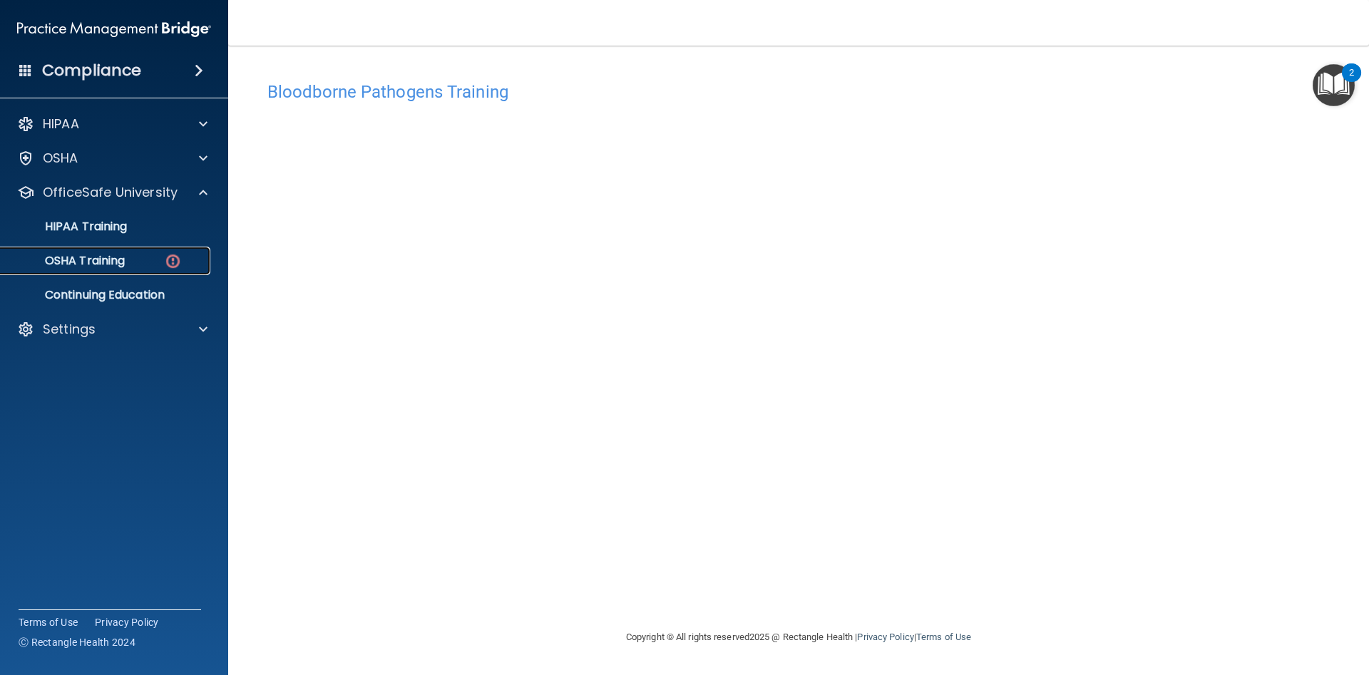
click at [153, 266] on div "OSHA Training" at bounding box center [106, 261] width 195 height 14
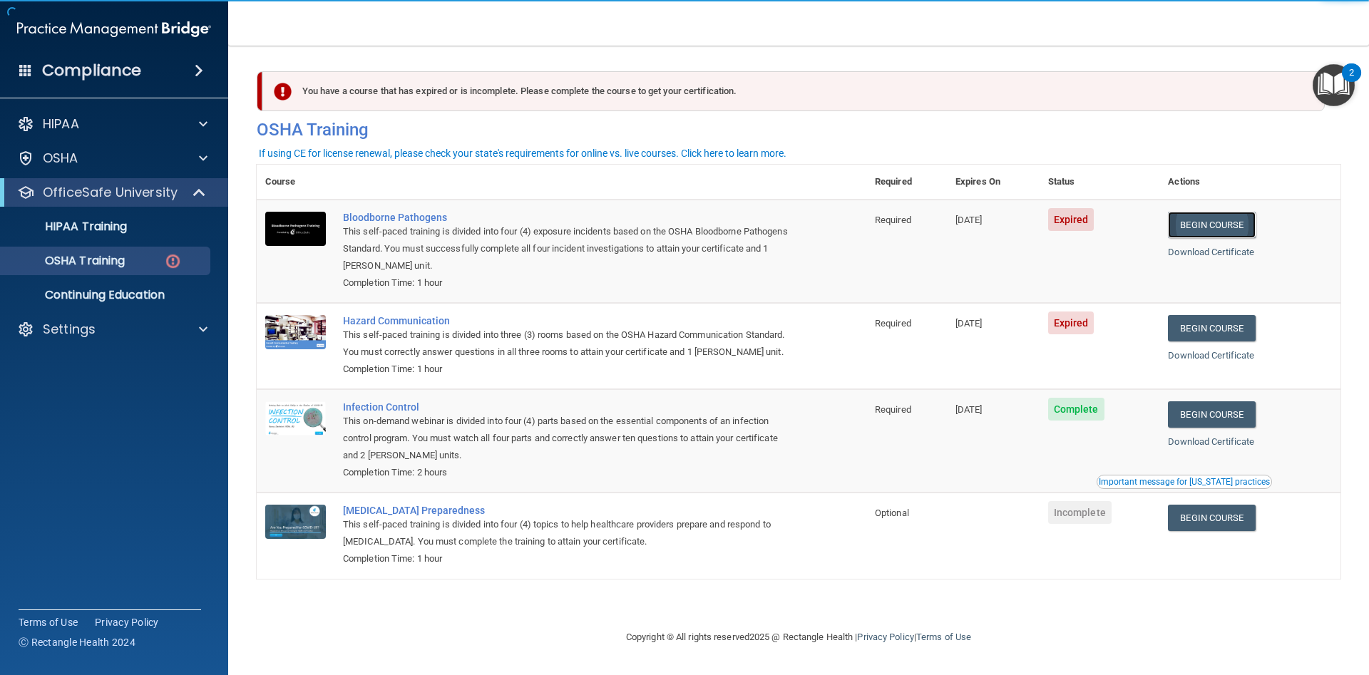
click at [1221, 220] on link "Begin Course" at bounding box center [1211, 225] width 87 height 26
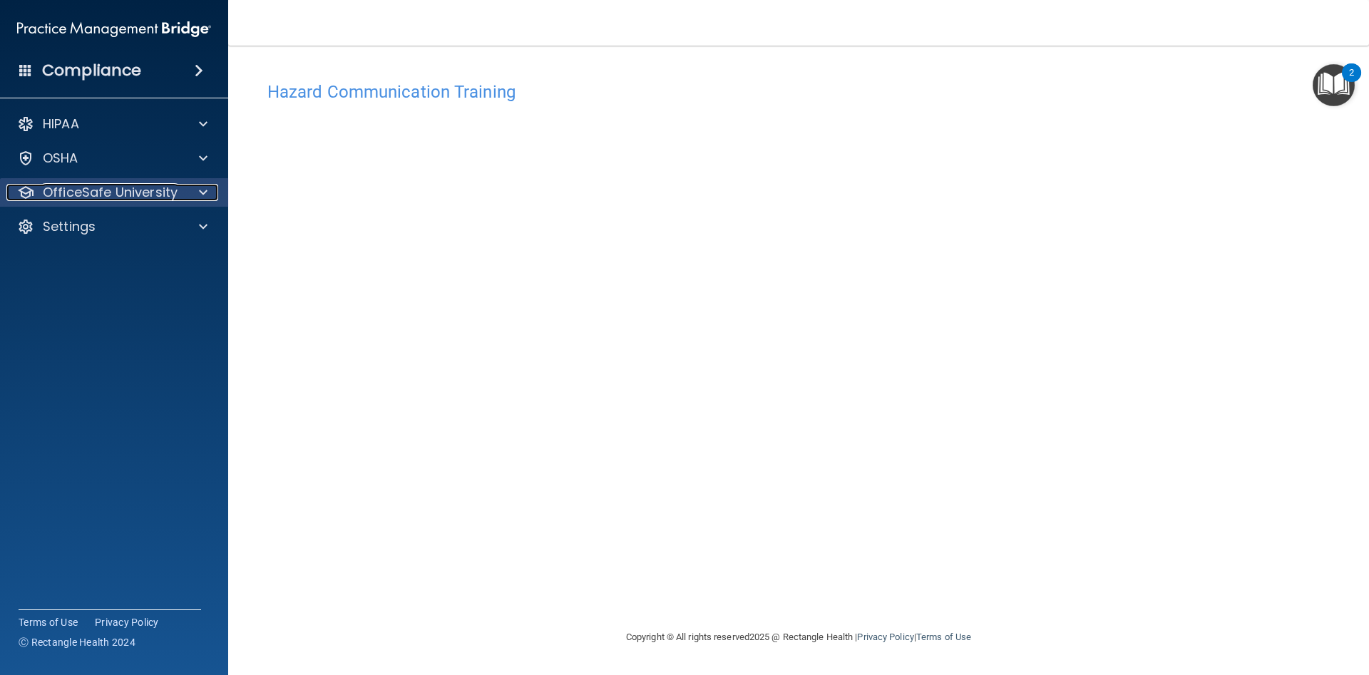
click at [197, 195] on div at bounding box center [201, 192] width 36 height 17
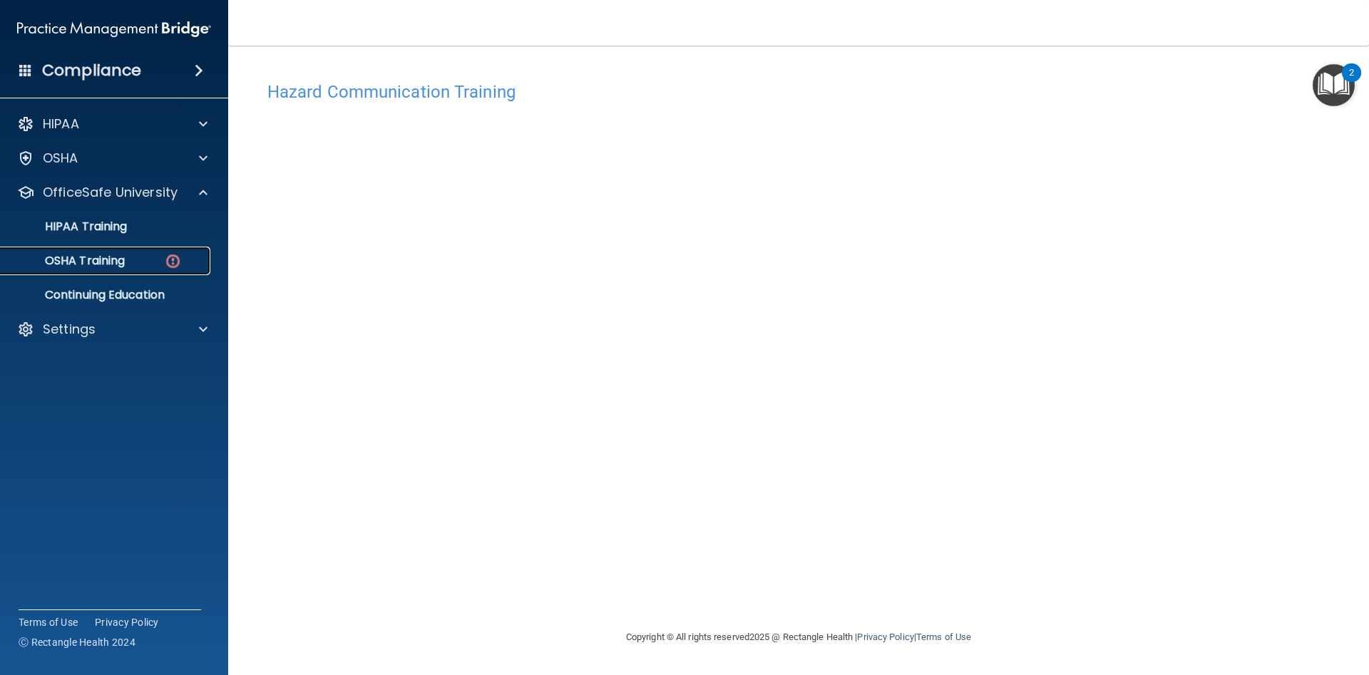
click at [99, 266] on p "OSHA Training" at bounding box center [66, 261] width 115 height 14
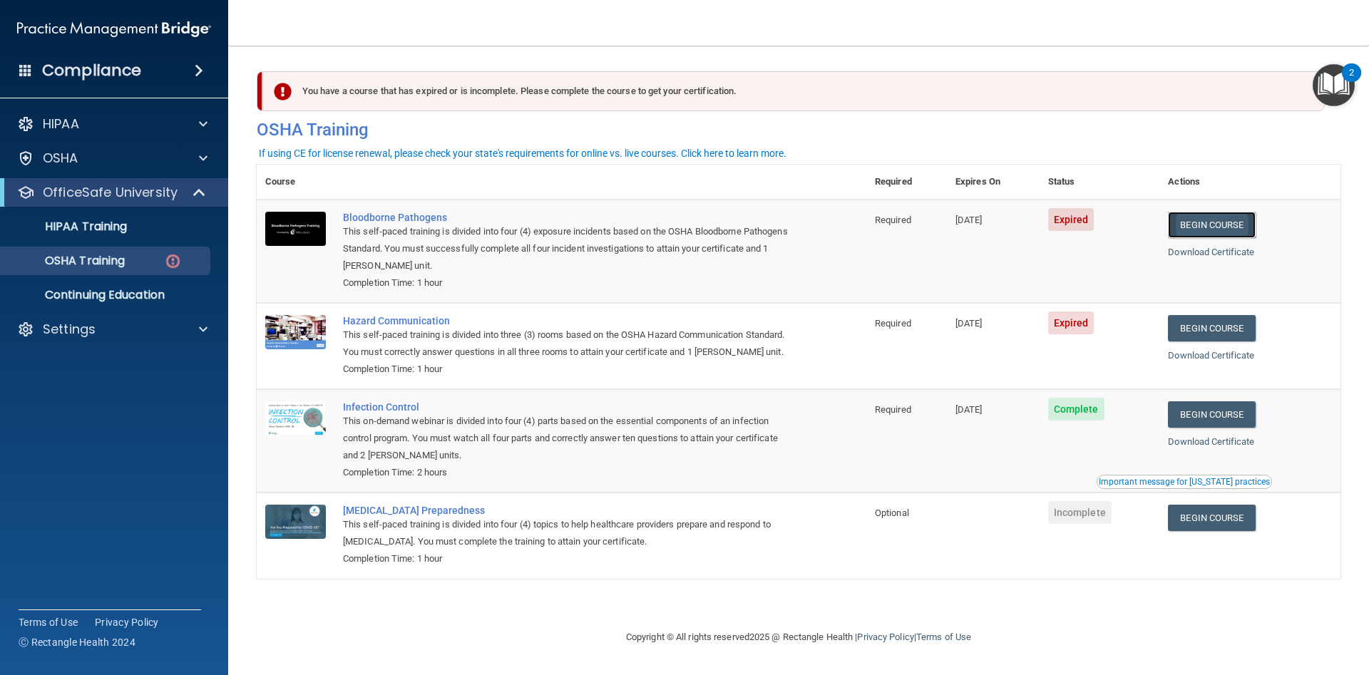
click at [1201, 222] on link "Begin Course" at bounding box center [1211, 225] width 87 height 26
click at [1231, 222] on link "Begin Course" at bounding box center [1211, 225] width 87 height 26
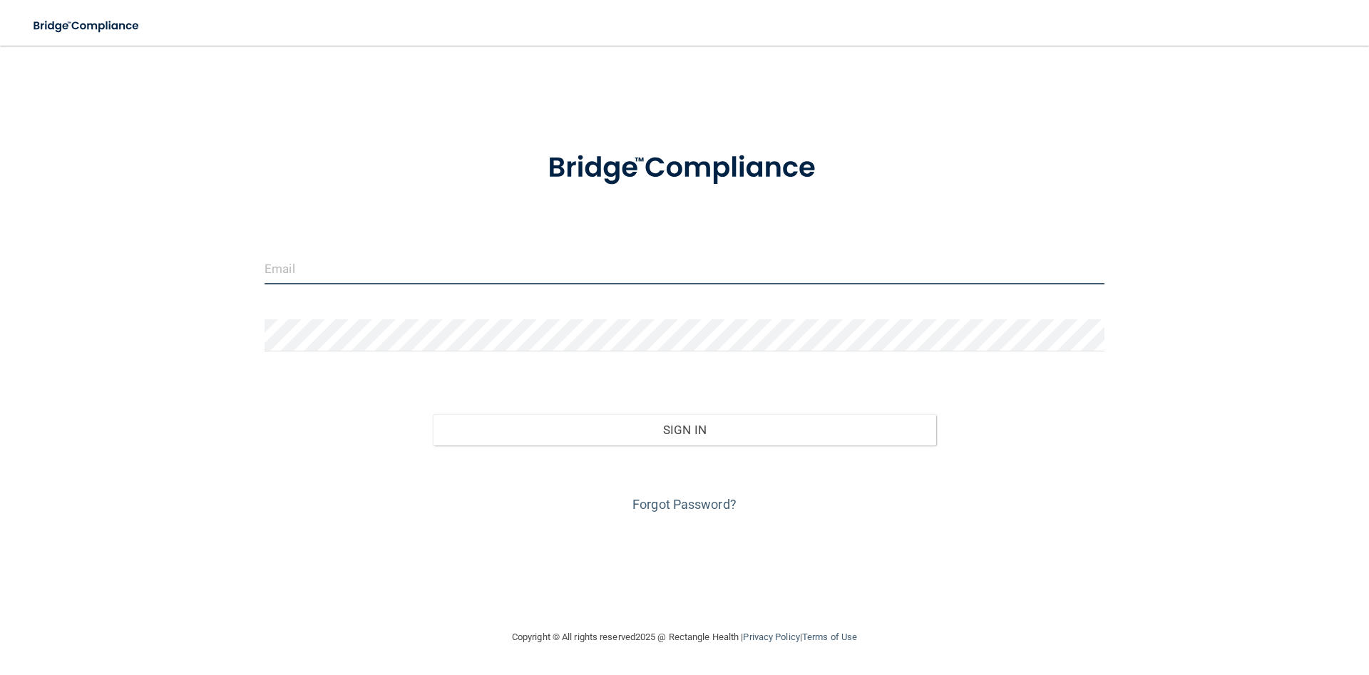
drag, startPoint x: 327, startPoint y: 276, endPoint x: 319, endPoint y: 279, distance: 9.0
click at [324, 278] on input "email" at bounding box center [684, 268] width 840 height 32
type input "[EMAIL_ADDRESS][DOMAIN_NAME]"
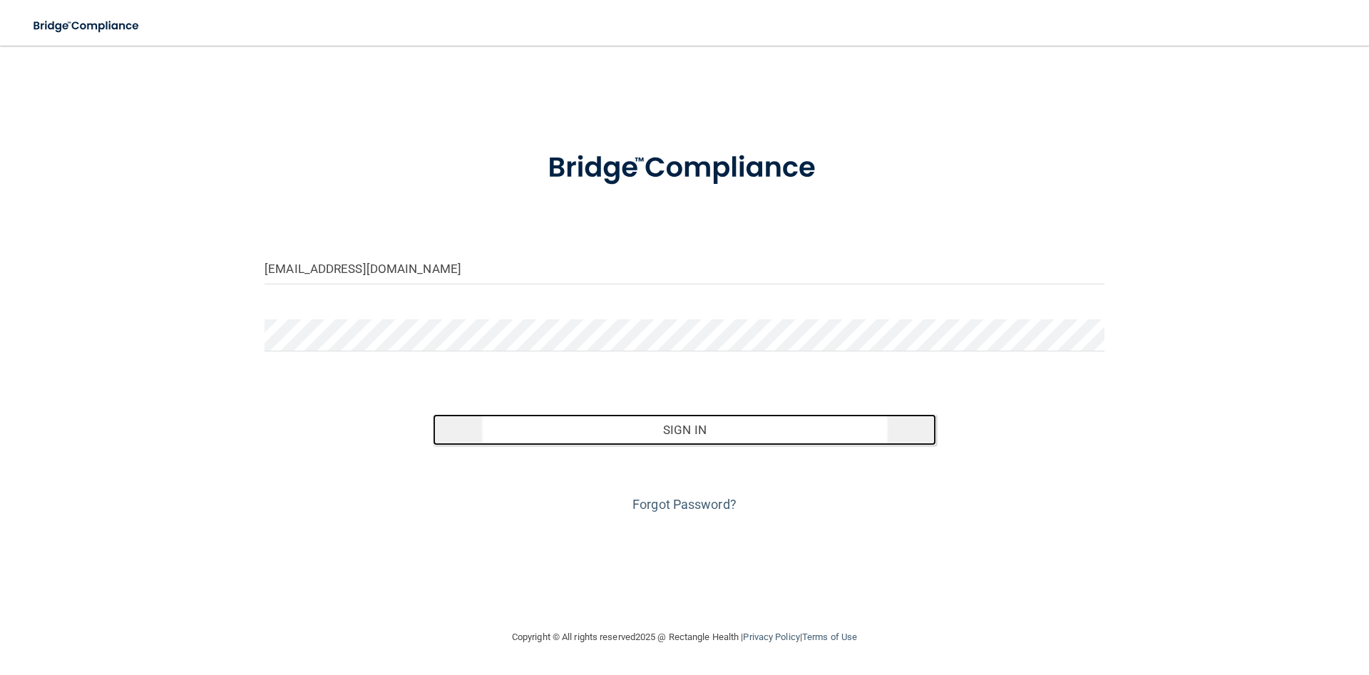
click at [689, 430] on button "Sign In" at bounding box center [685, 429] width 504 height 31
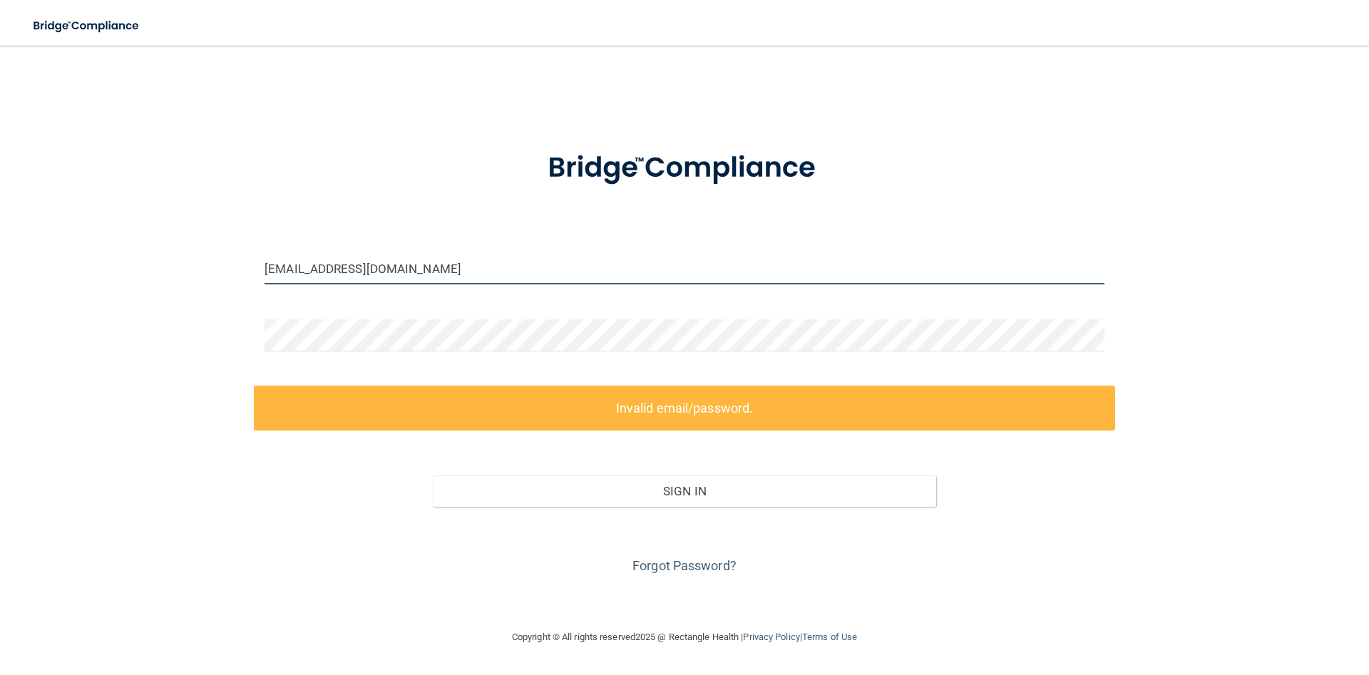
click at [438, 279] on input "[EMAIL_ADDRESS][DOMAIN_NAME]" at bounding box center [684, 268] width 840 height 32
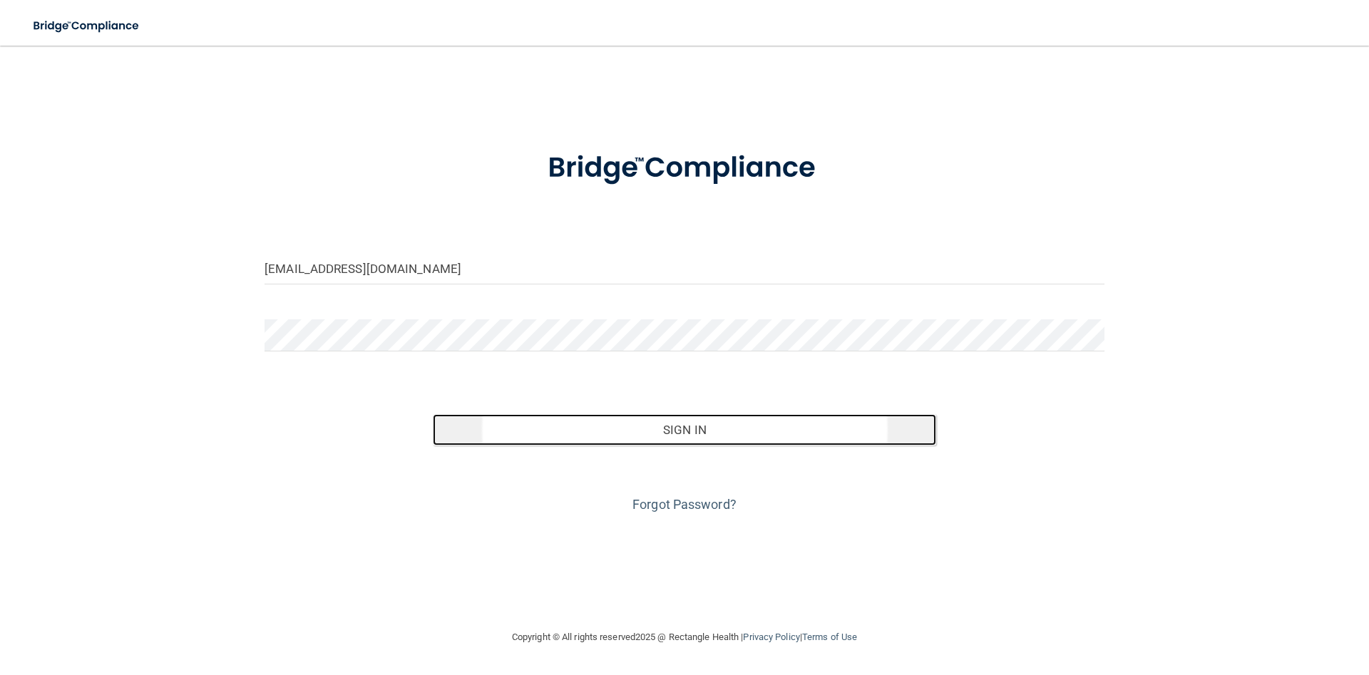
click at [702, 428] on button "Sign In" at bounding box center [685, 429] width 504 height 31
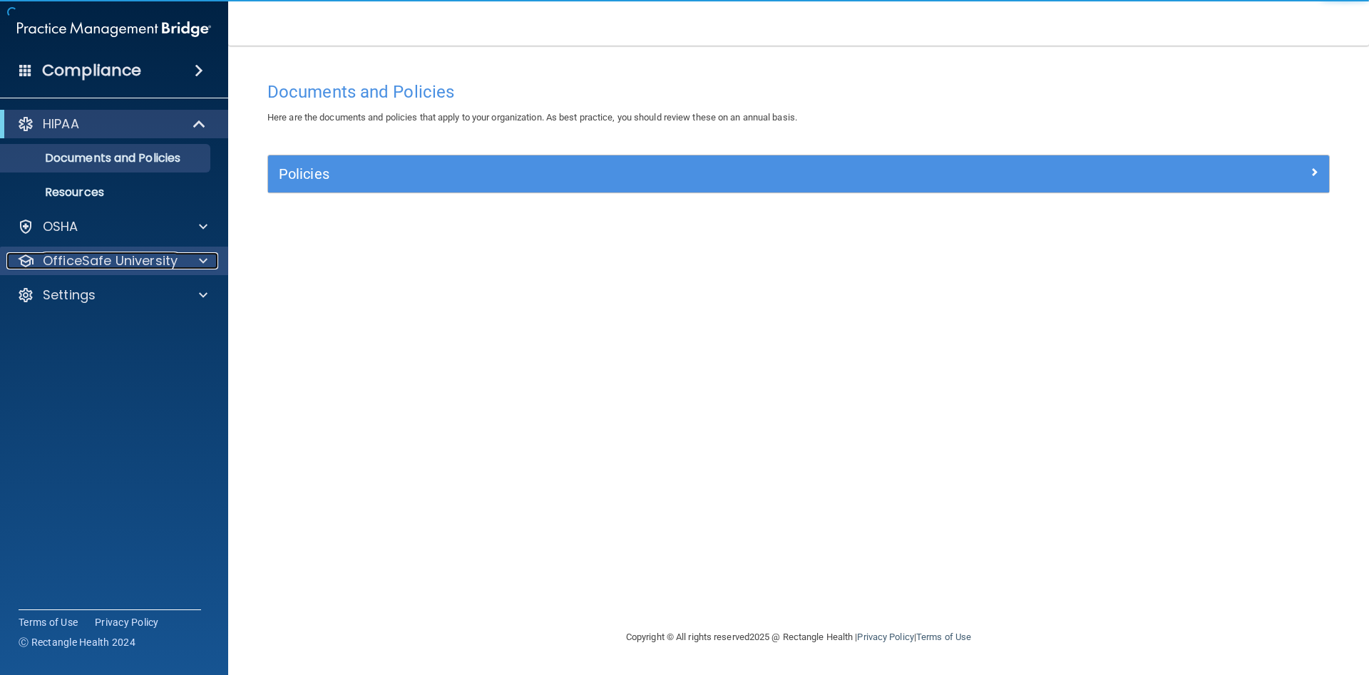
click at [202, 258] on span at bounding box center [203, 260] width 9 height 17
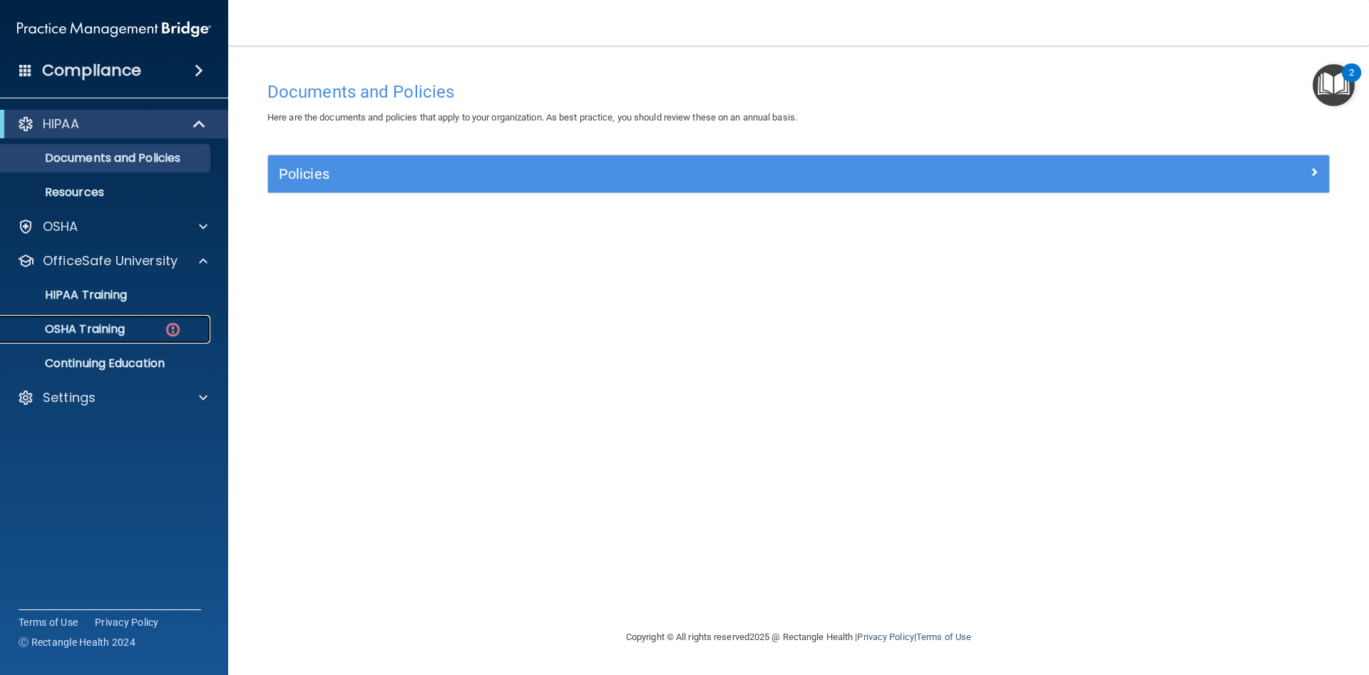
click at [120, 333] on p "OSHA Training" at bounding box center [66, 329] width 115 height 14
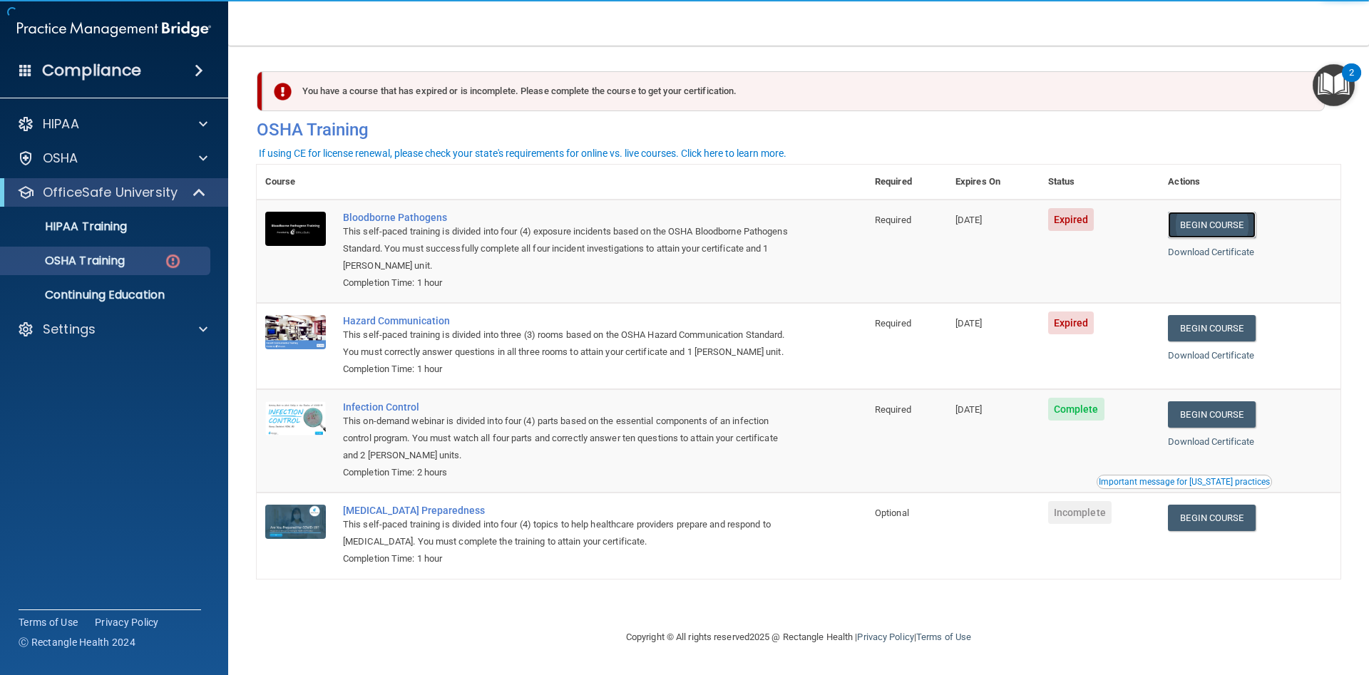
click at [1228, 223] on link "Begin Course" at bounding box center [1211, 225] width 87 height 26
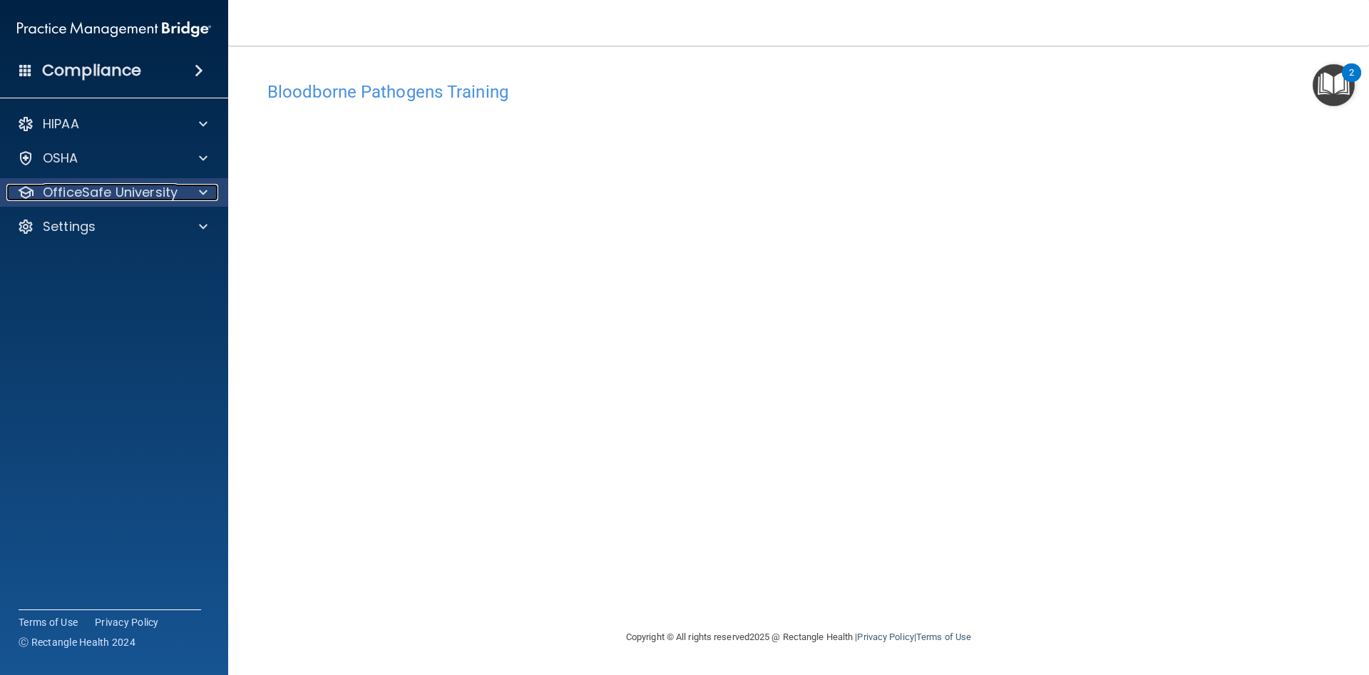
click at [195, 191] on div at bounding box center [201, 192] width 36 height 17
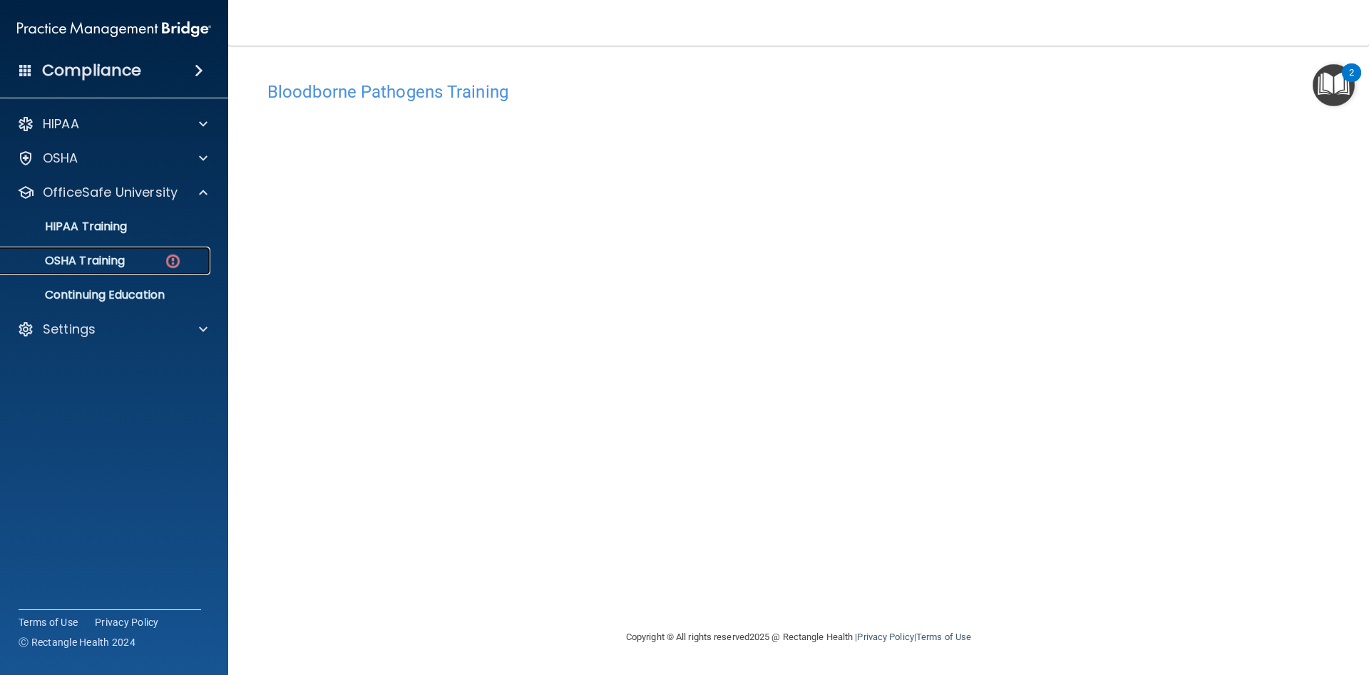
click at [118, 260] on p "OSHA Training" at bounding box center [66, 261] width 115 height 14
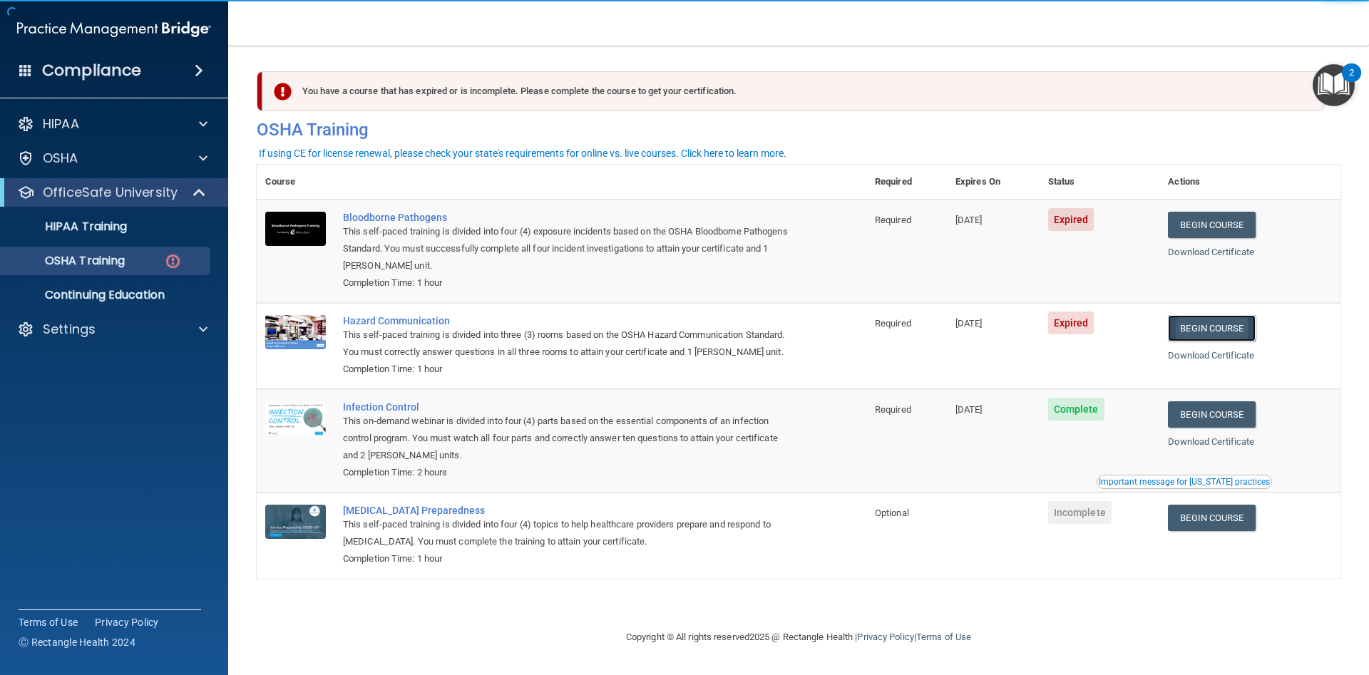
click at [1209, 327] on link "Begin Course" at bounding box center [1211, 328] width 87 height 26
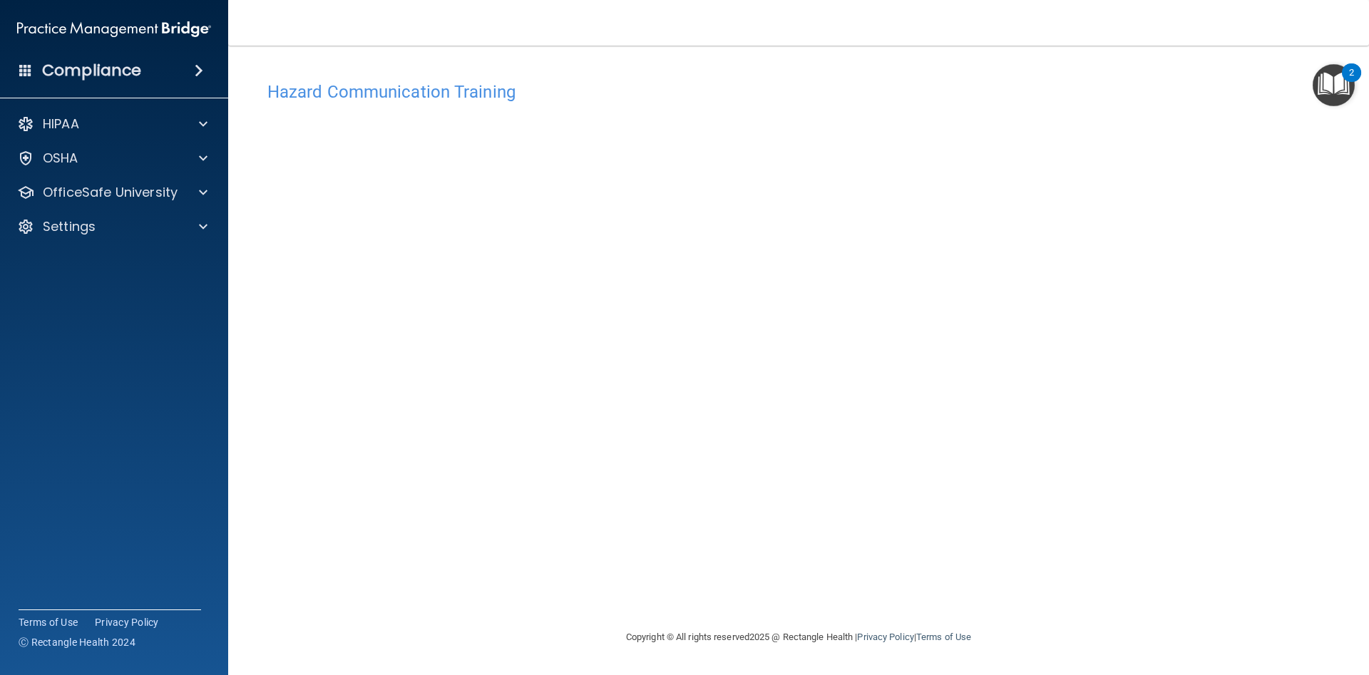
click at [506, 40] on nav "Toggle navigation Muzamil Babiker muzamilanniston@yahoo.com Manage My Enterpris…" at bounding box center [798, 23] width 1141 height 46
click at [207, 190] on span at bounding box center [203, 192] width 9 height 17
click at [125, 268] on p "OSHA Training" at bounding box center [66, 261] width 115 height 14
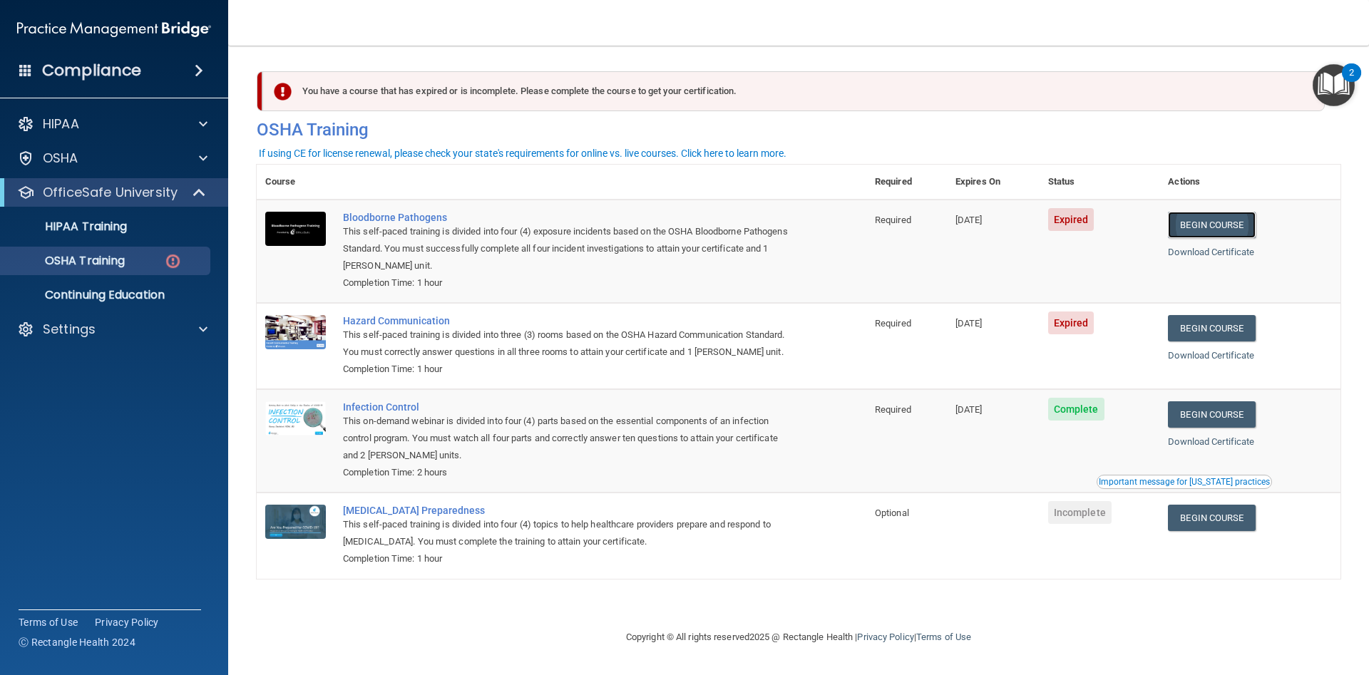
click at [1222, 231] on link "Begin Course" at bounding box center [1211, 225] width 87 height 26
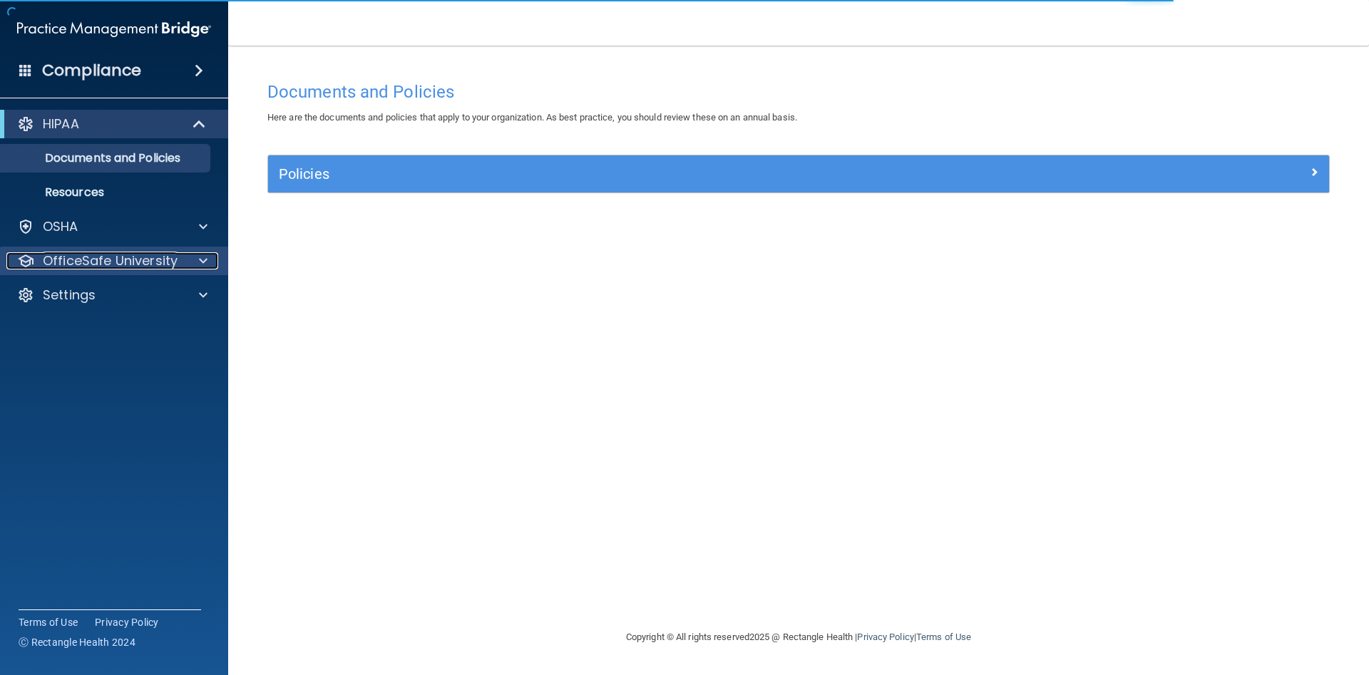
click at [207, 260] on span at bounding box center [203, 260] width 9 height 17
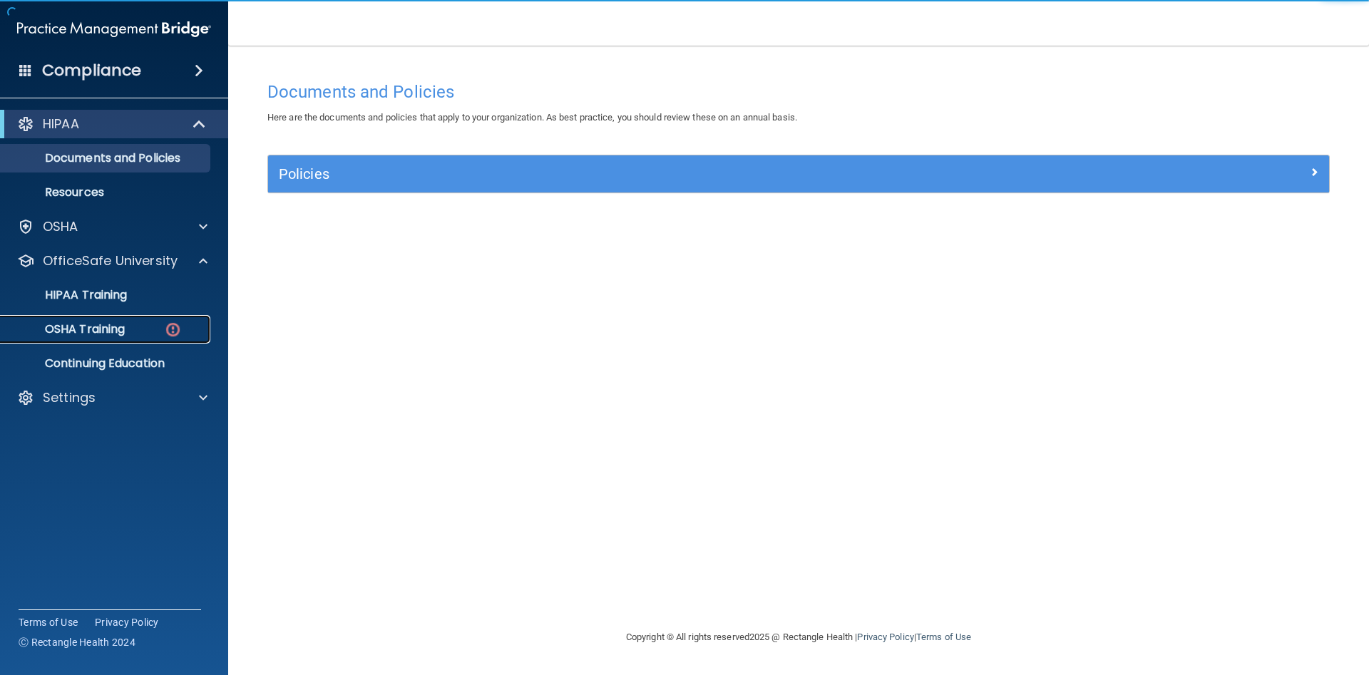
click at [146, 329] on div "OSHA Training" at bounding box center [106, 329] width 195 height 14
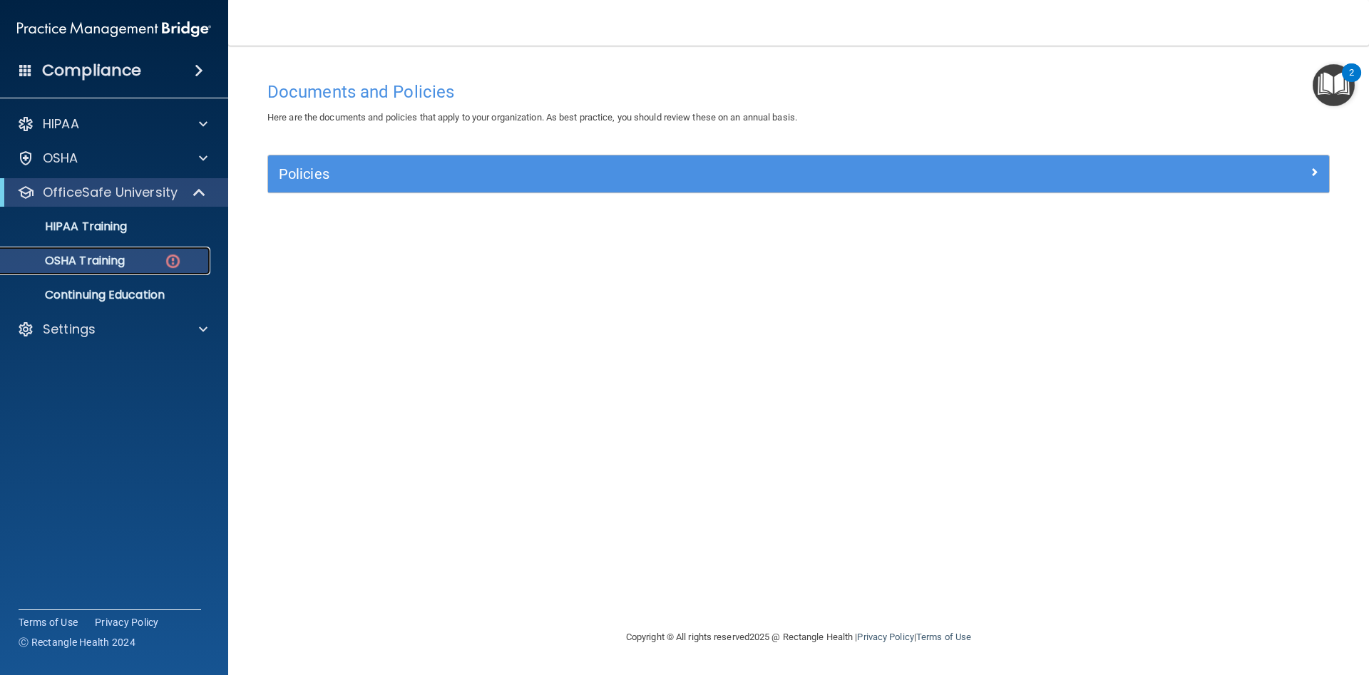
click at [111, 262] on p "OSHA Training" at bounding box center [66, 261] width 115 height 14
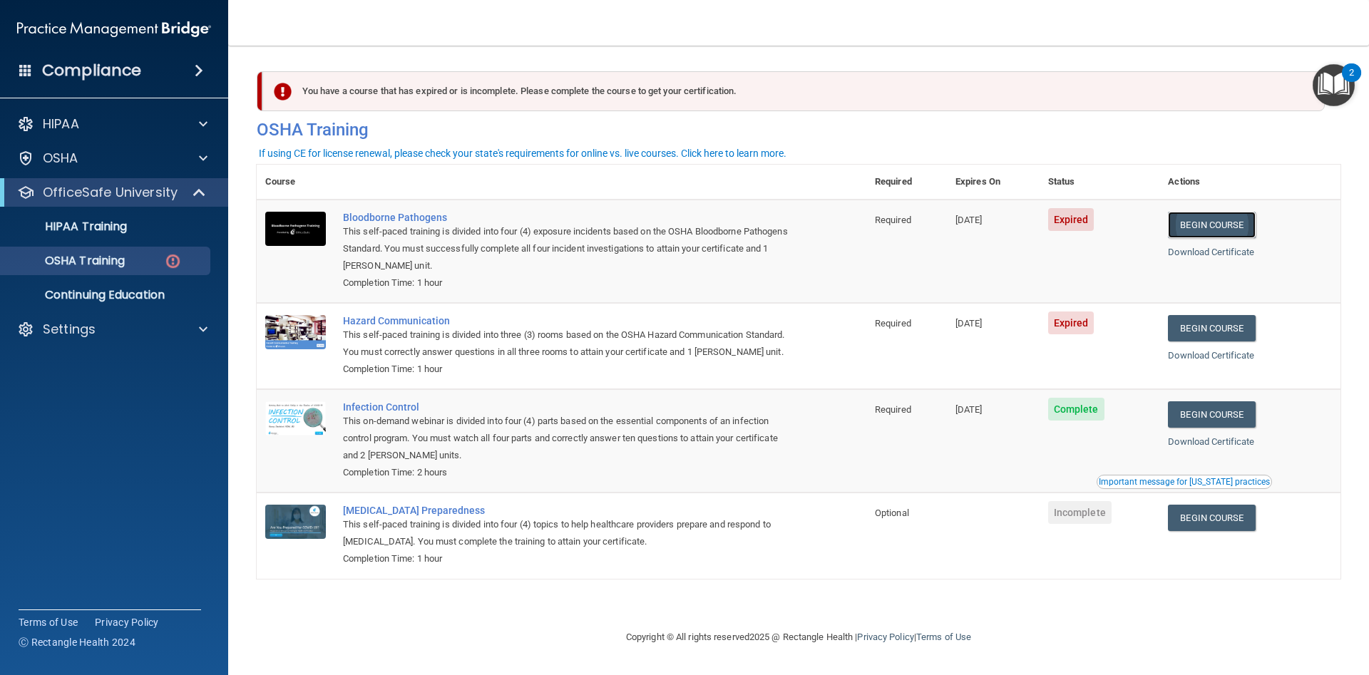
click at [1211, 223] on link "Begin Course" at bounding box center [1211, 225] width 87 height 26
